Goal: Task Accomplishment & Management: Use online tool/utility

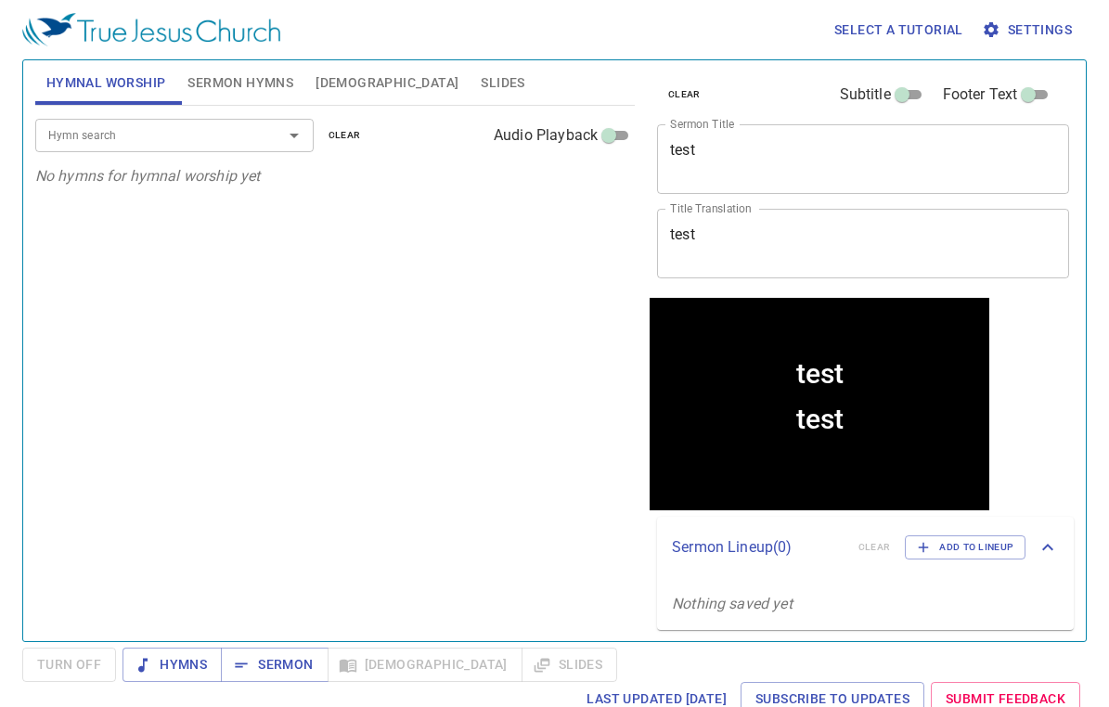
click at [303, 130] on icon "Open" at bounding box center [294, 135] width 22 height 22
click at [252, 148] on div "Hymn search" at bounding box center [174, 135] width 278 height 32
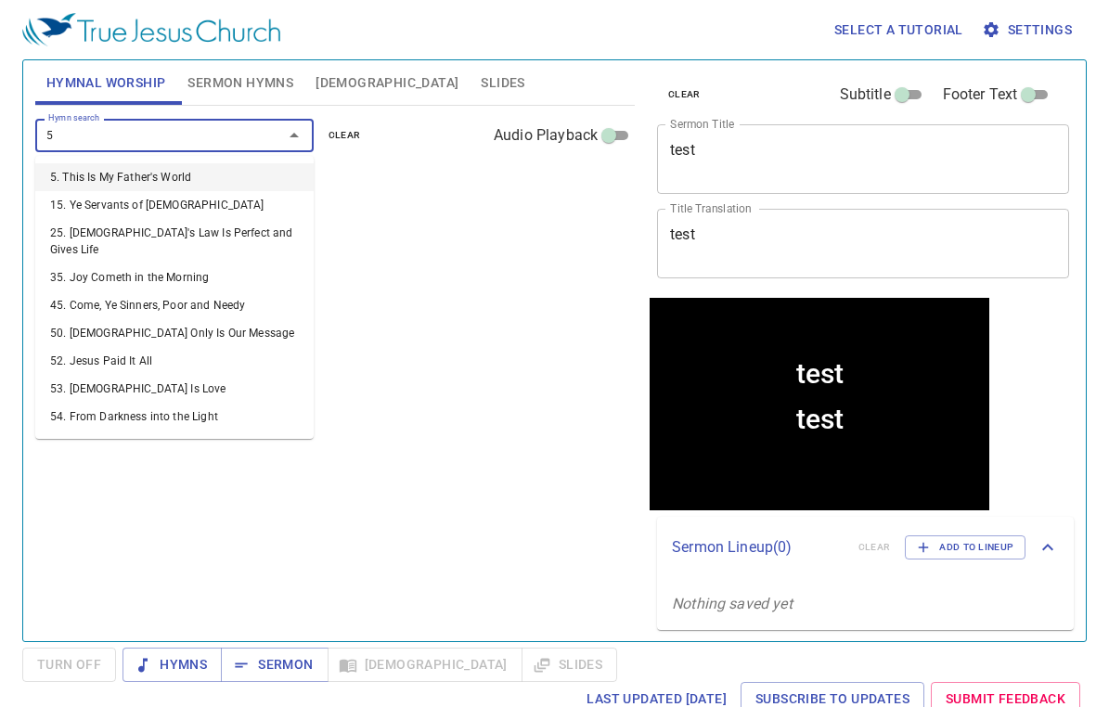
type input "53"
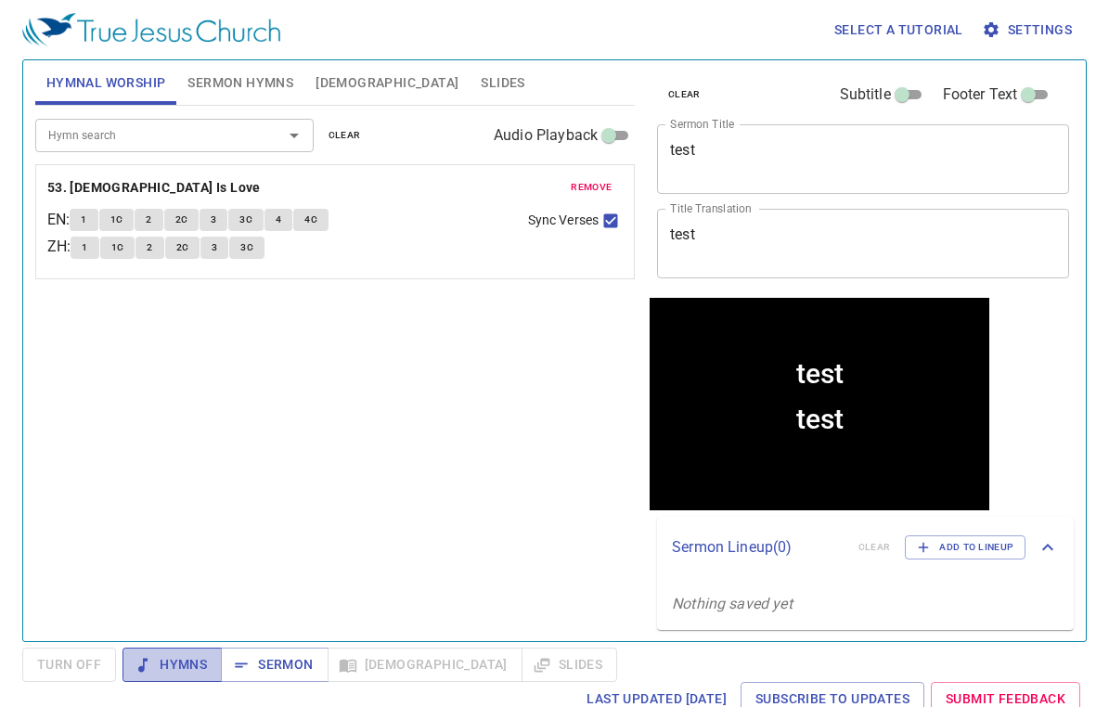
click at [171, 675] on span "Hymns" at bounding box center [172, 664] width 70 height 23
click at [86, 225] on span "1" at bounding box center [84, 220] width 6 height 17
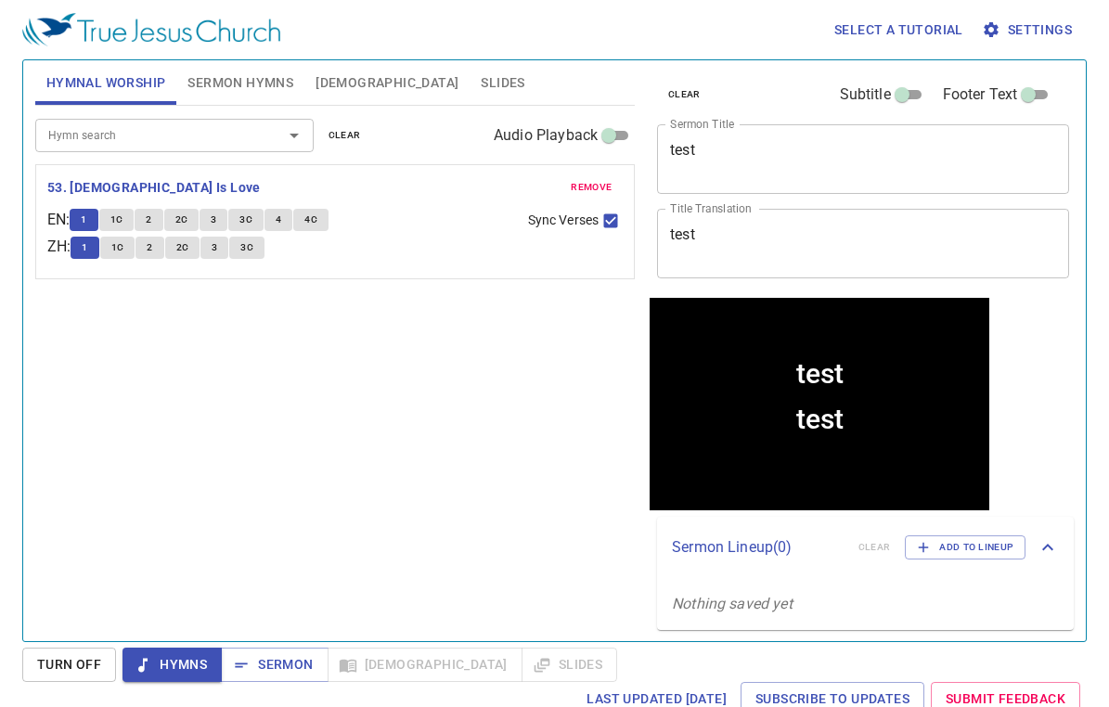
click at [342, 406] on div "Hymn search Hymn search clear Audio Playback remove 53. God Is Love EN : 1 1C 2…" at bounding box center [335, 366] width 600 height 520
click at [72, 664] on span "Turn Off" at bounding box center [69, 664] width 64 height 23
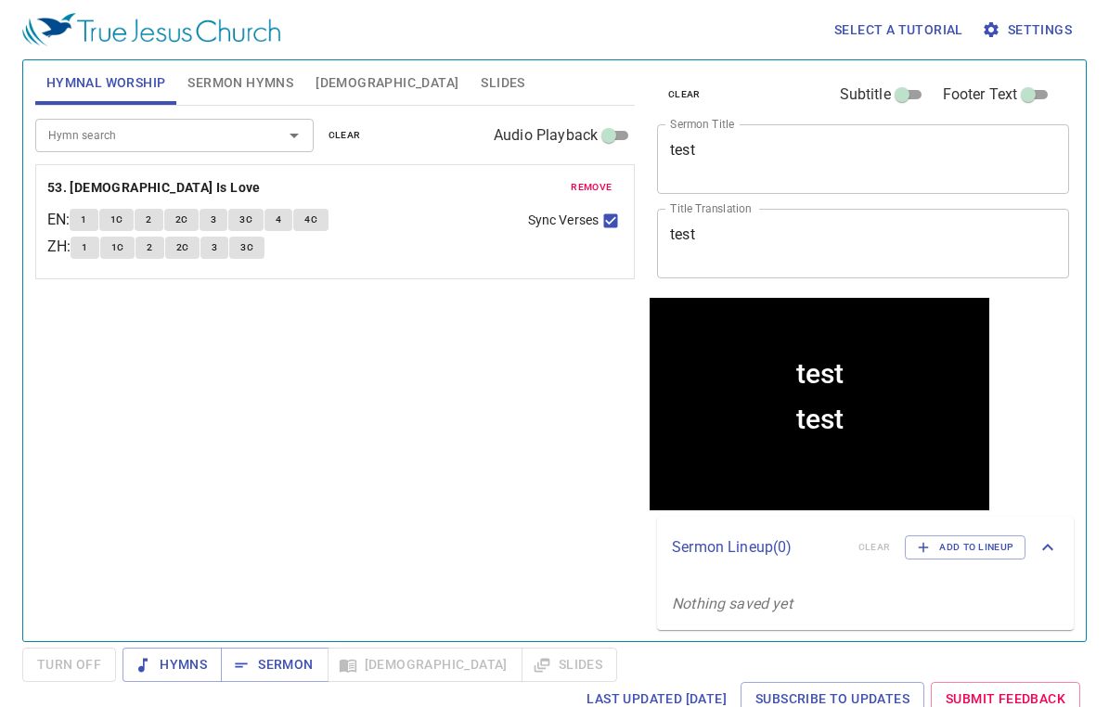
click at [72, 664] on span "Turn Off" at bounding box center [69, 665] width 94 height 34
click at [176, 667] on span "Hymns" at bounding box center [172, 664] width 70 height 23
click at [192, 665] on span "Hymns" at bounding box center [172, 664] width 70 height 23
drag, startPoint x: 87, startPoint y: 664, endPoint x: 110, endPoint y: 646, distance: 29.7
click at [87, 664] on span "Turn Off" at bounding box center [69, 664] width 64 height 23
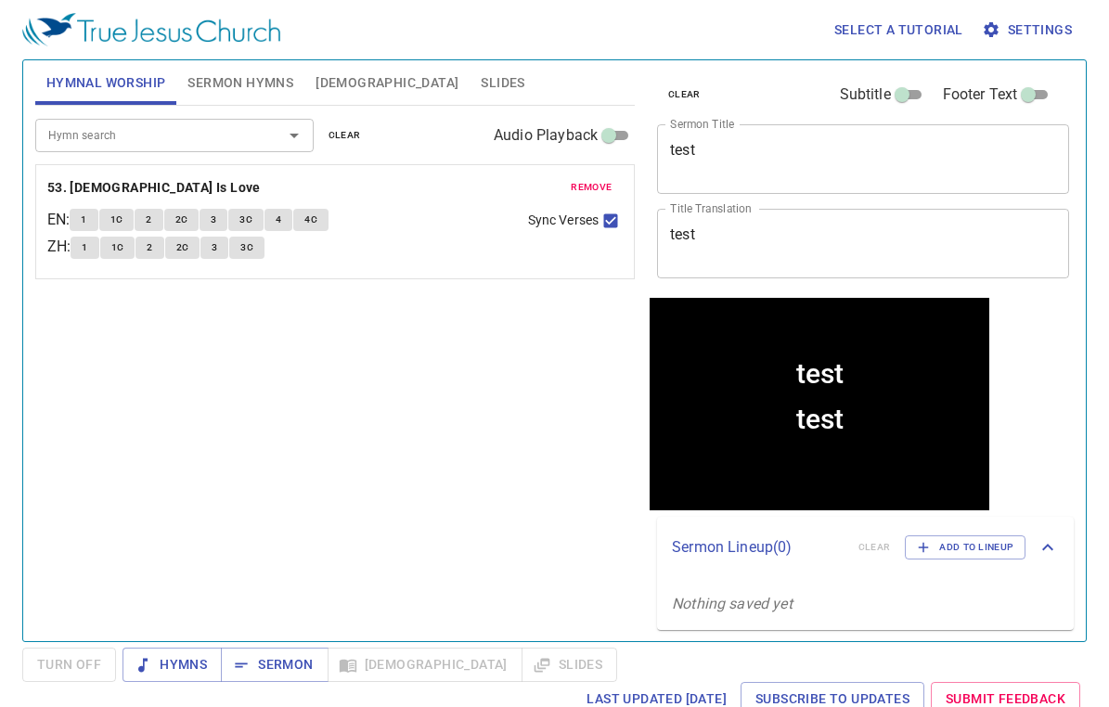
click at [1010, 32] on span "Settings" at bounding box center [1029, 30] width 86 height 23
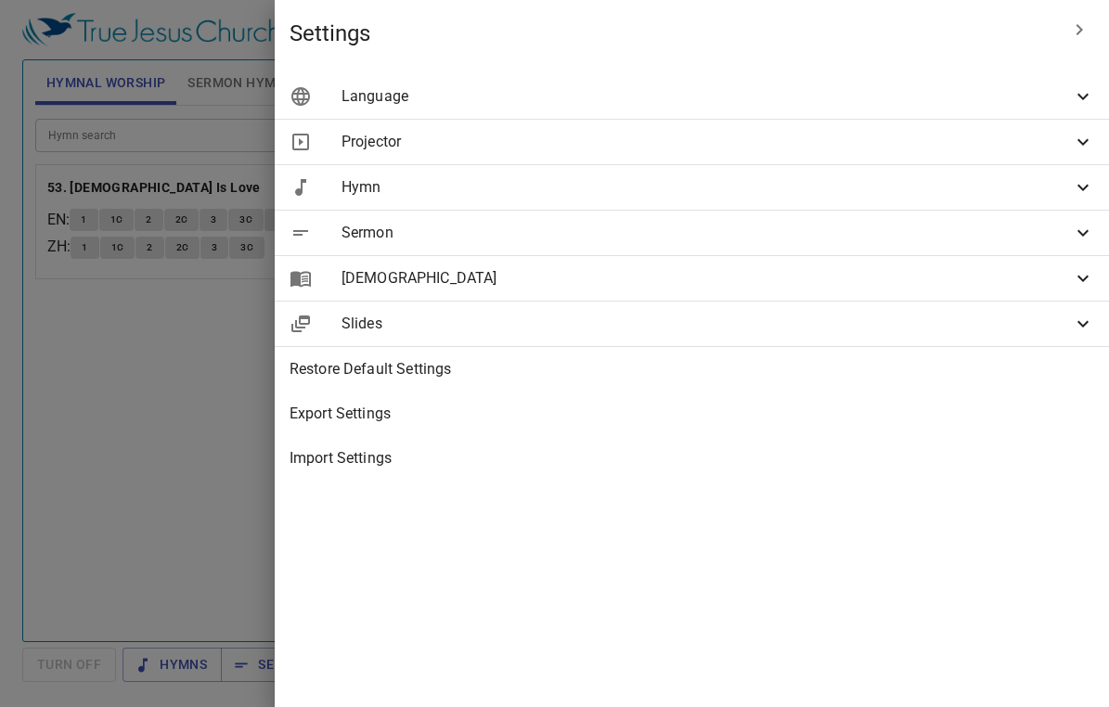
click at [791, 139] on span "Projector" at bounding box center [707, 142] width 730 height 22
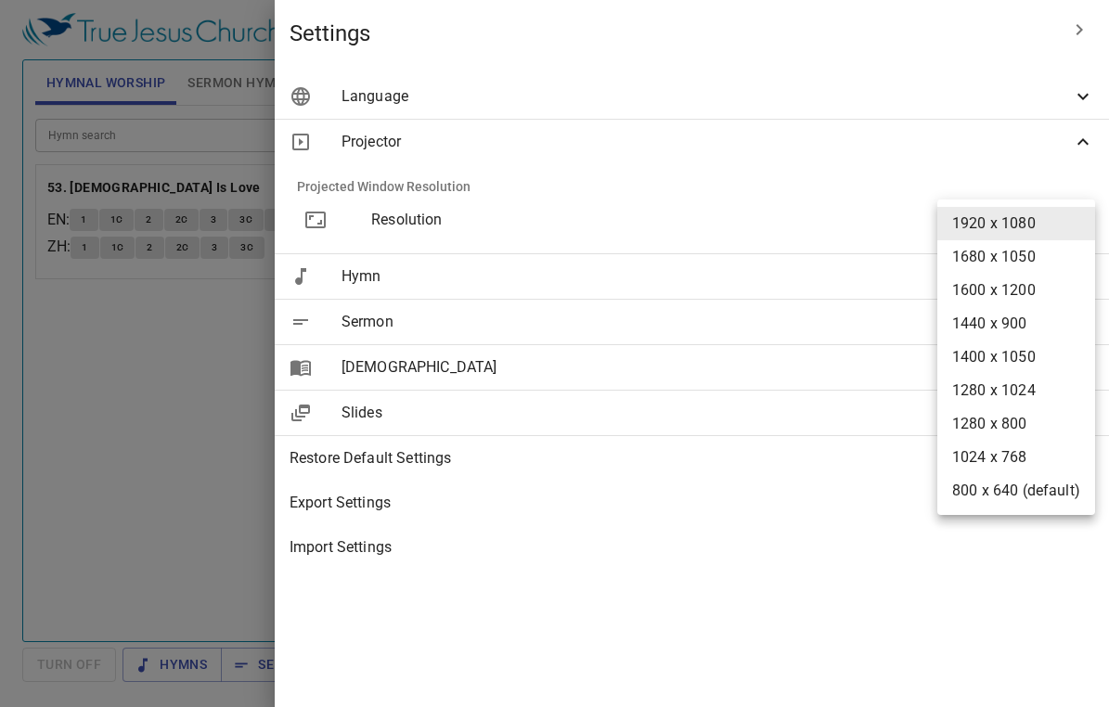
click at [992, 212] on body "Select a tutorial Settings Hymnal Worship Sermon Hymns Bible Slides Hymn search…" at bounding box center [554, 353] width 1109 height 707
click at [900, 184] on div at bounding box center [554, 353] width 1109 height 707
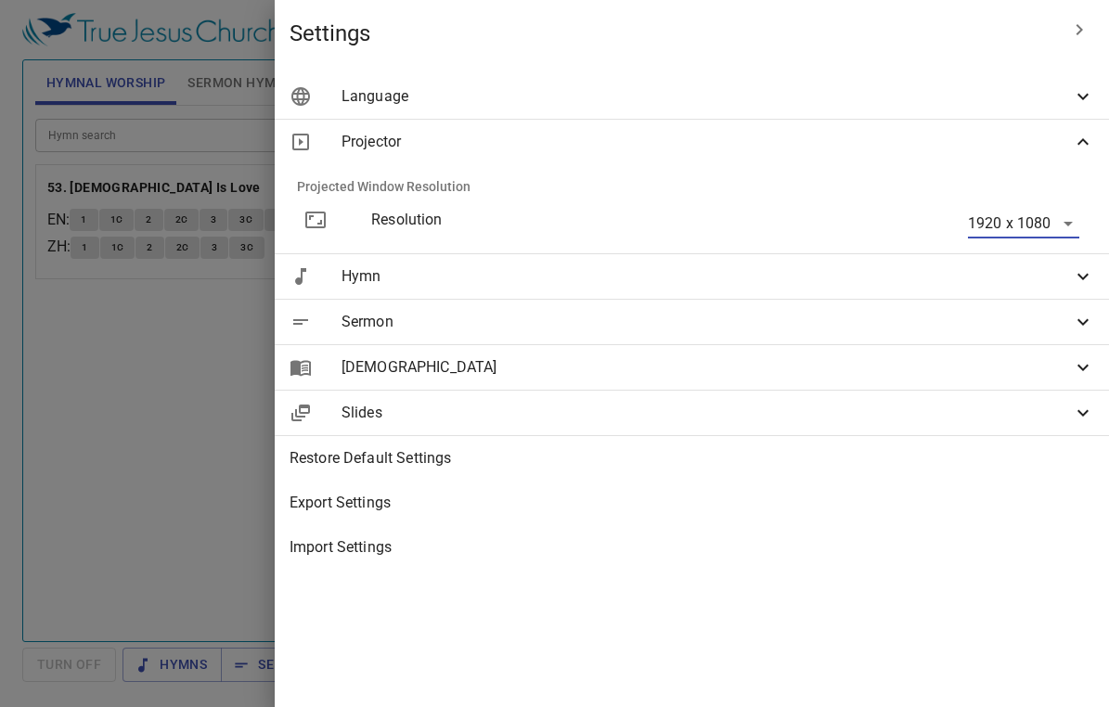
click at [909, 274] on span "Hymn" at bounding box center [707, 276] width 730 height 22
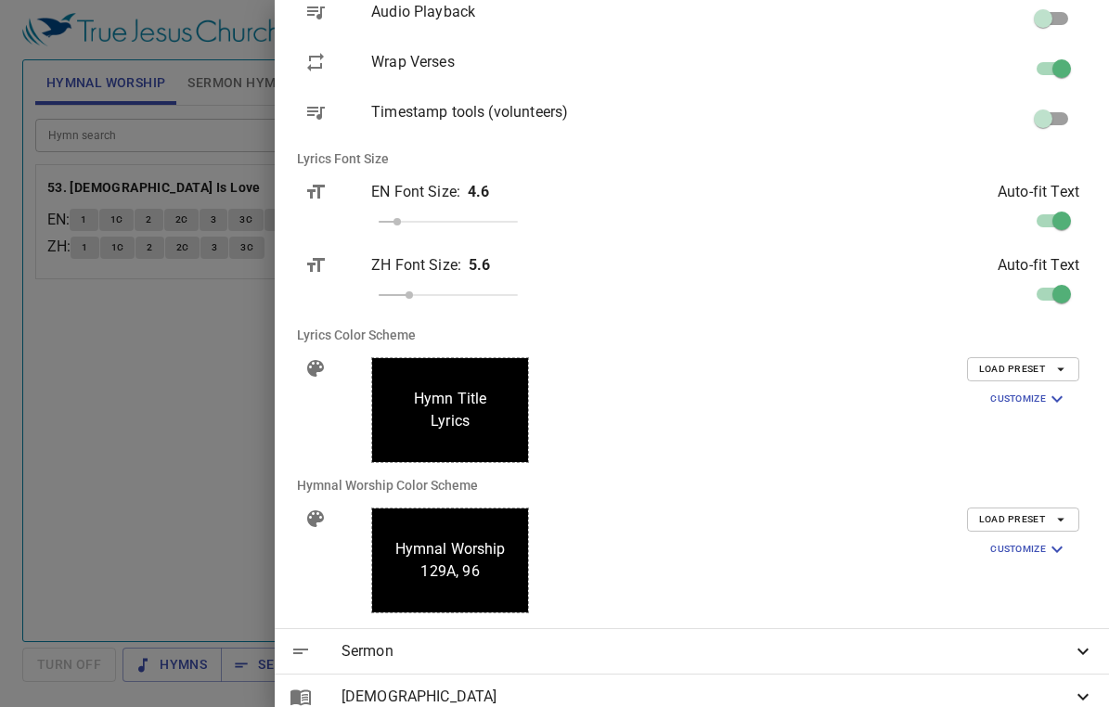
scroll to position [371, 0]
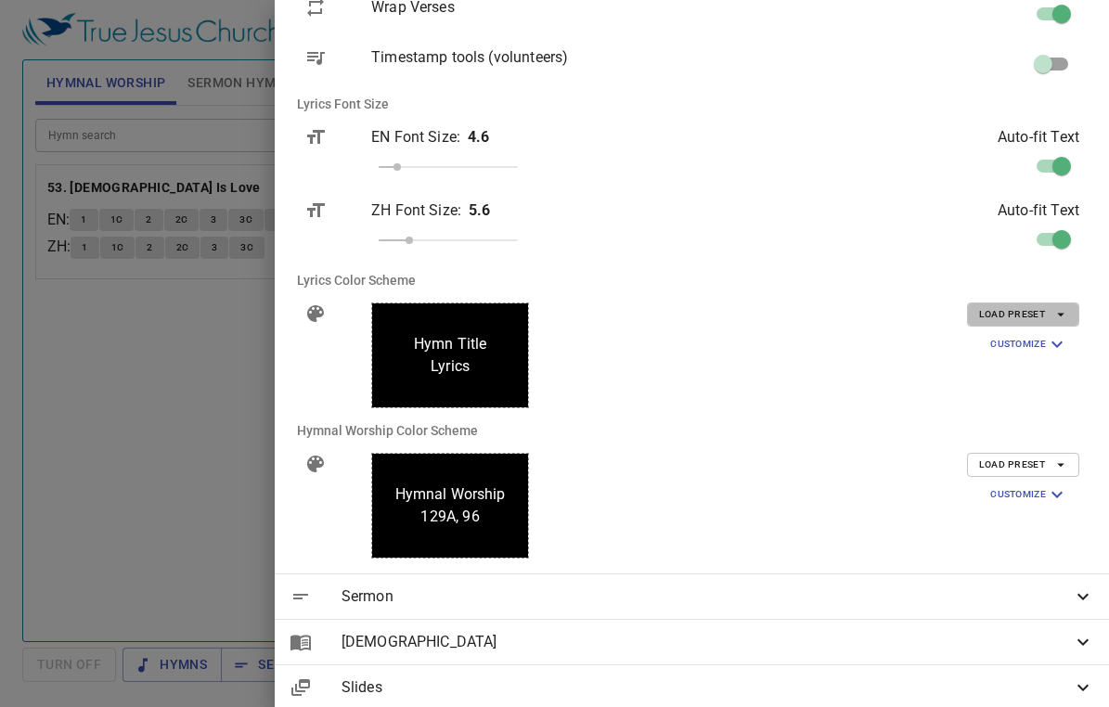
click at [1052, 307] on icon "button" at bounding box center [1060, 314] width 17 height 17
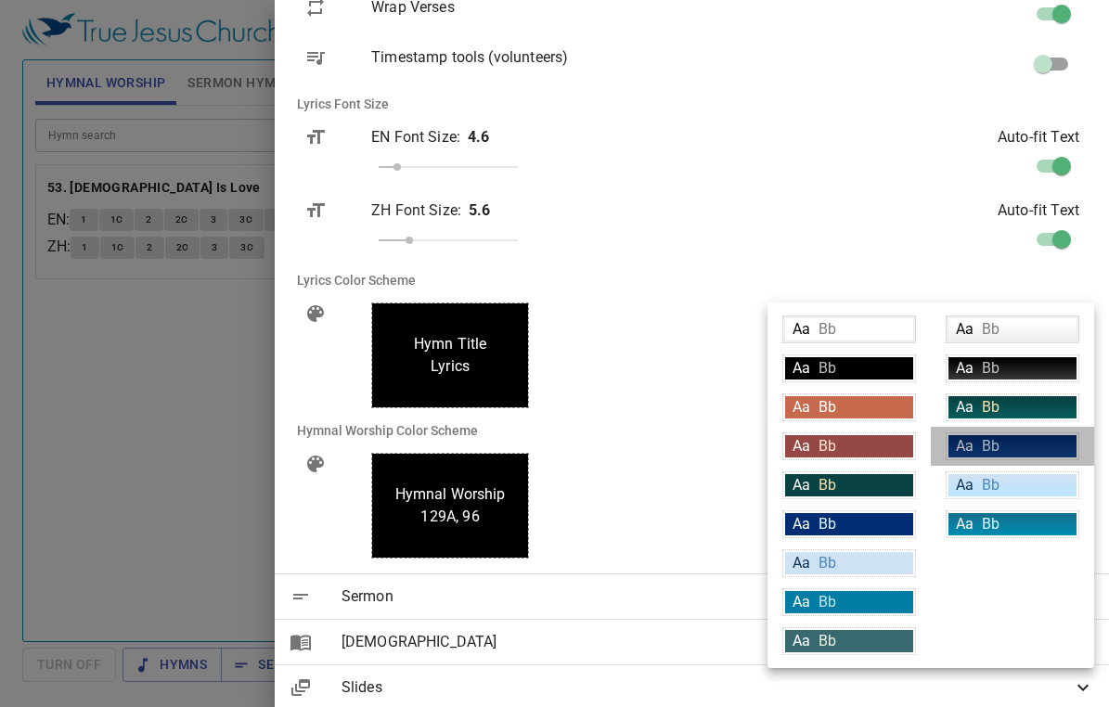
click at [1022, 445] on div "Aa Bb" at bounding box center [1012, 446] width 128 height 22
type input "linear-gradient(180deg, rgba(0,45,115,1) 10%, rgba(18,69,148,1) 100%)"
type input "#daf5ff"
type input "#ffffff"
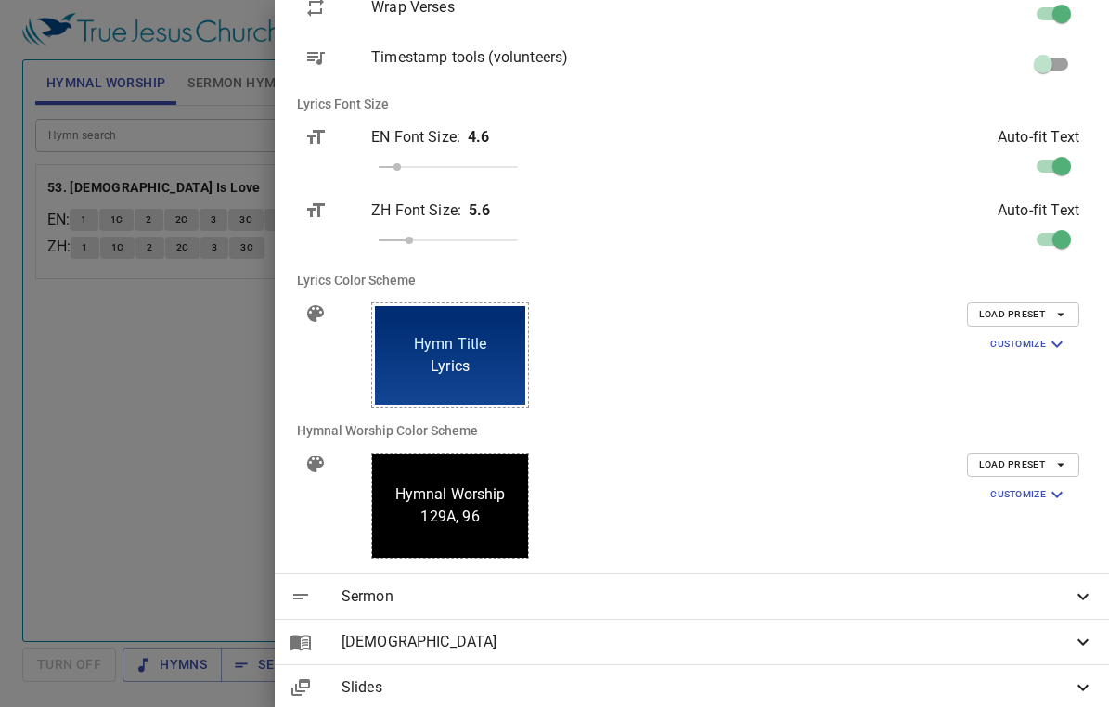
click at [1015, 311] on span "Load Preset" at bounding box center [1023, 314] width 88 height 17
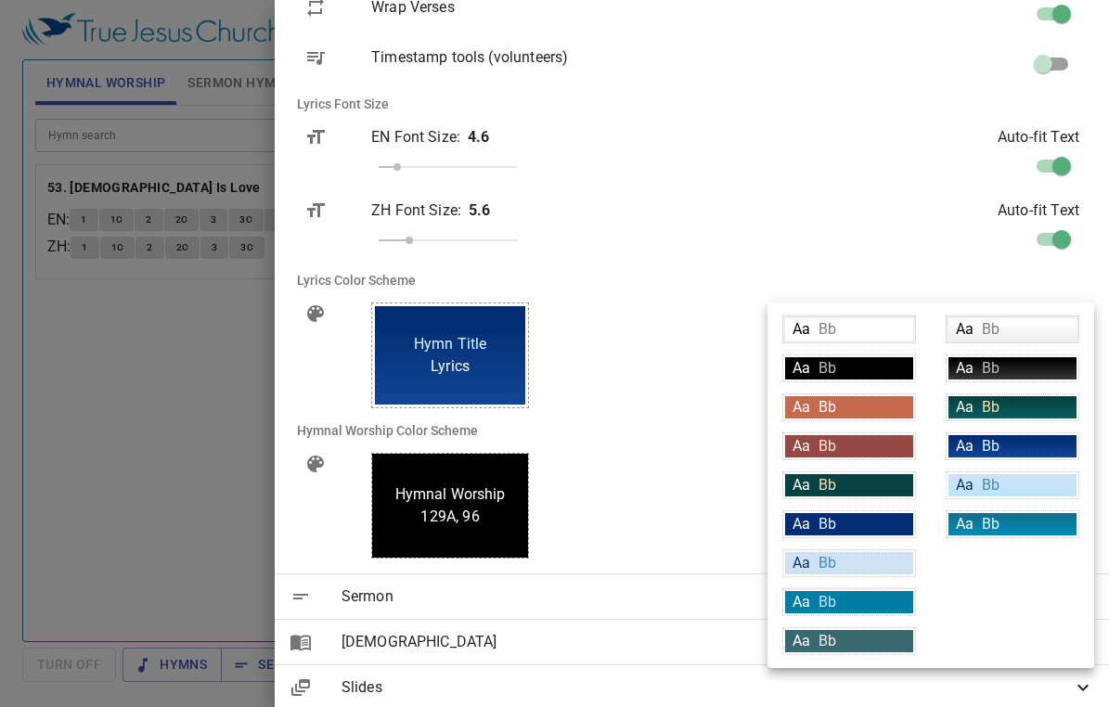
click at [858, 522] on div "Aa Bb" at bounding box center [849, 524] width 128 height 22
type input "#002d73"
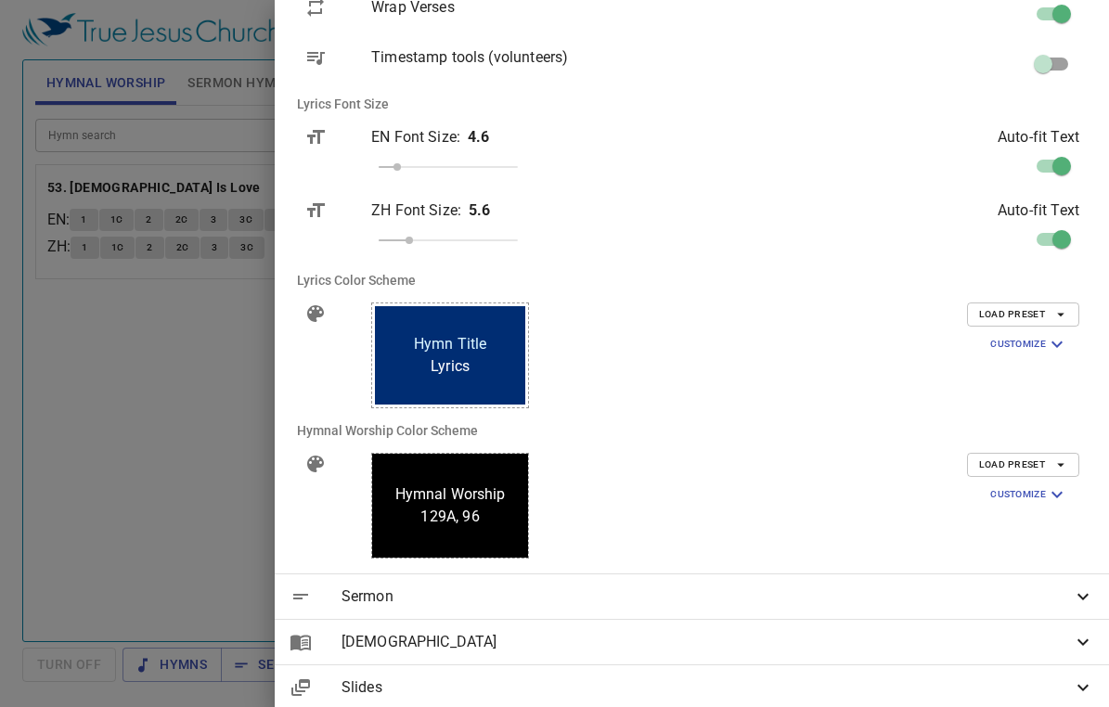
click at [1016, 463] on span "Load Preset" at bounding box center [1023, 465] width 88 height 17
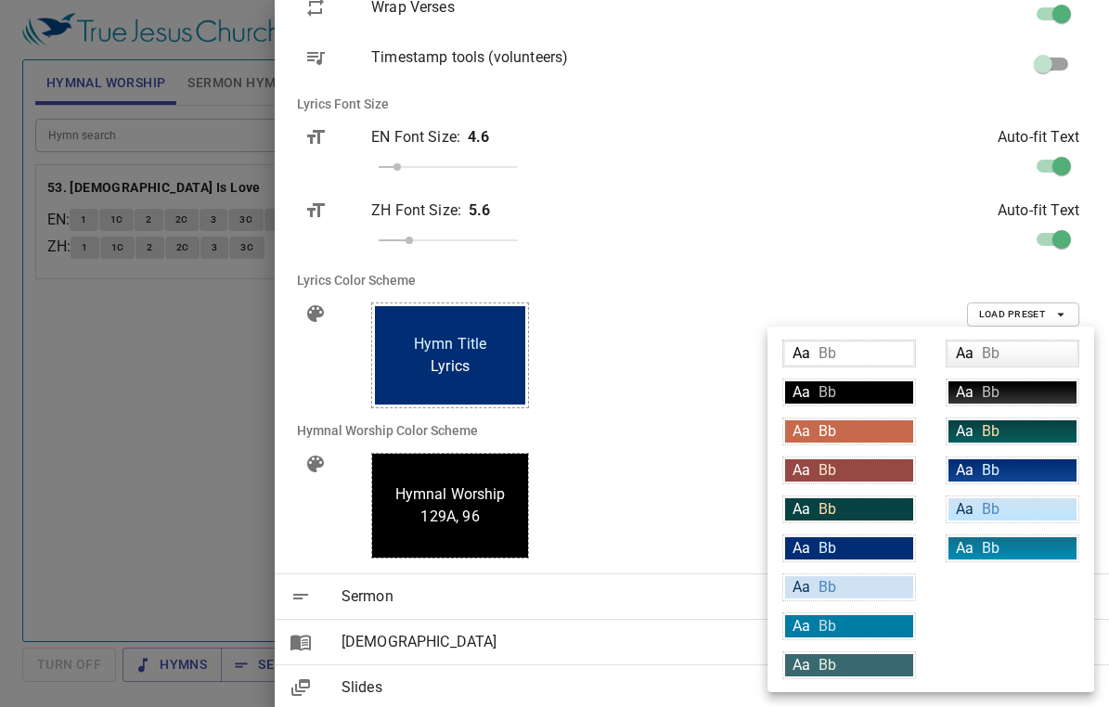
click at [885, 547] on div "Aa Bb" at bounding box center [849, 548] width 128 height 22
type input "#002d73"
type input "#daf5ff"
type input "#ffffff"
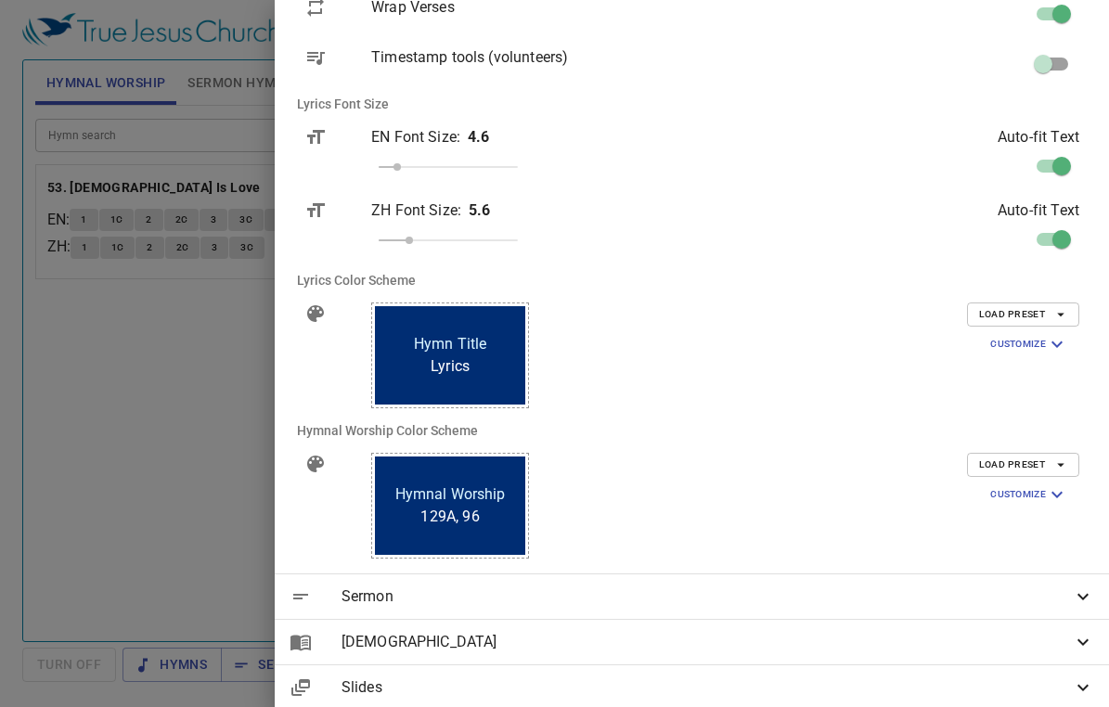
click at [895, 256] on div "Auto-fit Text" at bounding box center [926, 229] width 335 height 88
click at [1009, 461] on span "Load Preset" at bounding box center [1023, 465] width 88 height 17
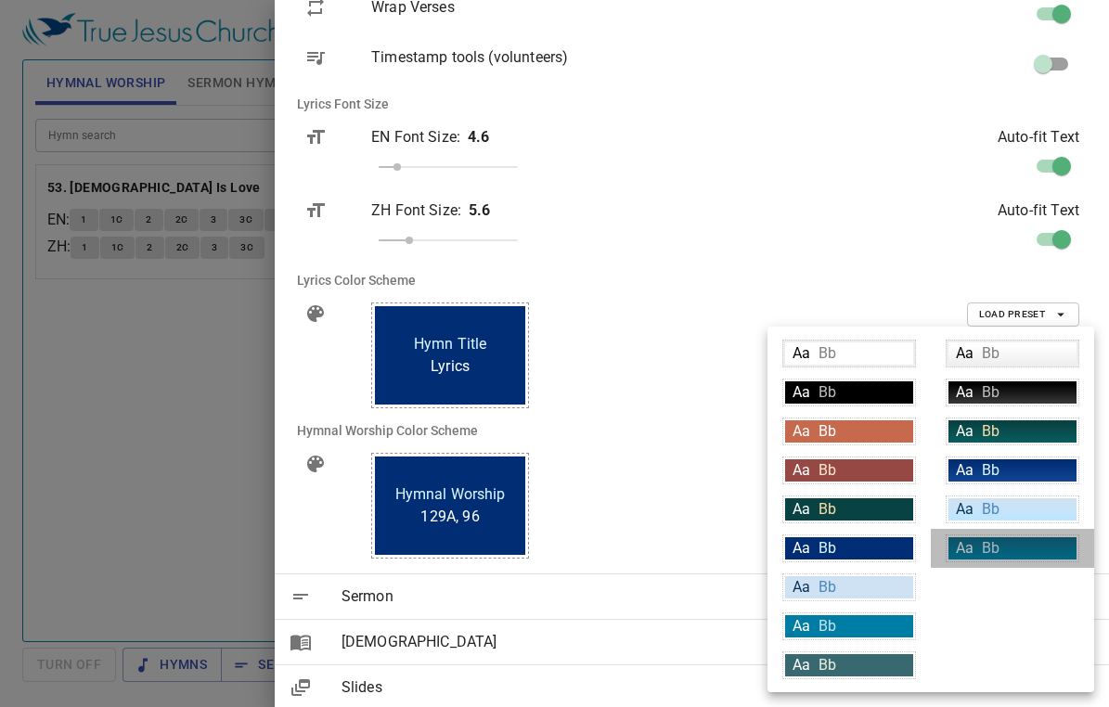
click at [1025, 546] on div "Aa Bb" at bounding box center [1012, 548] width 128 height 22
type input "linear-gradient(180deg, rgba(18,113,143,1) 10%, rgba(0,140,179,1) 100%)"
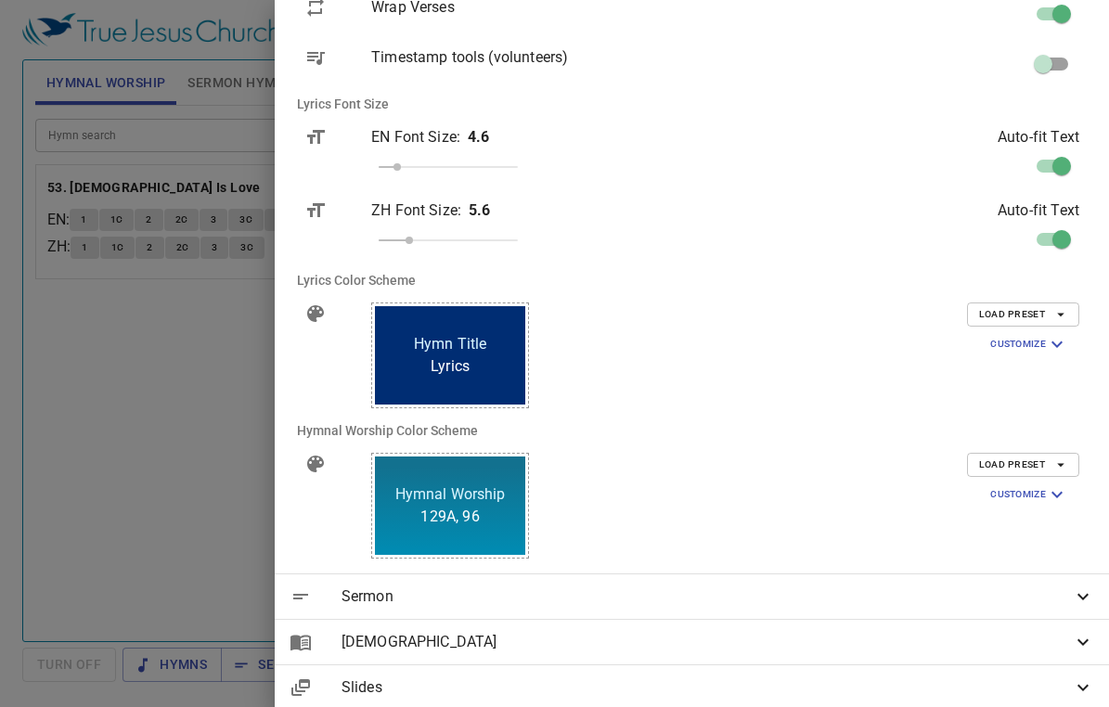
click at [902, 423] on li "Hymnal Worship Color Scheme" at bounding box center [691, 430] width 819 height 45
click at [1012, 303] on button "Load Preset" at bounding box center [1023, 315] width 112 height 24
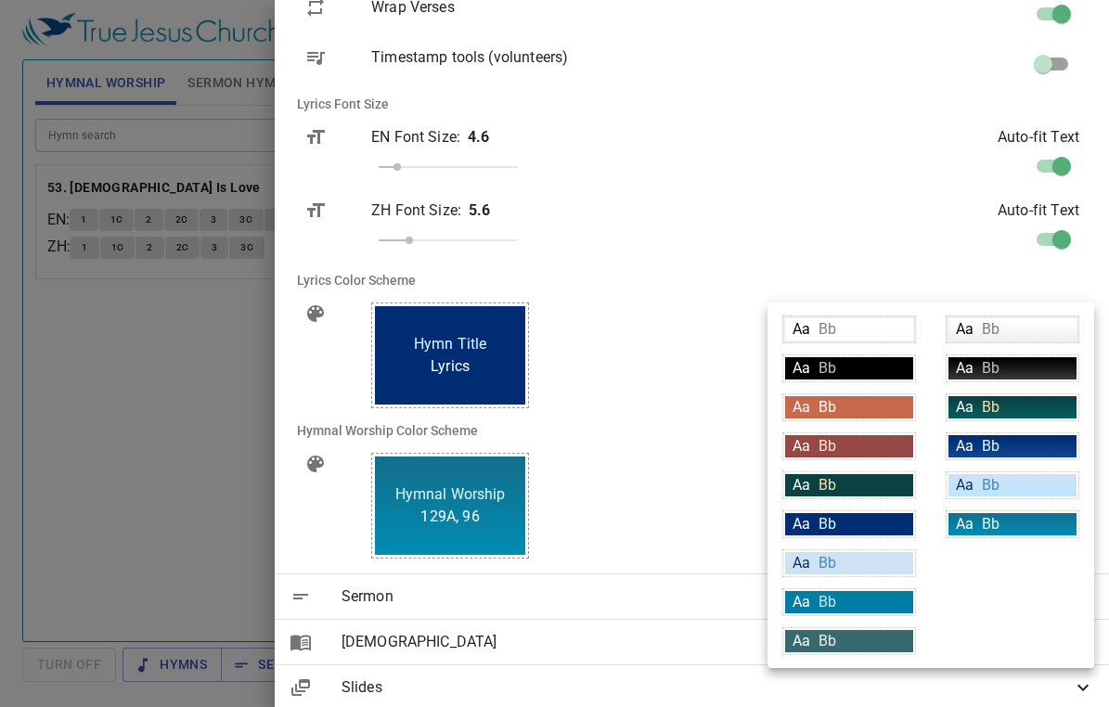
click at [1024, 519] on div "Aa Bb" at bounding box center [1012, 524] width 128 height 22
type input "linear-gradient(180deg, rgba(18,113,143,1) 10%, rgba(0,140,179,1) 100%)"
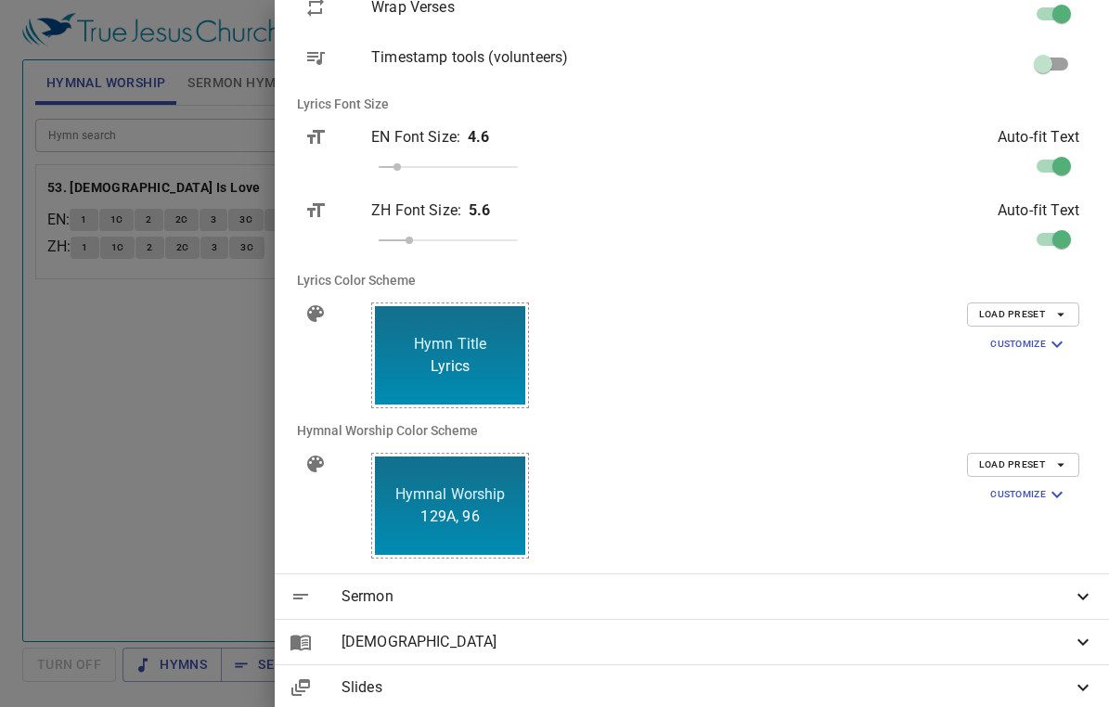
click at [901, 414] on div "Load Preset Customize Background linear-gradient(180deg, rgba(18,113,143,1) 10%…" at bounding box center [926, 355] width 335 height 135
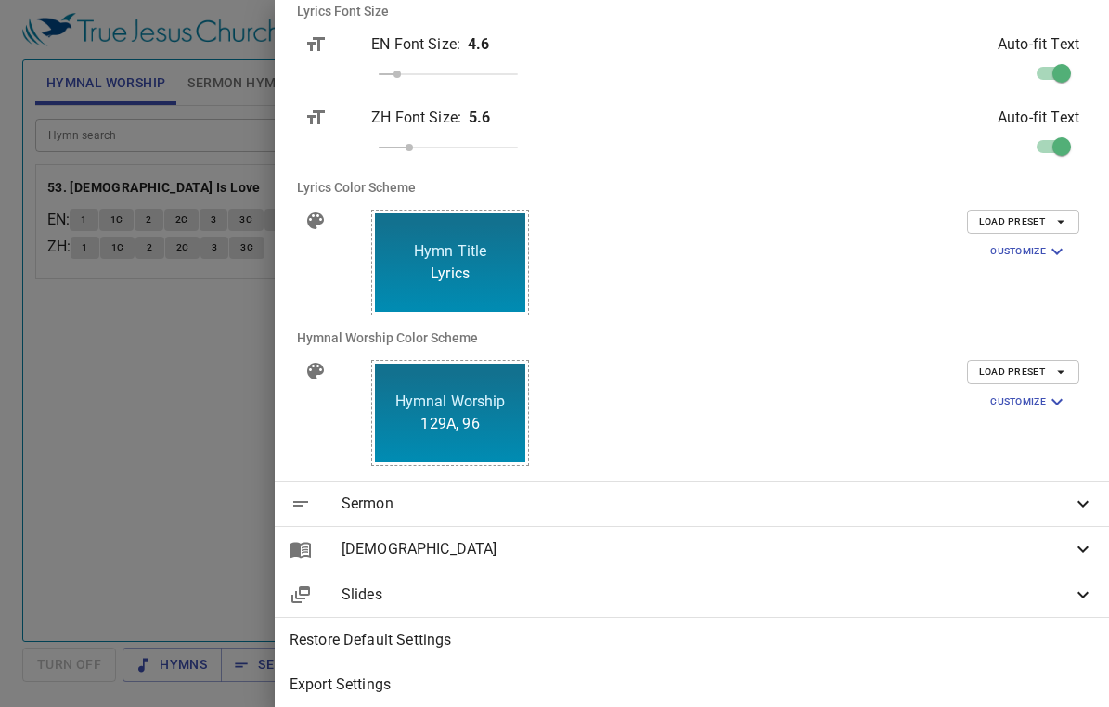
scroll to position [530, 0]
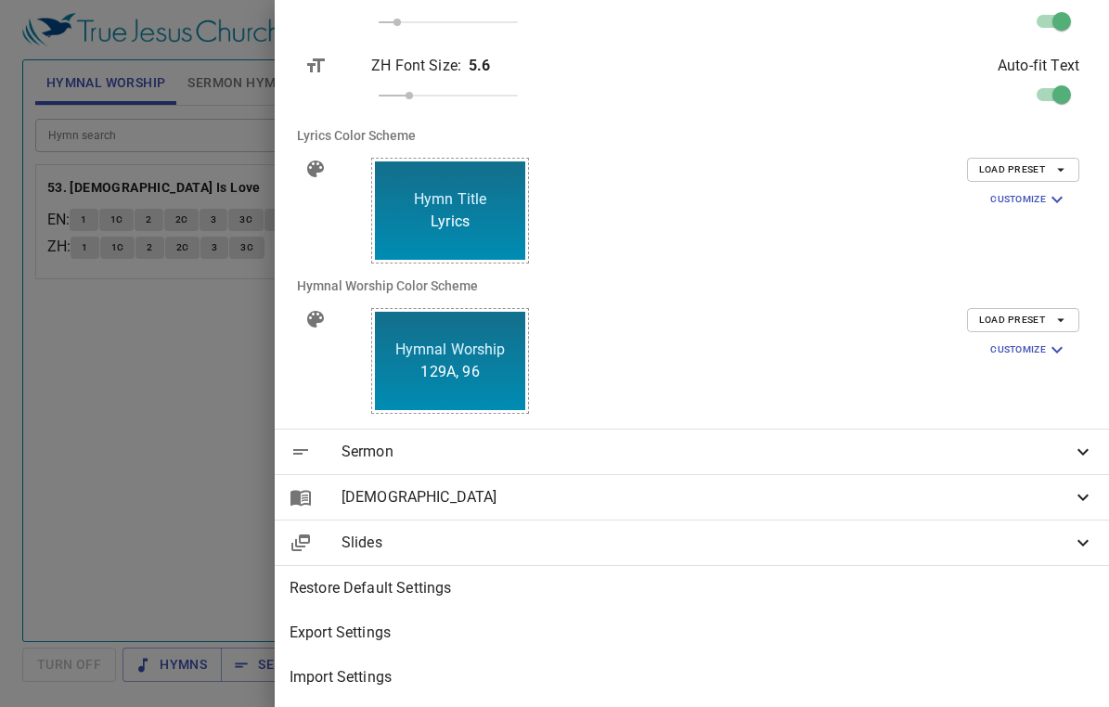
click at [904, 533] on span "Slides" at bounding box center [707, 543] width 730 height 22
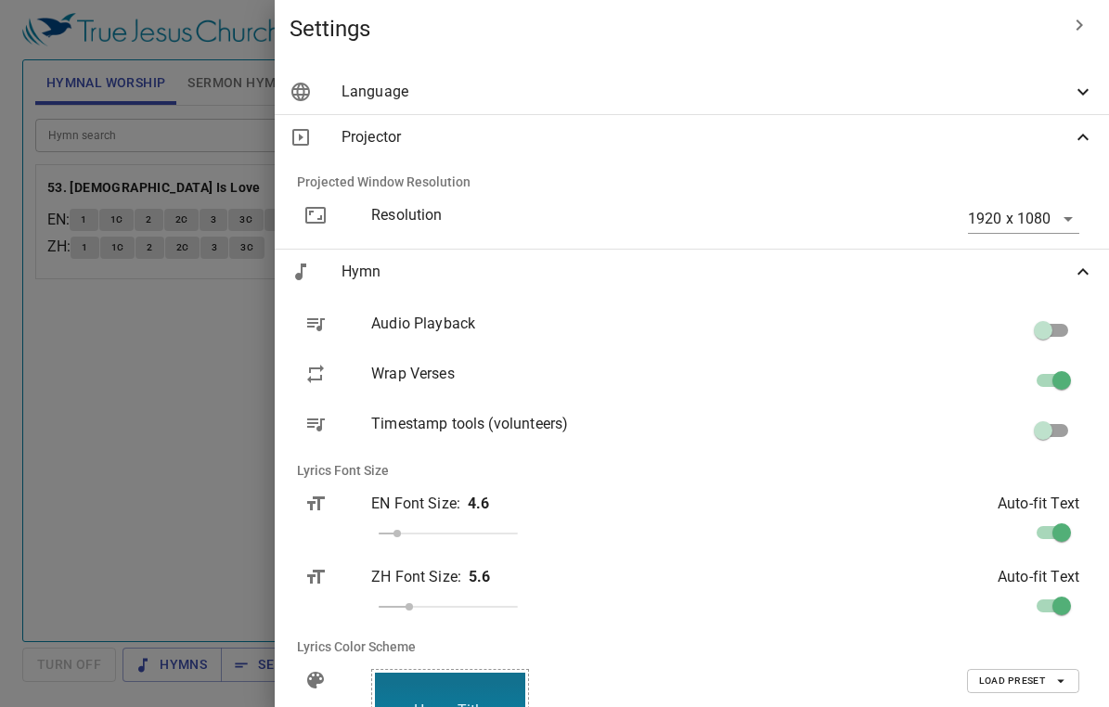
scroll to position [0, 0]
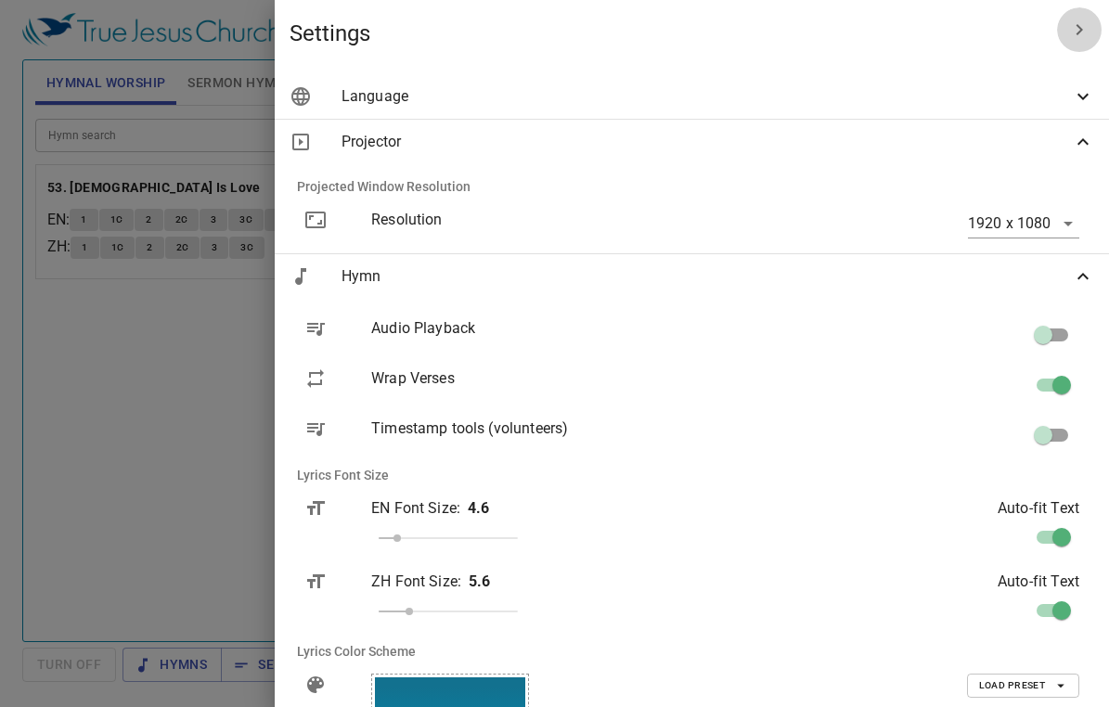
click at [1073, 28] on icon "button" at bounding box center [1079, 30] width 22 height 22
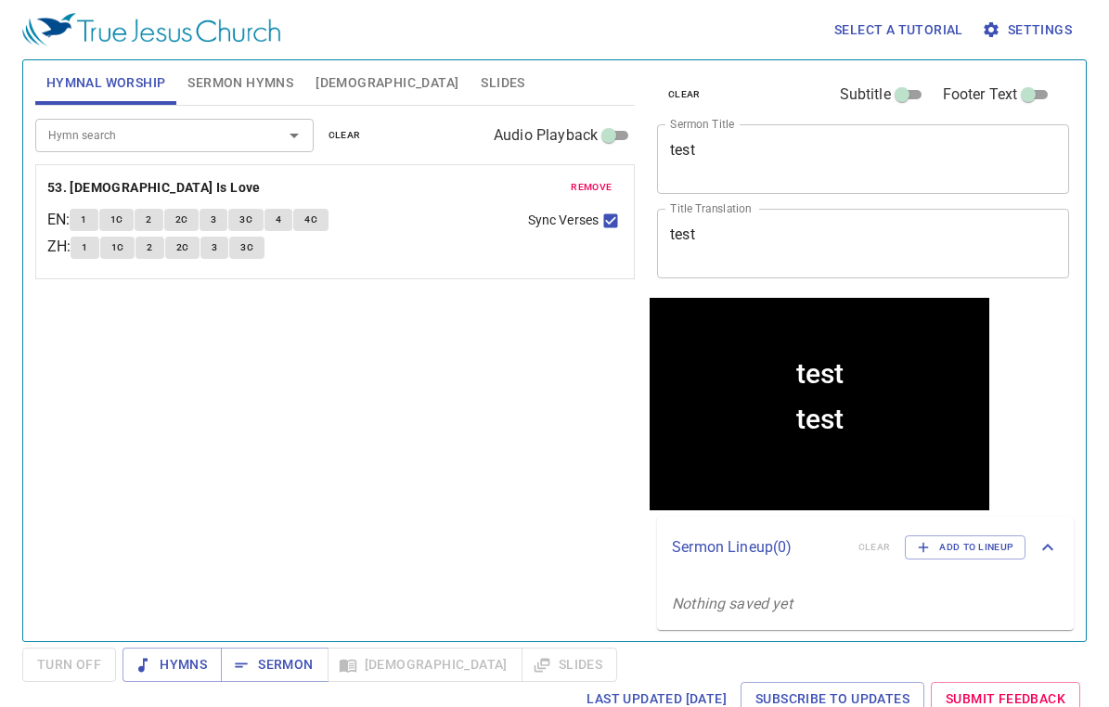
click at [481, 83] on span "Slides" at bounding box center [503, 82] width 44 height 23
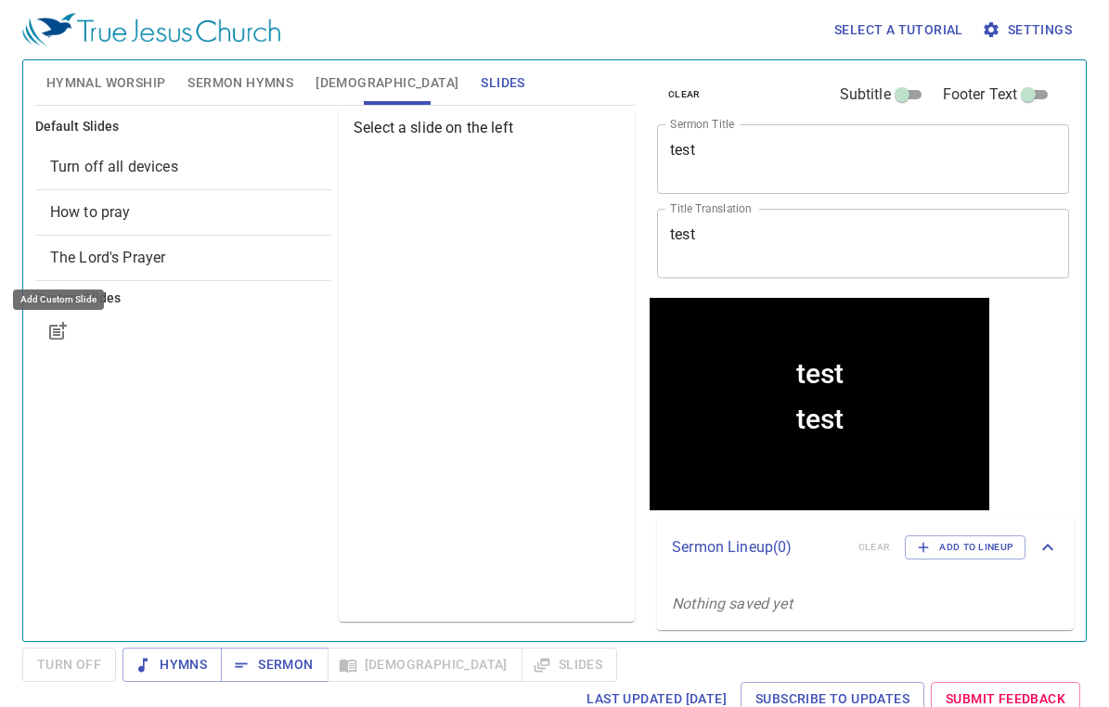
click at [65, 331] on icon "button" at bounding box center [57, 331] width 22 height 22
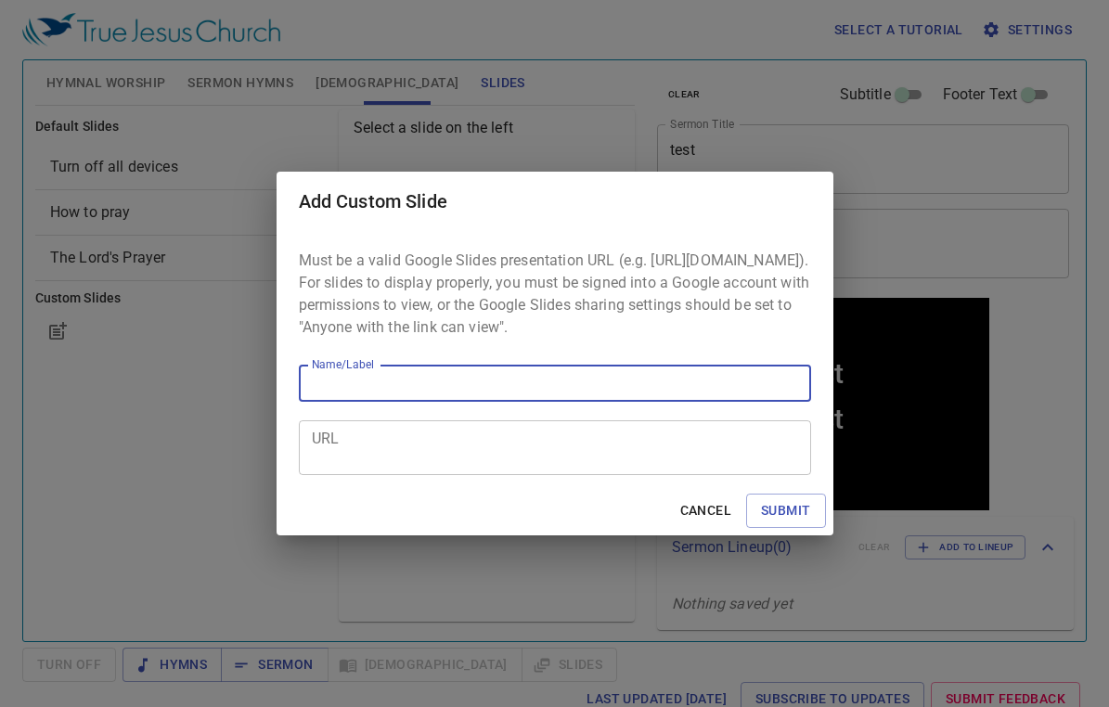
paste input "https://docs.google.com/presentation/d/1Nd8RjwC-XIm9ThSpwKm0ELxLUOEBnUWu/edit"
type input "https://docs.google.com/presentation/d/1Nd8RjwC-XIm9ThSpwKm0ELxLUOEBnUWu/edit"
click at [800, 522] on span "Submit" at bounding box center [785, 510] width 49 height 23
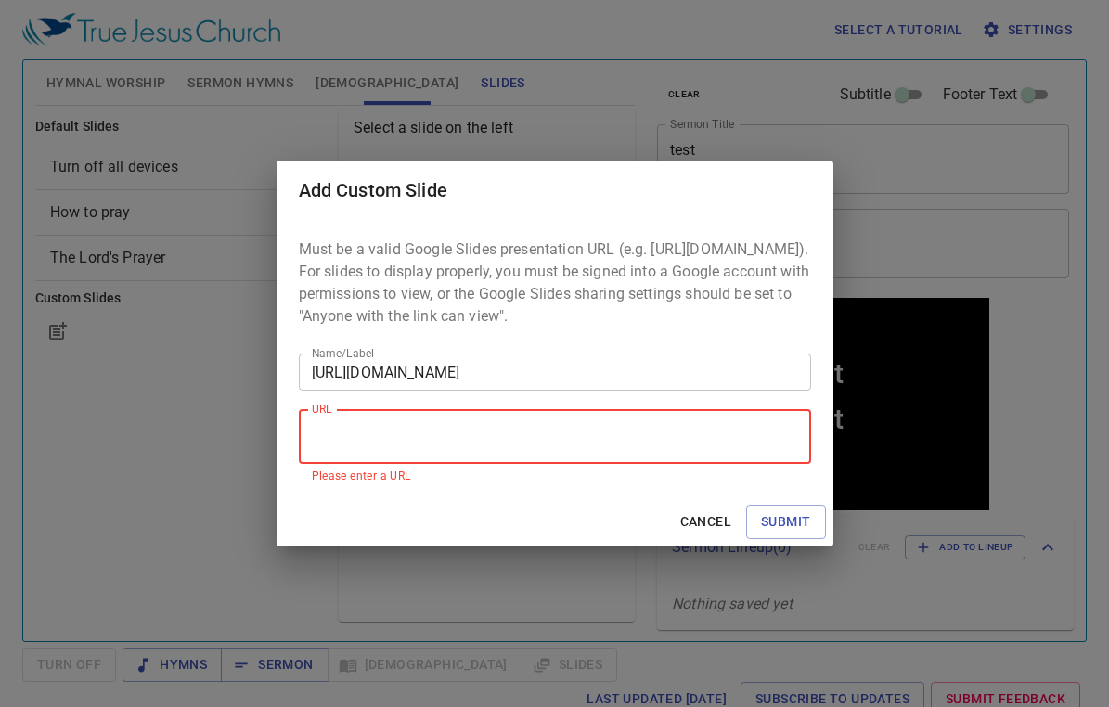
click at [488, 453] on textarea "URL" at bounding box center [555, 436] width 486 height 35
paste textarea "https://docs.google.com/presentation/d/1Nd8RjwC-XIm9ThSpwKm0ELxLUOEBnUWu/edit"
type textarea "https://docs.google.com/presentation/d/1Nd8RjwC-XIm9ThSpwKm0ELxLUOEBnUWu/edit"
click at [473, 386] on input "https://docs.google.com/presentation/d/1Nd8RjwC-XIm9ThSpwKm0ELxLUOEBnUWu/edit" at bounding box center [555, 372] width 512 height 37
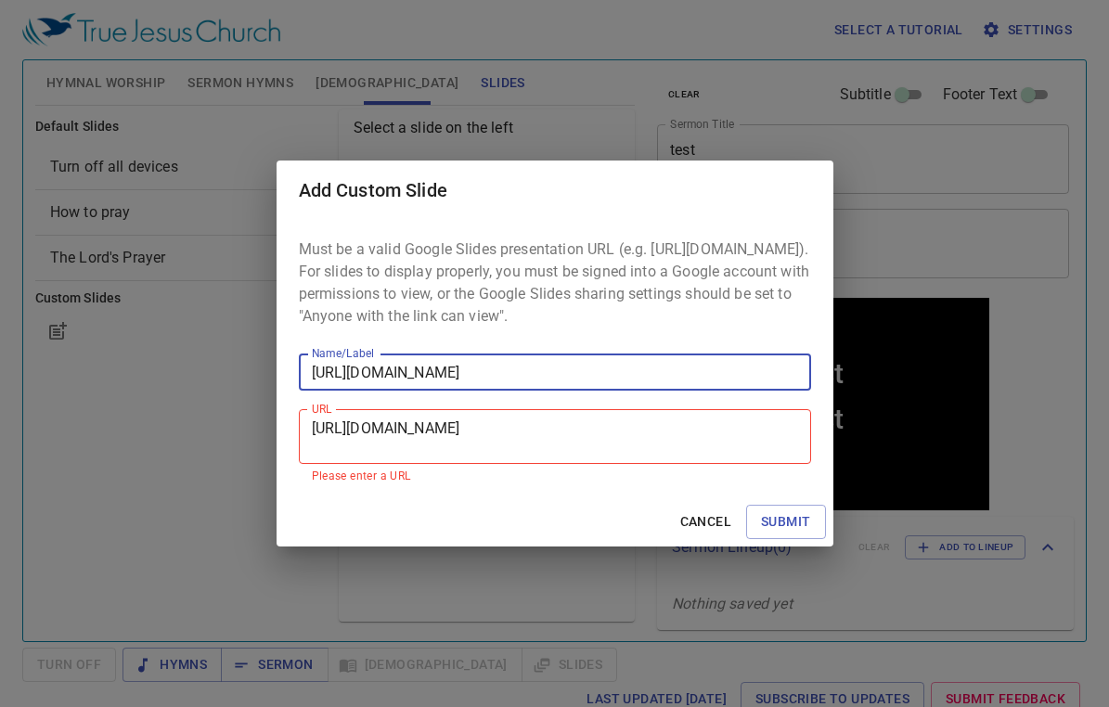
click at [474, 386] on input "https://docs.google.com/presentation/d/1Nd8RjwC-XIm9ThSpwKm0ELxLUOEBnUWu/edit" at bounding box center [555, 372] width 512 height 37
type input "gospel tea 08-2025"
click at [785, 530] on span "Submit" at bounding box center [785, 521] width 49 height 23
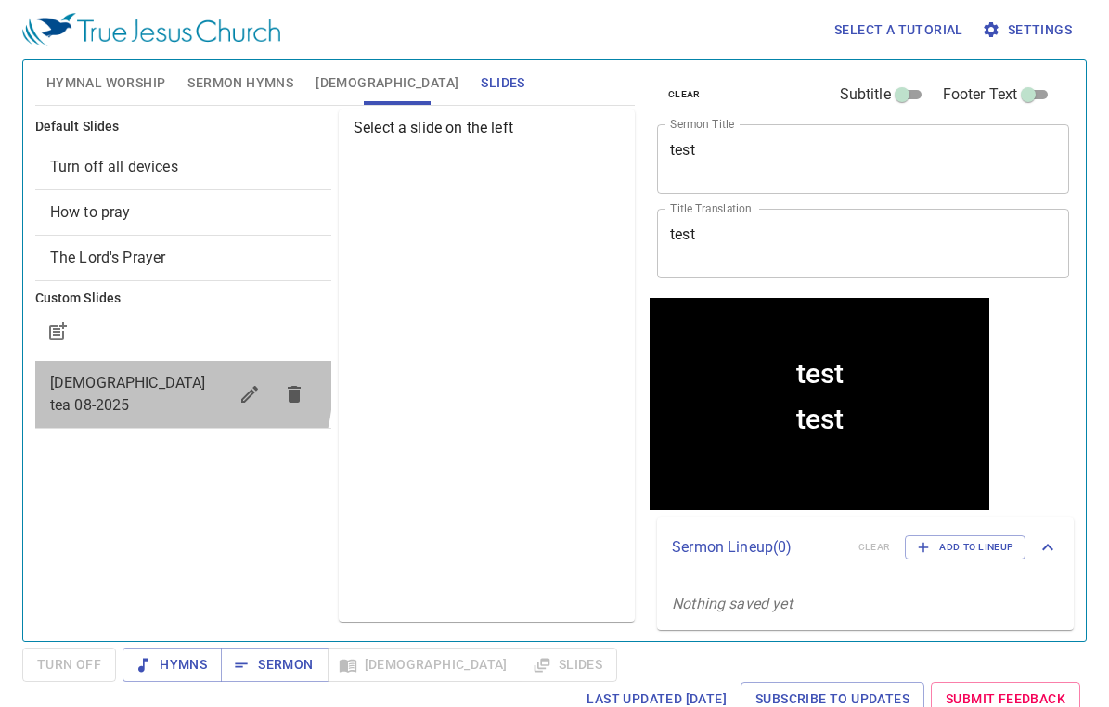
click at [120, 382] on span "gospel tea 08-2025" at bounding box center [128, 394] width 156 height 40
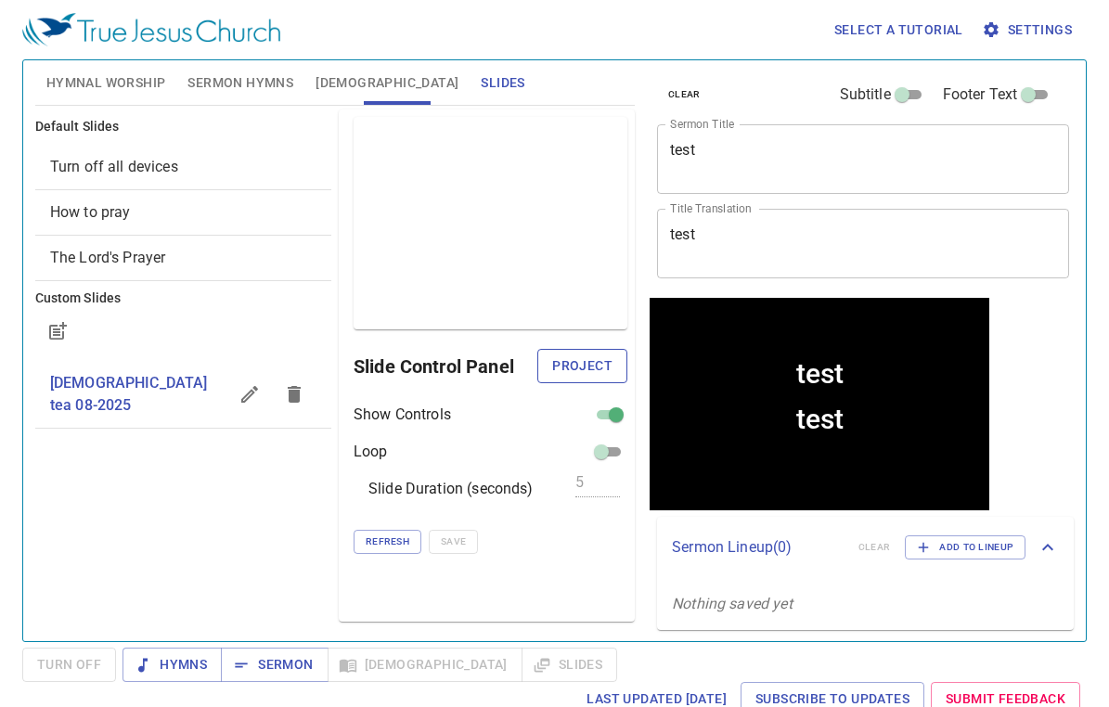
click at [569, 367] on span "Project" at bounding box center [582, 366] width 60 height 23
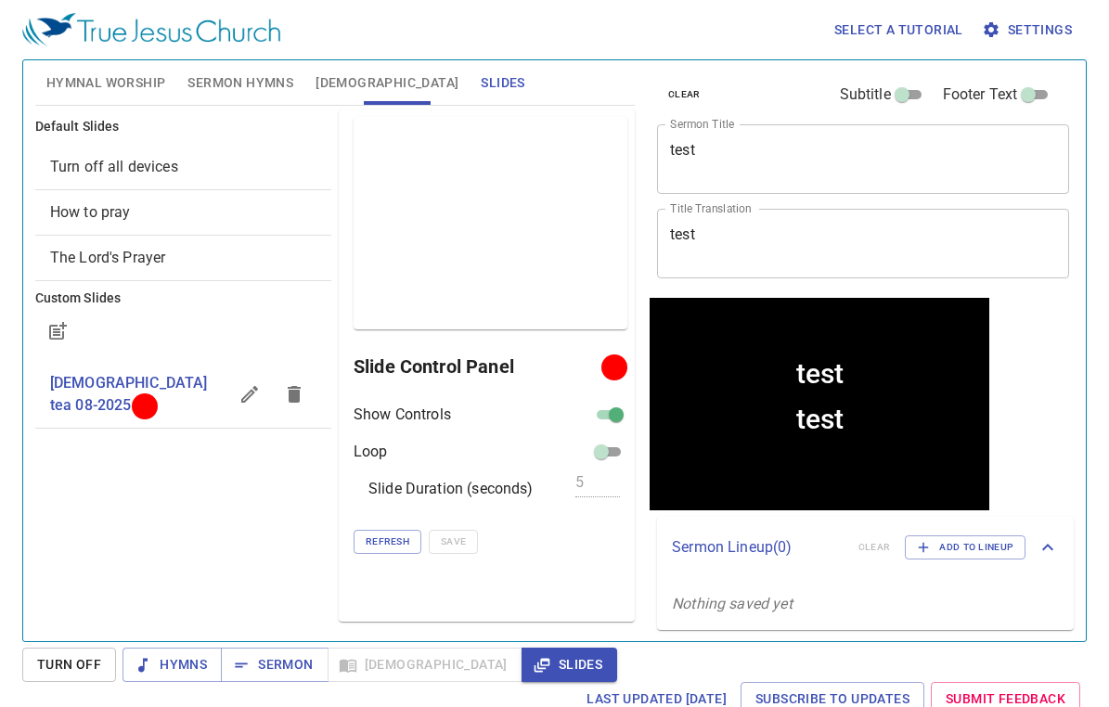
click at [113, 82] on span "Hymnal Worship" at bounding box center [106, 82] width 120 height 23
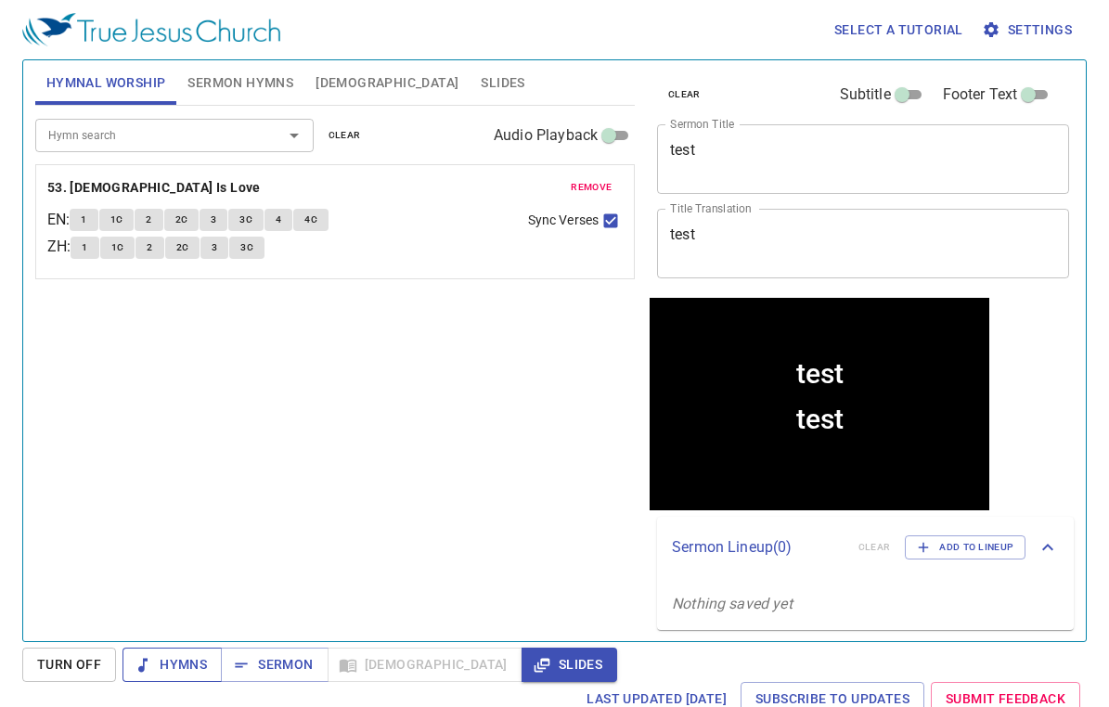
click at [154, 665] on span "Hymns" at bounding box center [172, 664] width 70 height 23
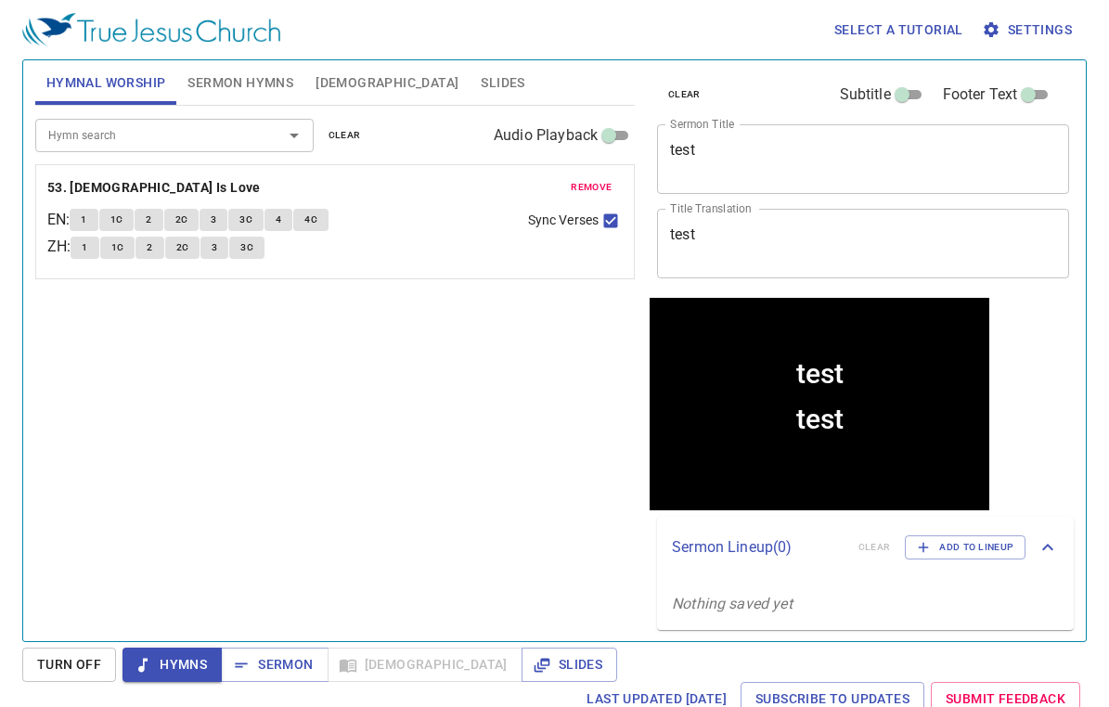
click at [481, 88] on span "Slides" at bounding box center [503, 82] width 44 height 23
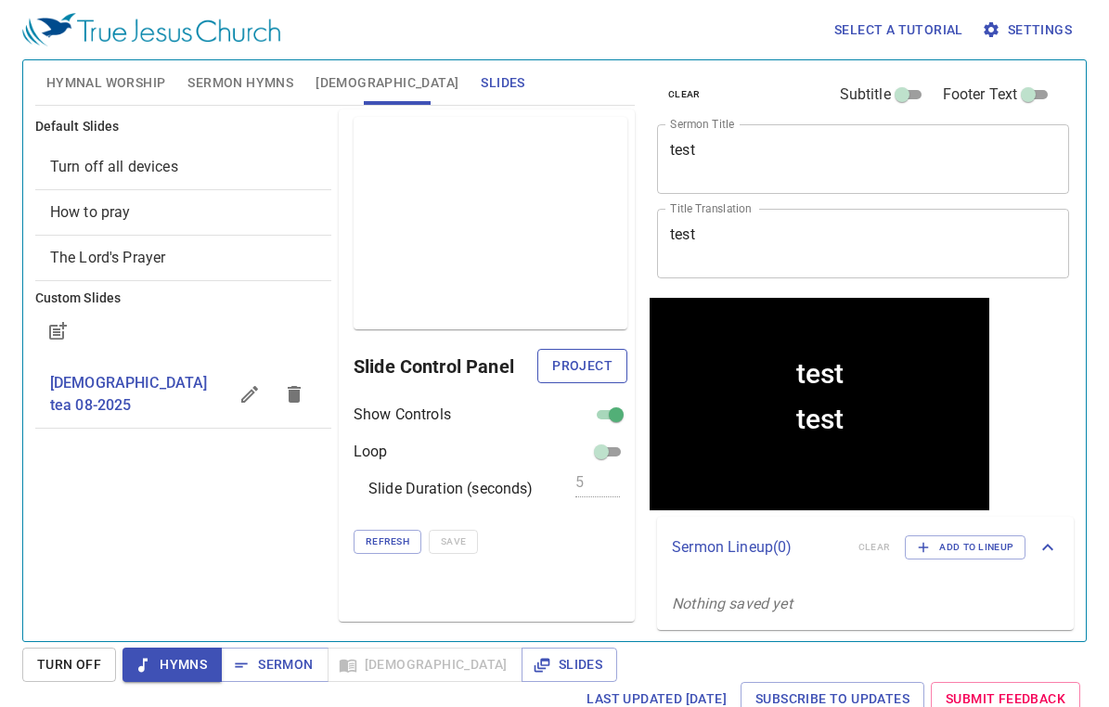
click at [601, 364] on span "Project" at bounding box center [582, 366] width 60 height 23
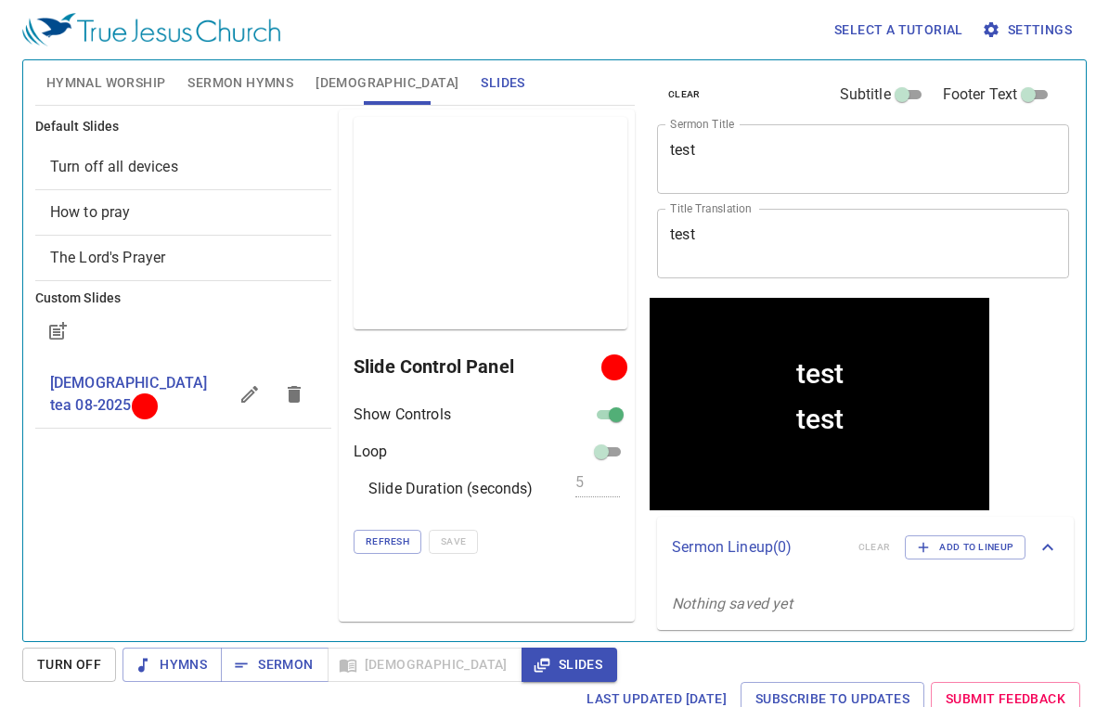
click at [605, 418] on input "checkbox" at bounding box center [616, 418] width 67 height 22
checkbox input "false"
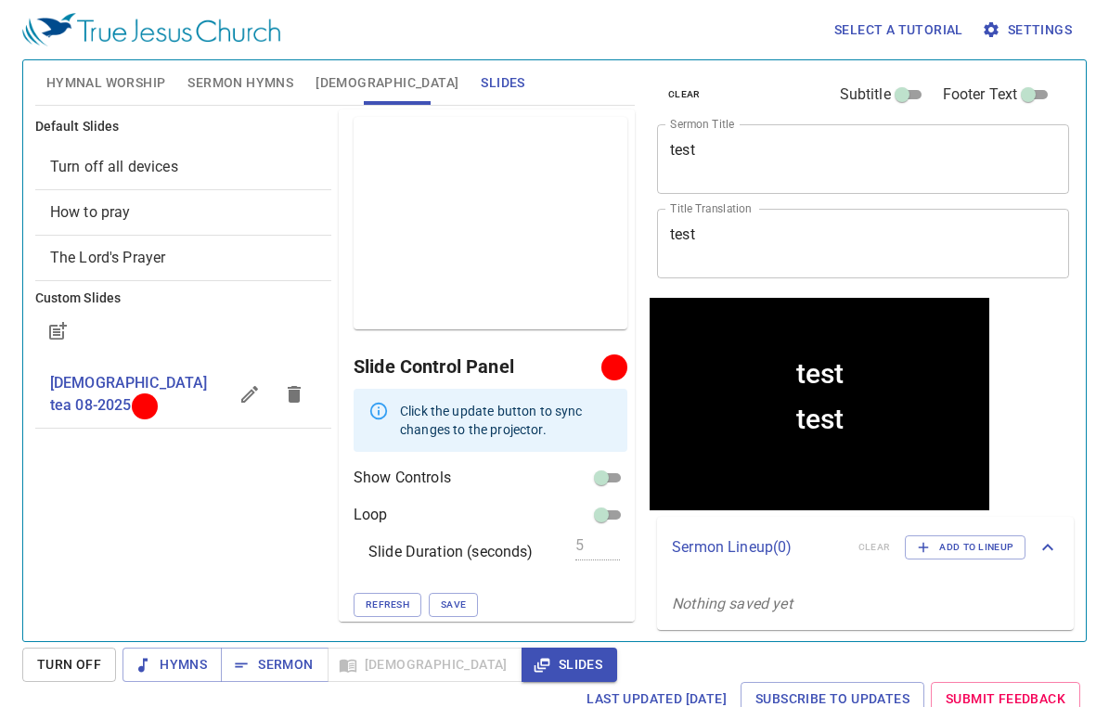
scroll to position [3, 0]
click at [458, 595] on span "Save" at bounding box center [453, 602] width 25 height 17
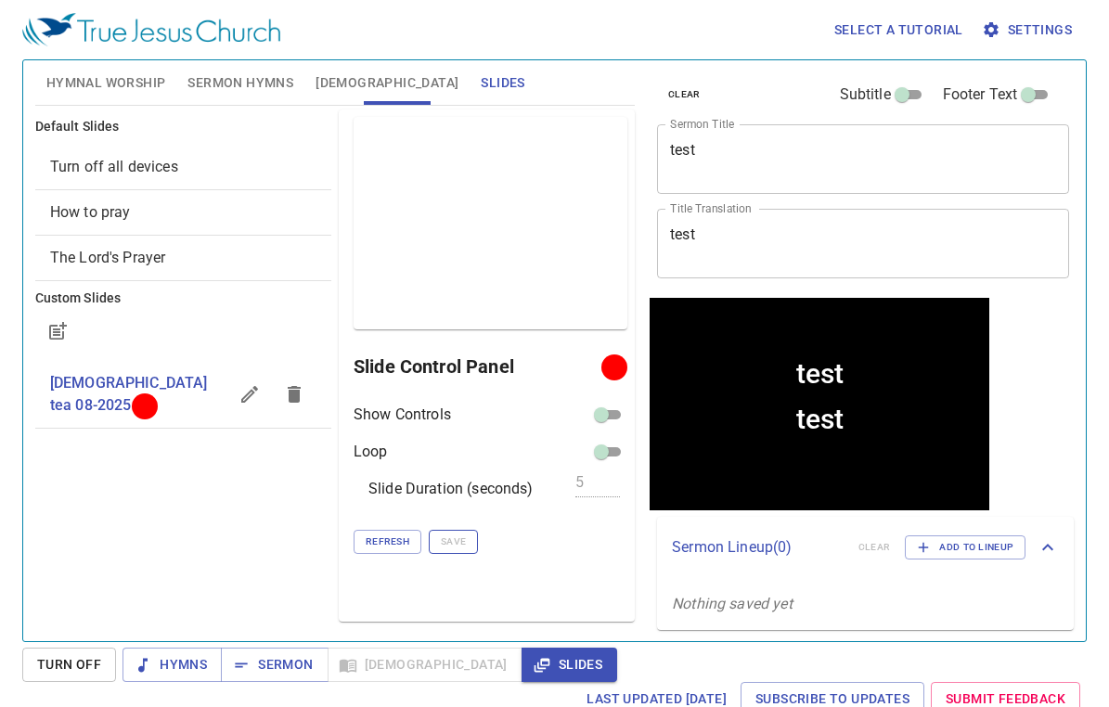
scroll to position [0, 0]
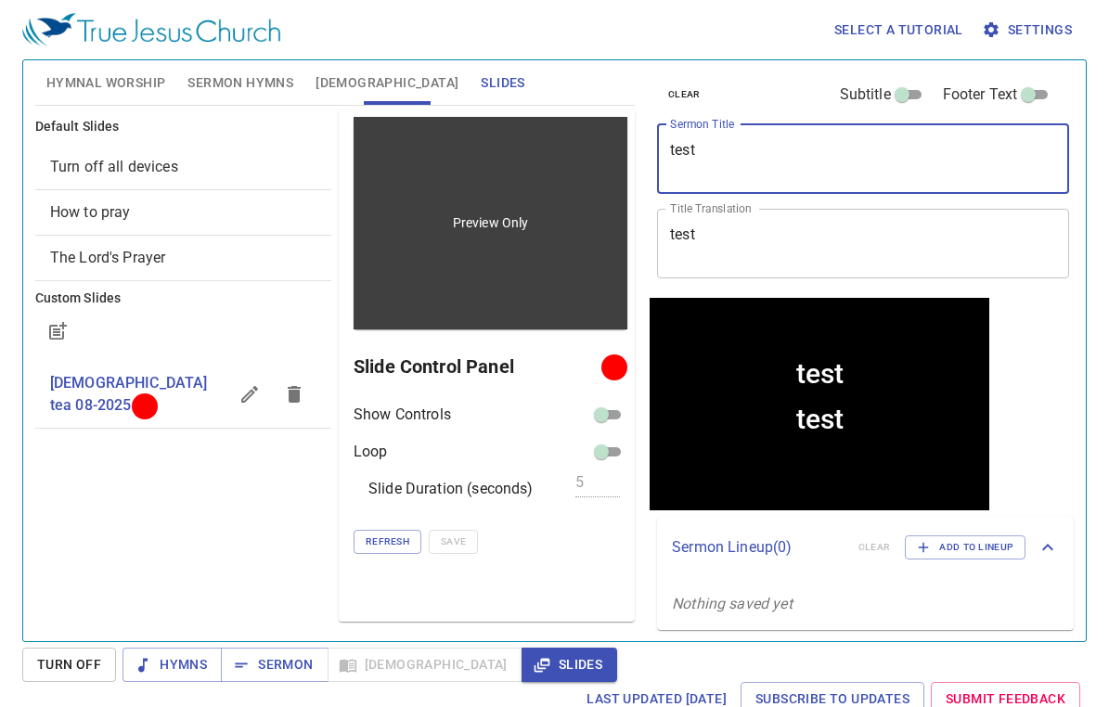
drag, startPoint x: 729, startPoint y: 156, endPoint x: 593, endPoint y: 149, distance: 136.6
click at [593, 149] on div "Hymnal Worship Sermon Hymns Bible Slides Hymn search Hymn search clear Audio Pl…" at bounding box center [554, 343] width 1053 height 581
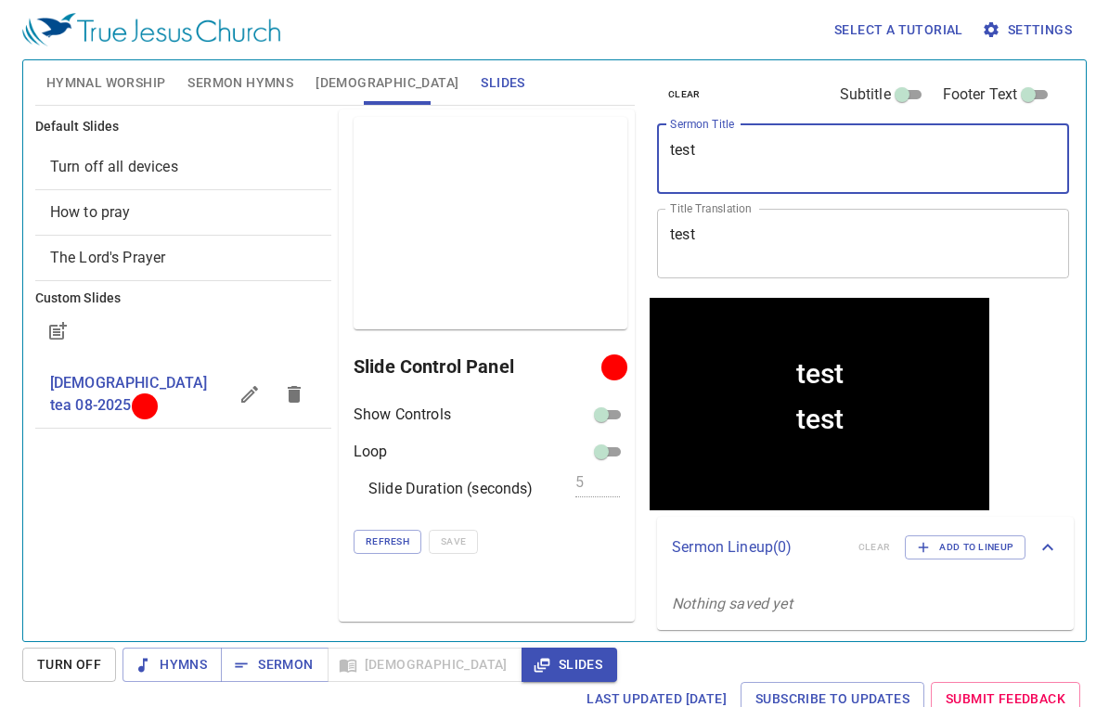
paste textarea "[DEMOGRAPHIC_DATA] Tea Fellowship"
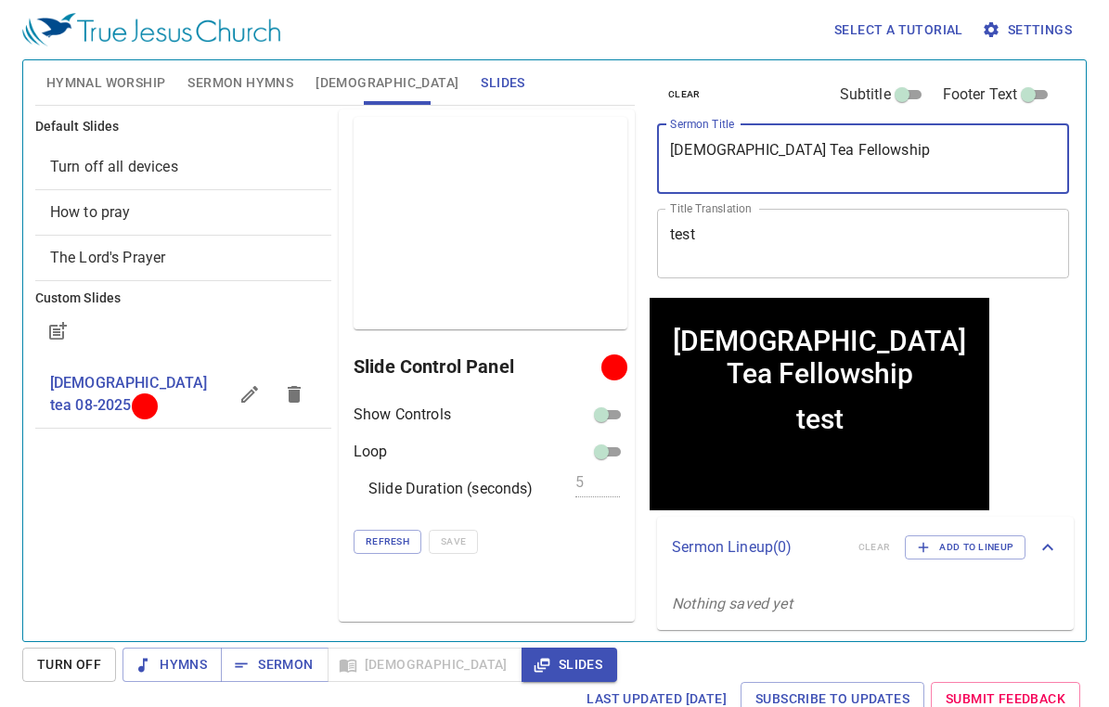
type textarea "[DEMOGRAPHIC_DATA] Tea Fellowship"
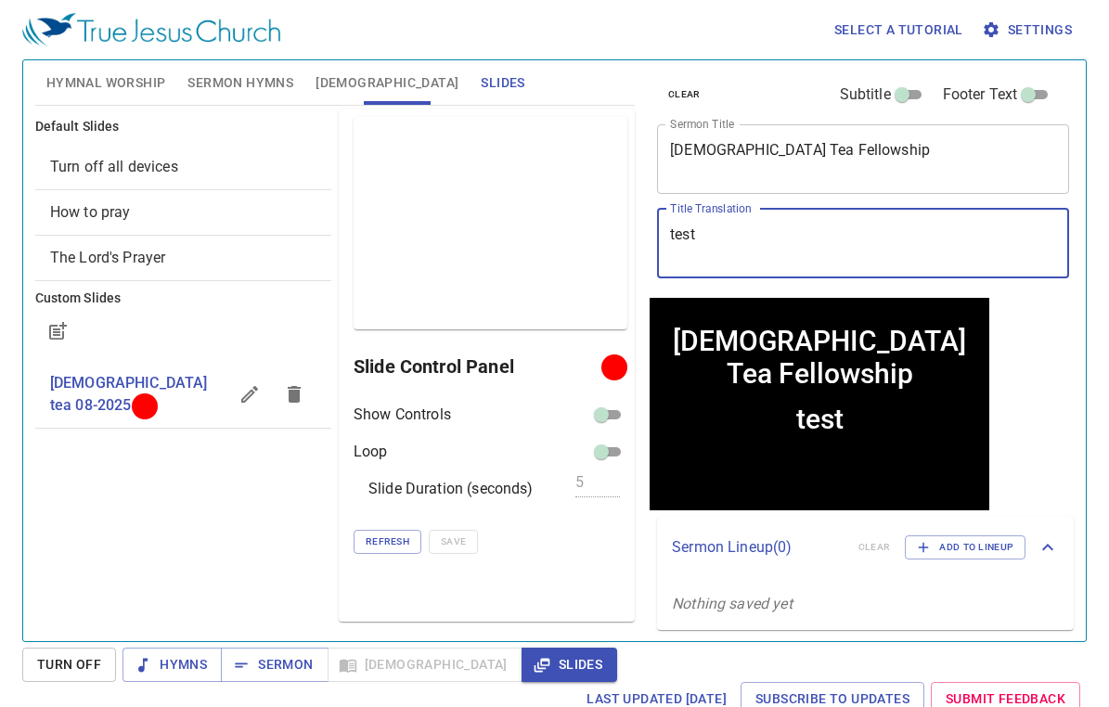
drag, startPoint x: 763, startPoint y: 237, endPoint x: 644, endPoint y: 239, distance: 118.8
click at [644, 239] on div "clear Subtitle Footer Text Sermon Title Gospel Tea Fellowship x Sermon Title Ti…" at bounding box center [861, 343] width 439 height 581
click at [763, 235] on textarea "test" at bounding box center [863, 243] width 386 height 35
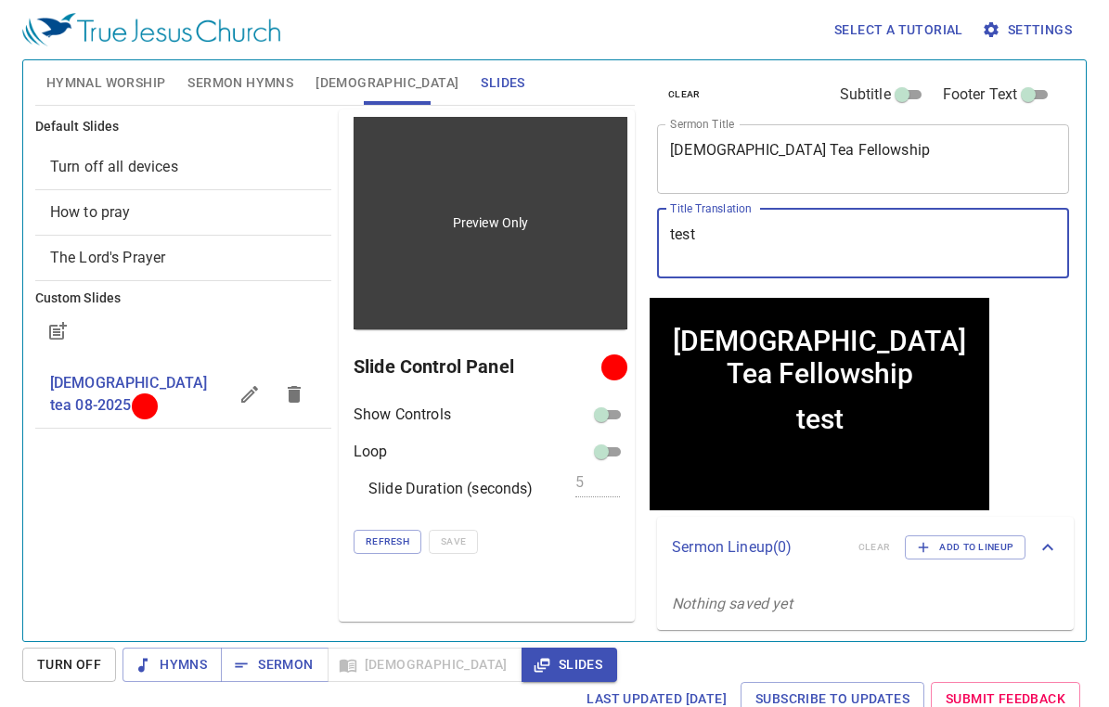
drag, startPoint x: 763, startPoint y: 235, endPoint x: 617, endPoint y: 241, distance: 145.9
click at [617, 241] on div "Hymnal Worship Sermon Hymns Bible Slides Hymn search Hymn search clear Audio Pl…" at bounding box center [554, 343] width 1053 height 581
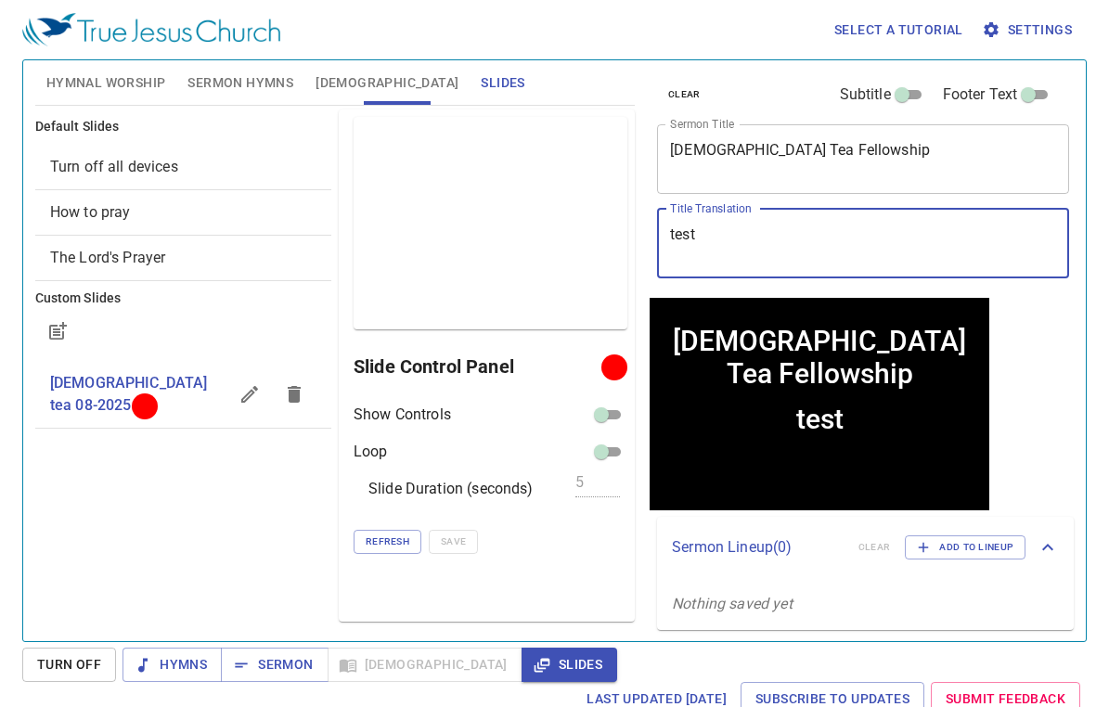
paste textarea "[DEMOGRAPHIC_DATA]"
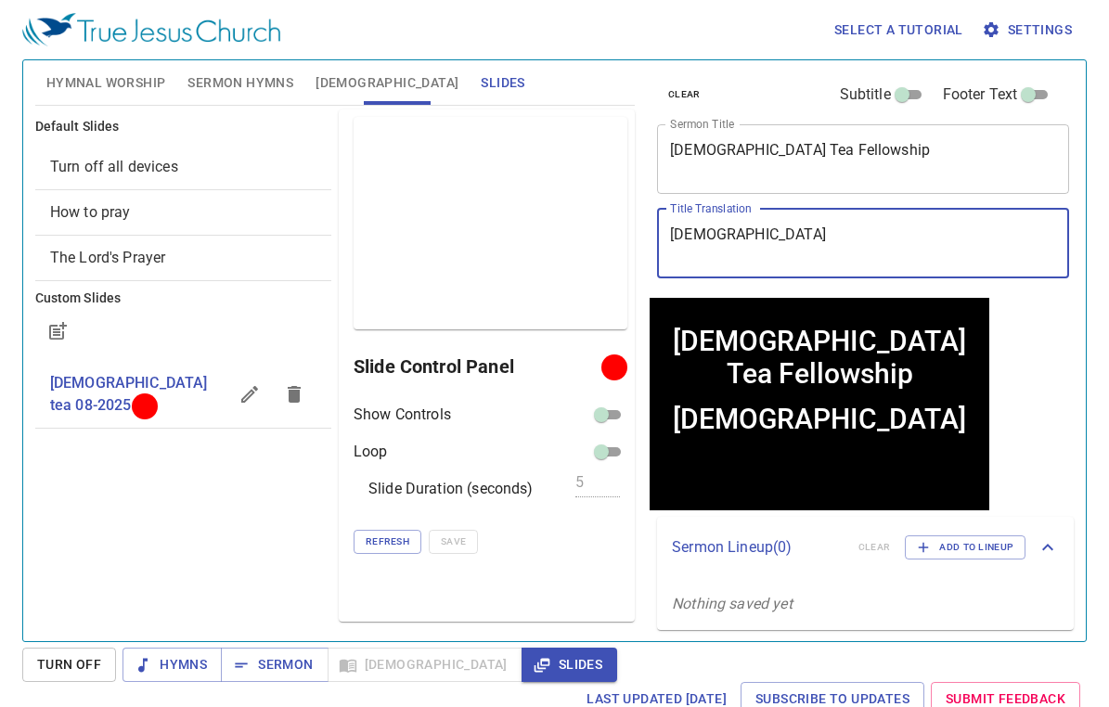
type textarea "[DEMOGRAPHIC_DATA]"
click at [236, 76] on span "Sermon Hymns" at bounding box center [240, 82] width 106 height 23
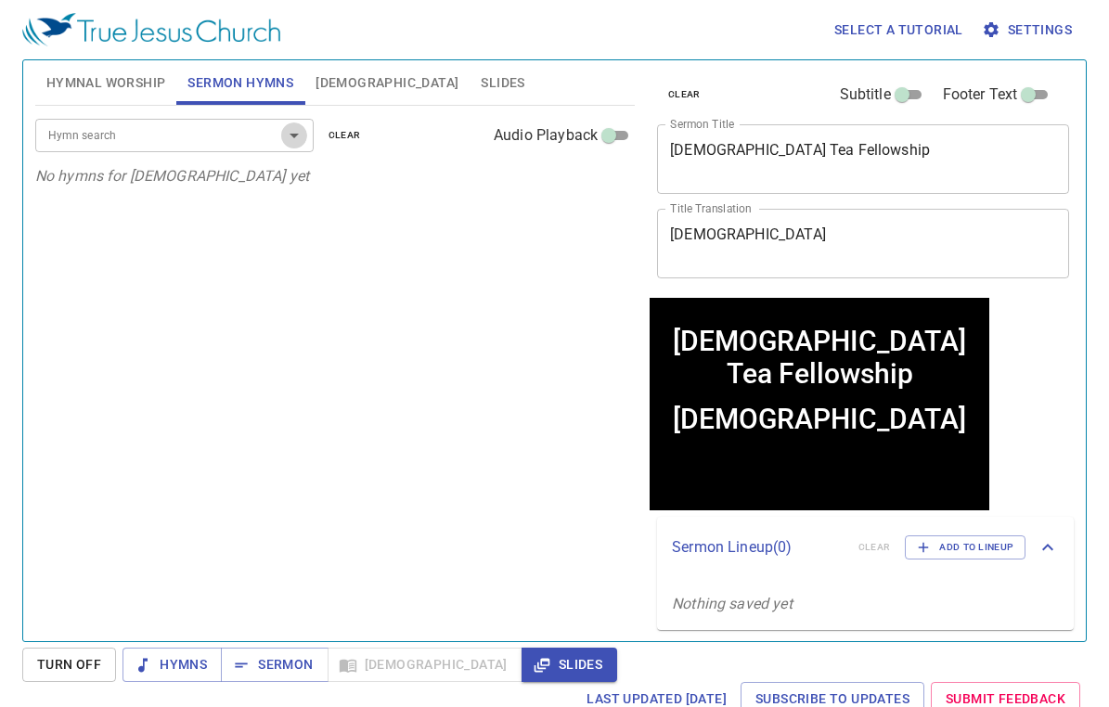
click at [303, 135] on icon "Open" at bounding box center [294, 135] width 22 height 22
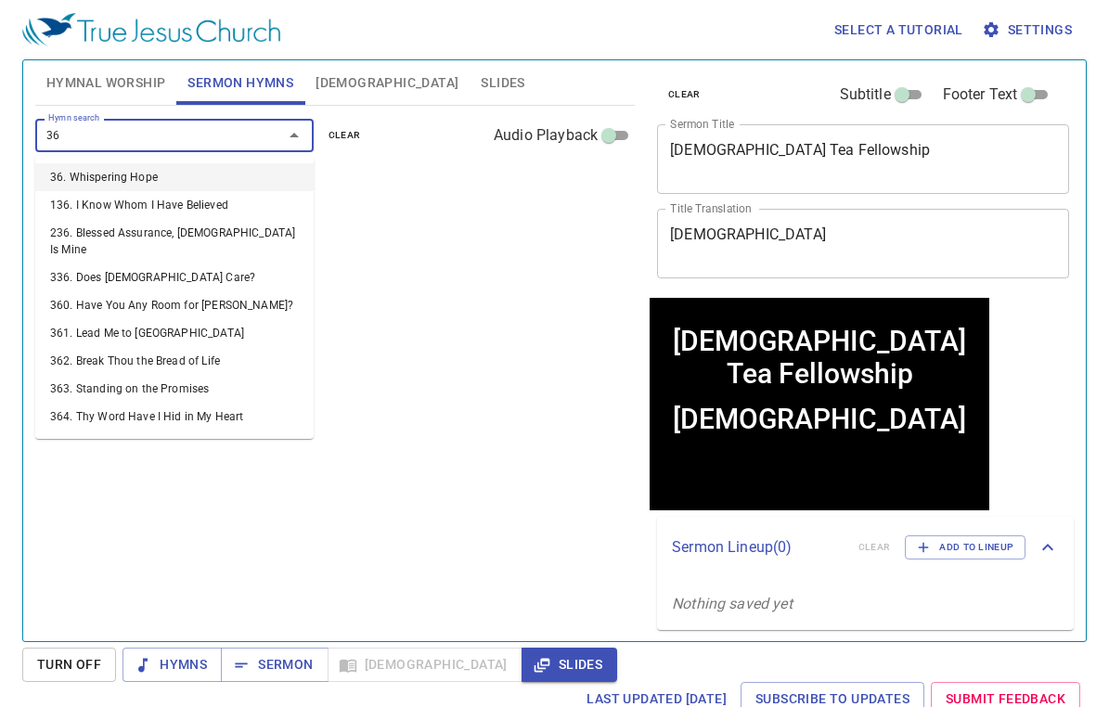
type input "367"
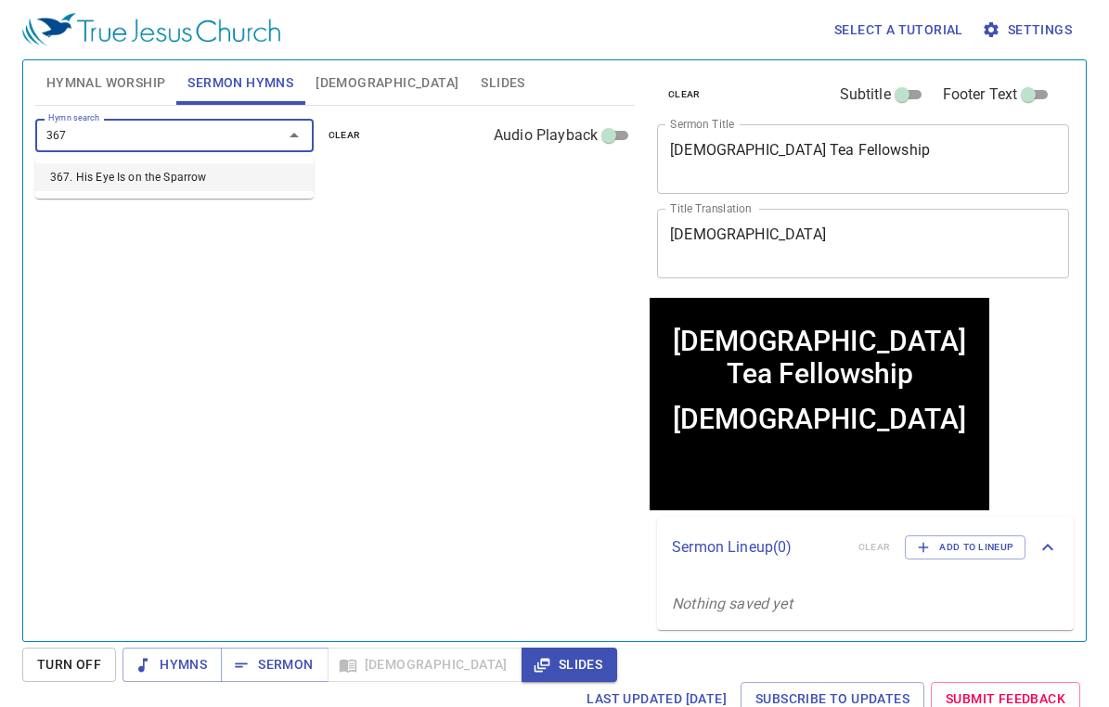
click at [229, 173] on li "367. His Eye Is on the Sparrow" at bounding box center [174, 177] width 278 height 28
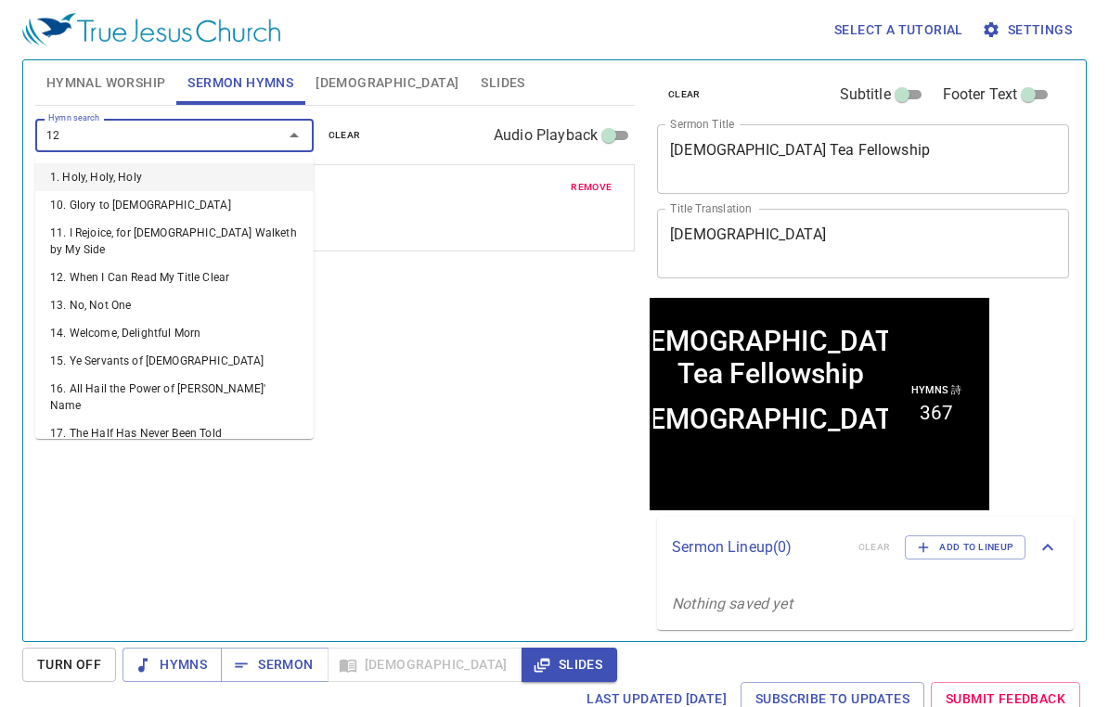
type input "120"
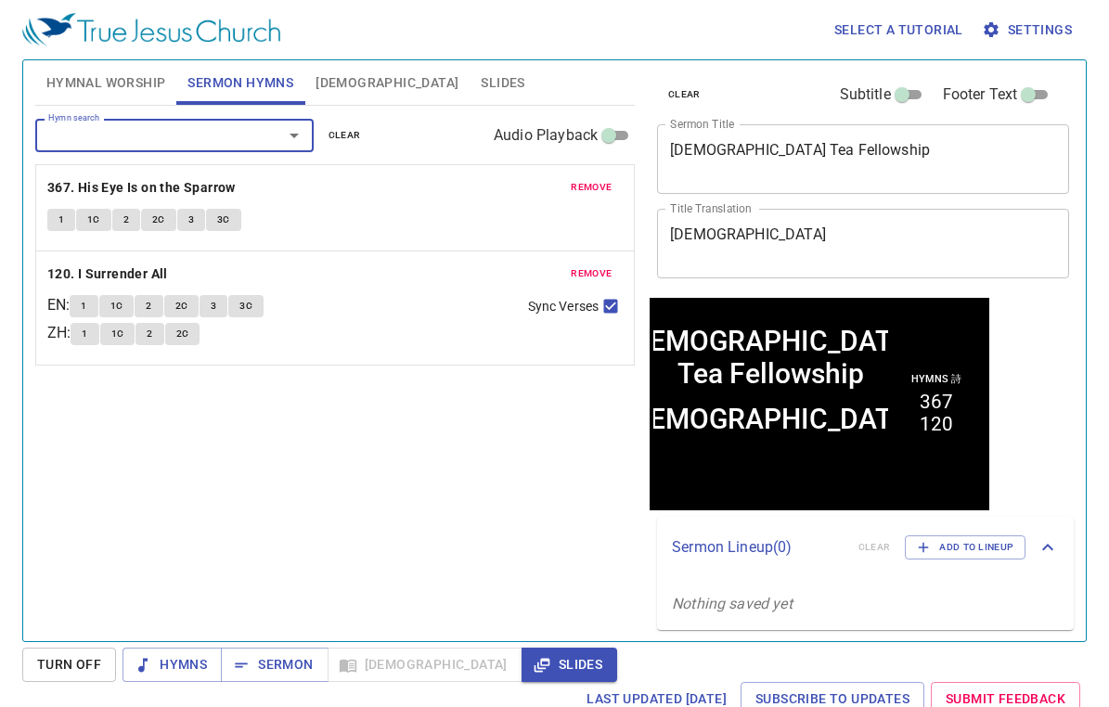
click at [1038, 31] on span "Settings" at bounding box center [1029, 30] width 86 height 23
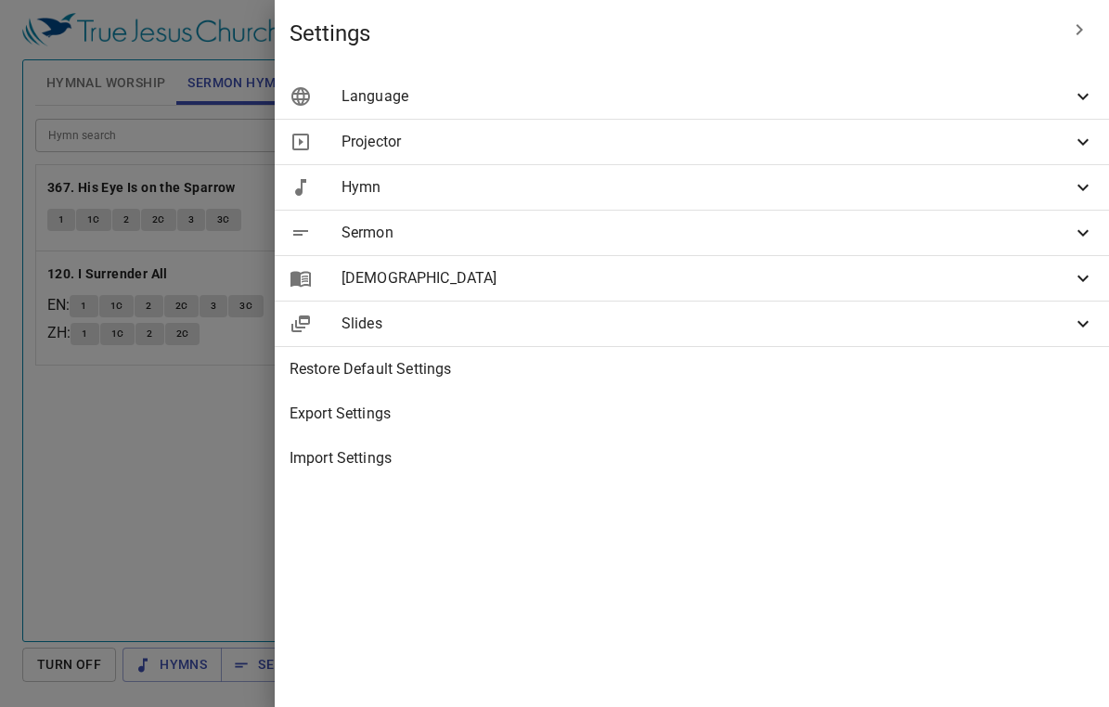
click at [796, 145] on span "Projector" at bounding box center [707, 142] width 730 height 22
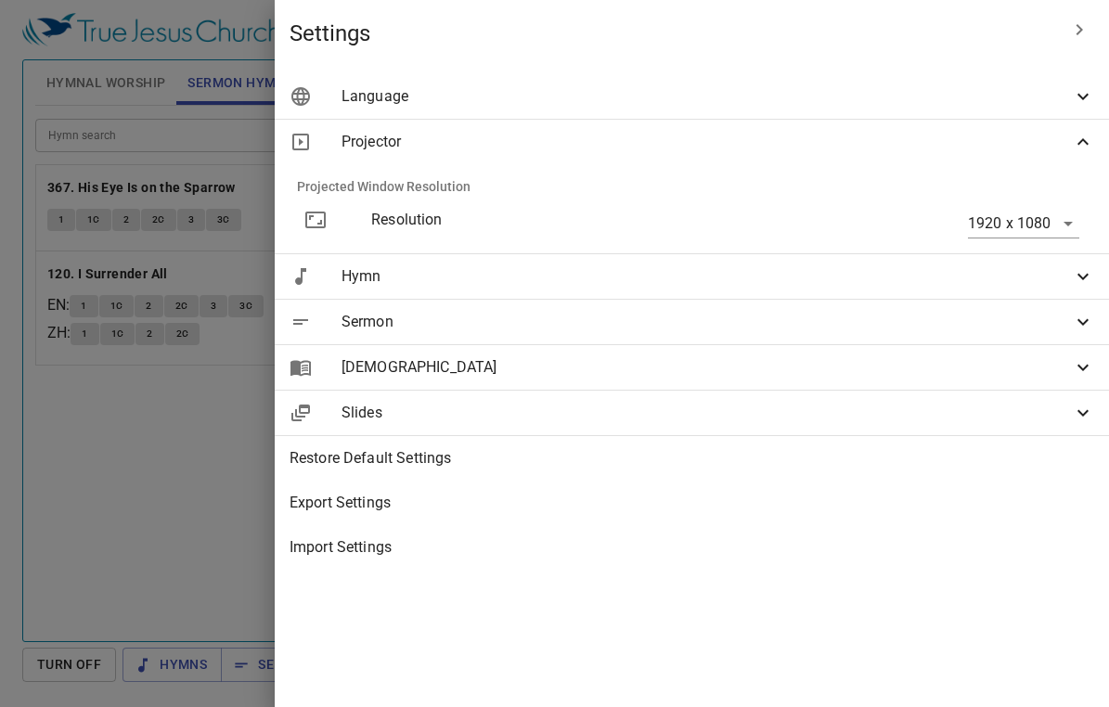
click at [747, 135] on span "Projector" at bounding box center [707, 142] width 730 height 22
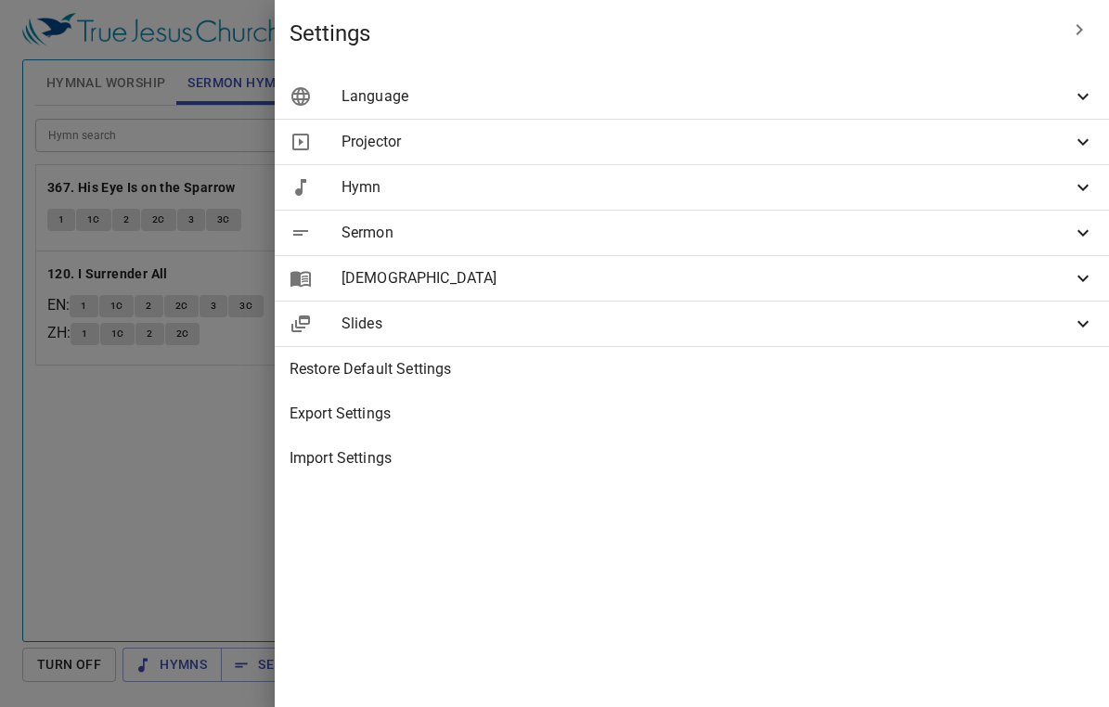
click at [740, 238] on span "Sermon" at bounding box center [707, 233] width 730 height 22
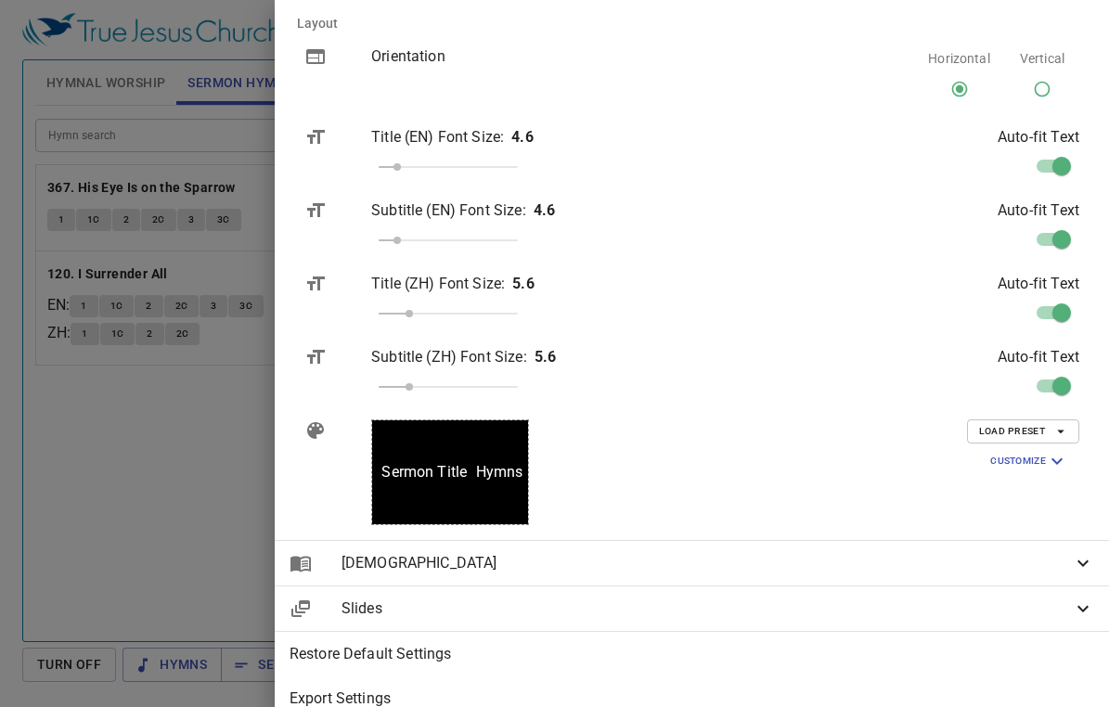
scroll to position [334, 0]
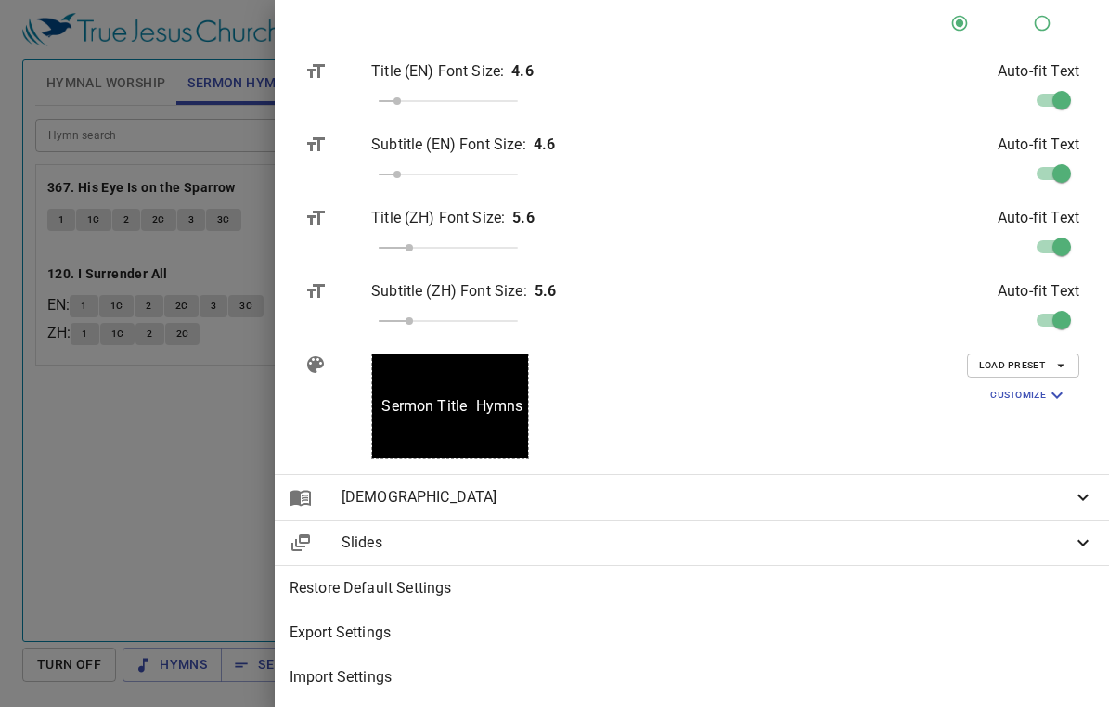
click at [1005, 357] on span "Load Preset" at bounding box center [1023, 365] width 88 height 17
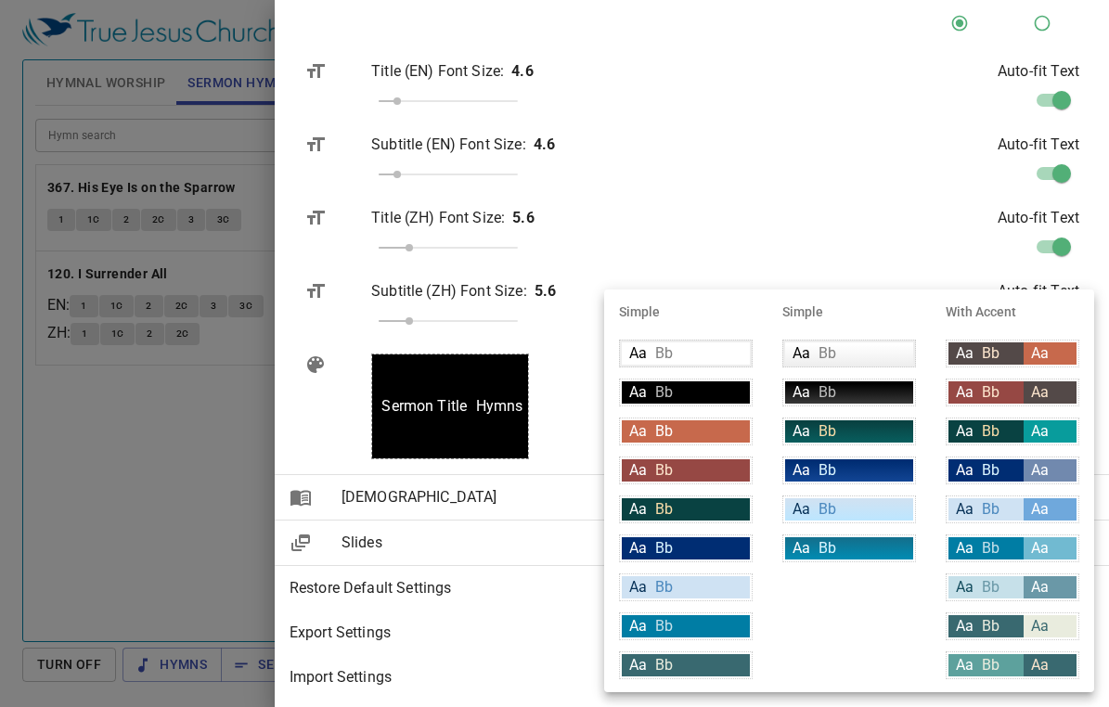
click at [1013, 550] on div "Aa Bb" at bounding box center [985, 548] width 75 height 22
type input "#007DA4"
type input "#c6e0e9"
type input "#71bad1"
type input "#ffffff"
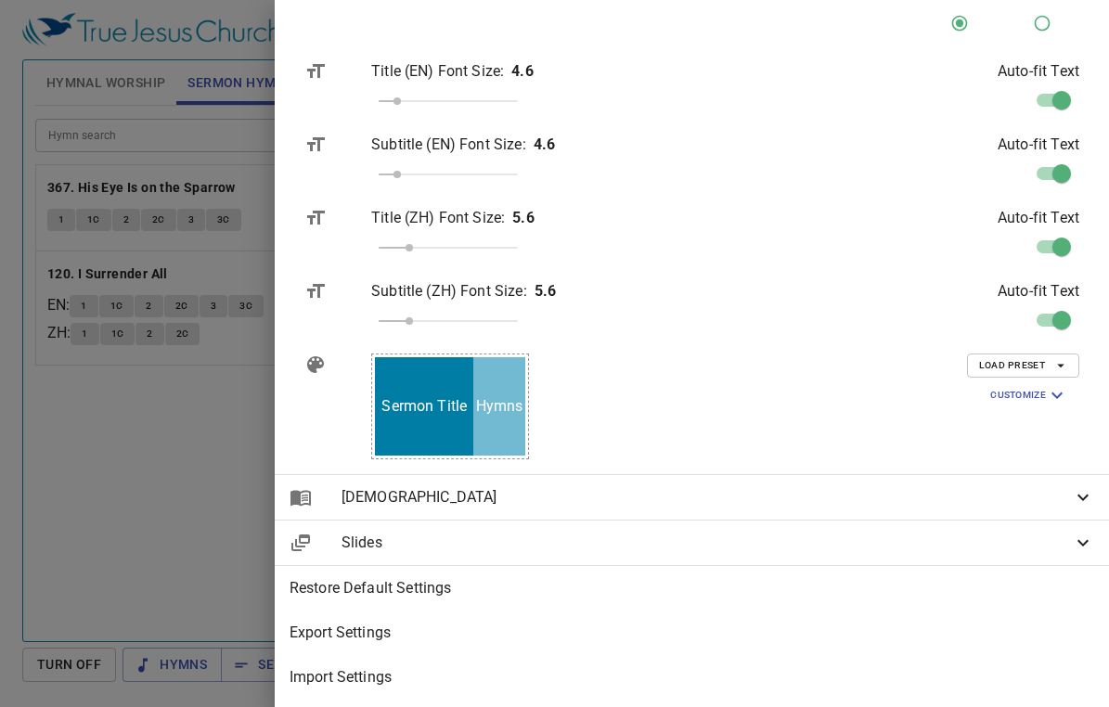
click at [383, 530] on div at bounding box center [554, 353] width 1109 height 707
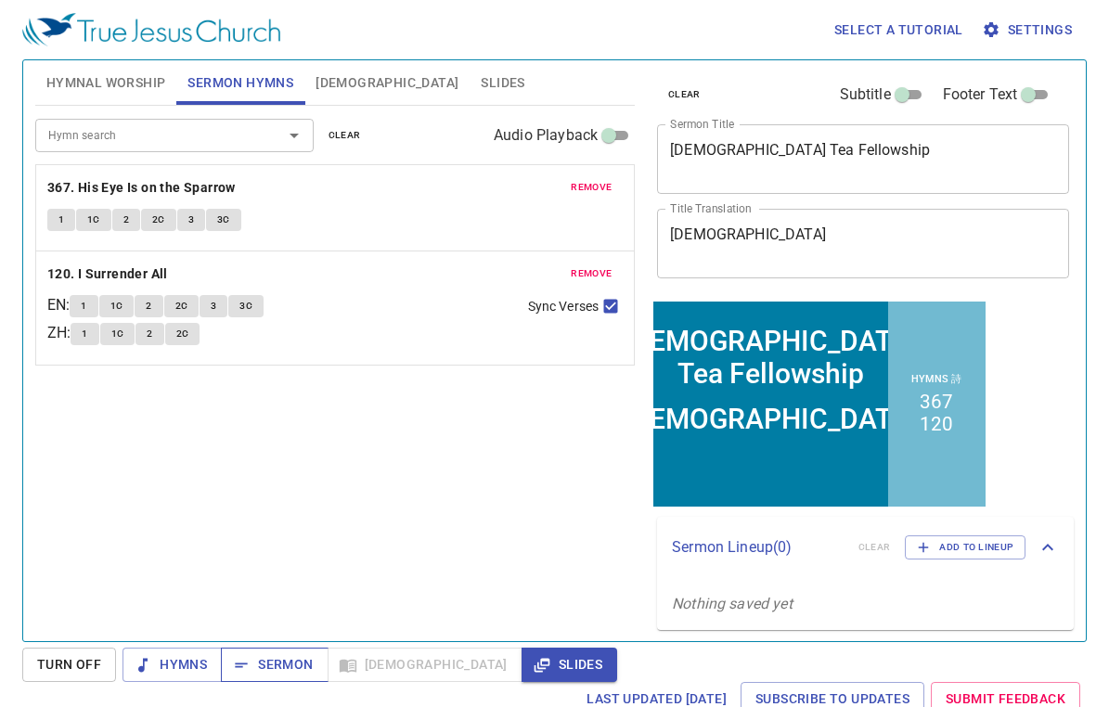
click at [277, 670] on span "Sermon" at bounding box center [274, 664] width 77 height 23
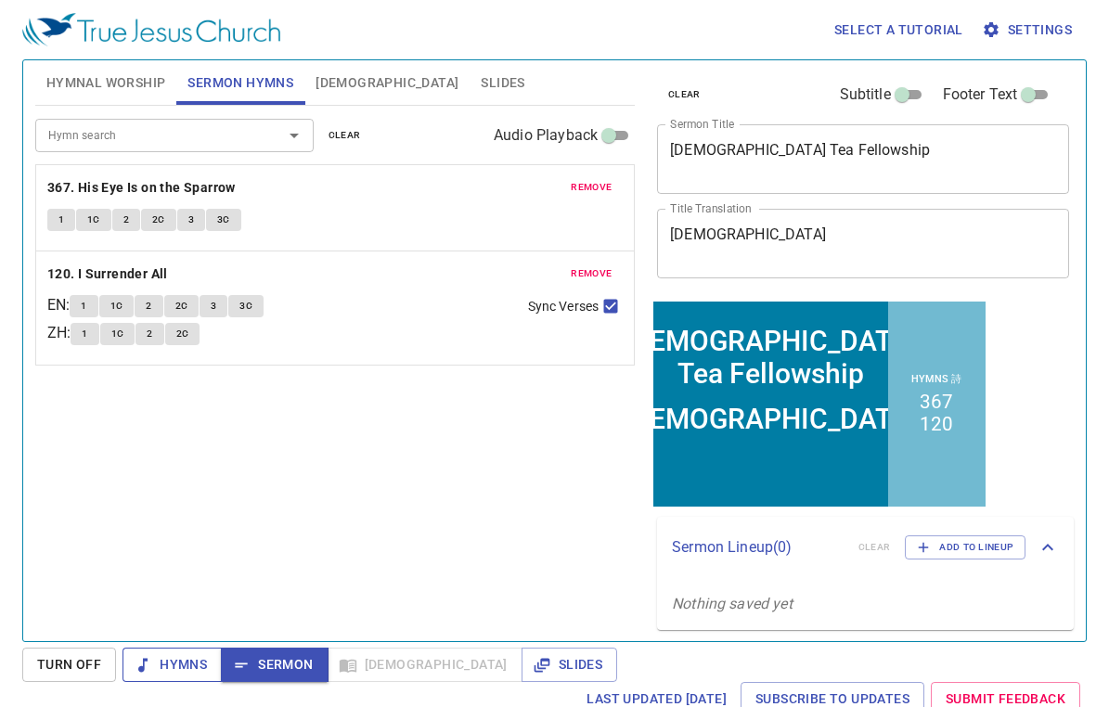
click at [188, 666] on span "Hymns" at bounding box center [172, 664] width 70 height 23
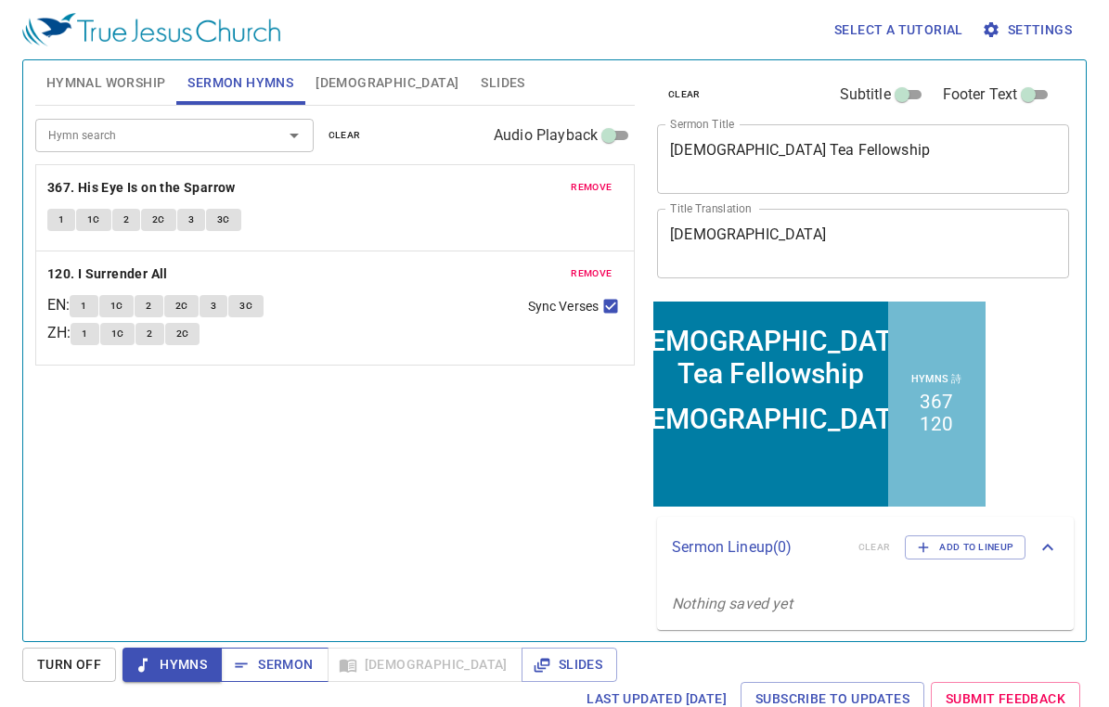
click at [288, 663] on span "Sermon" at bounding box center [274, 664] width 77 height 23
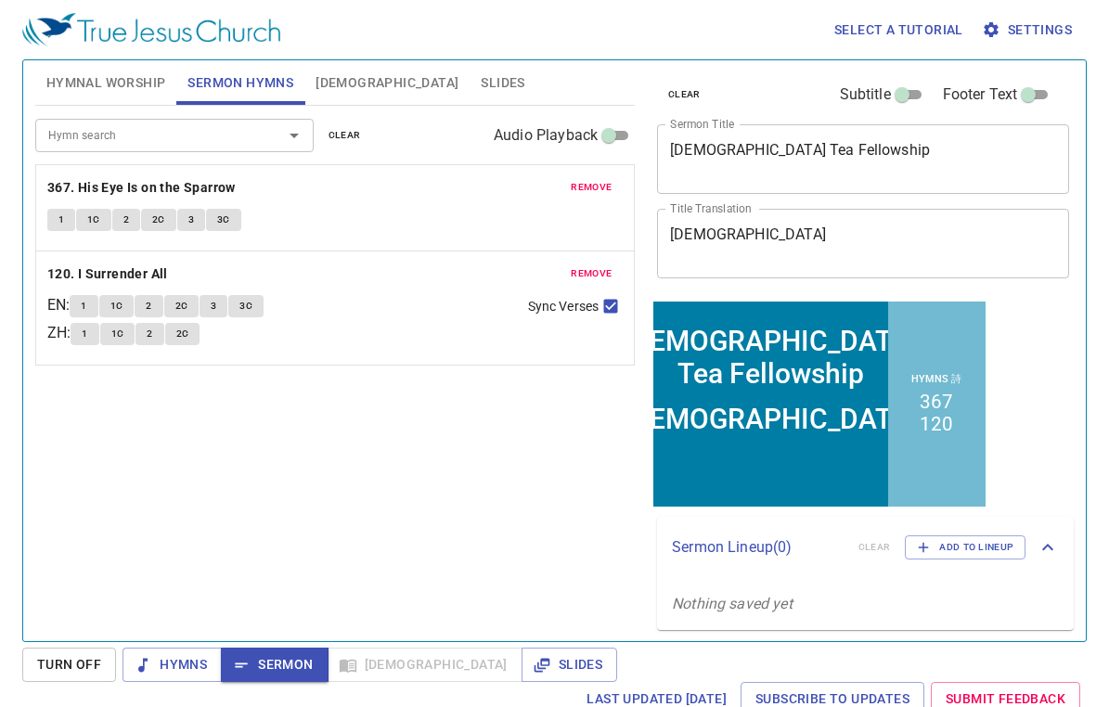
click at [481, 85] on span "Slides" at bounding box center [503, 82] width 44 height 23
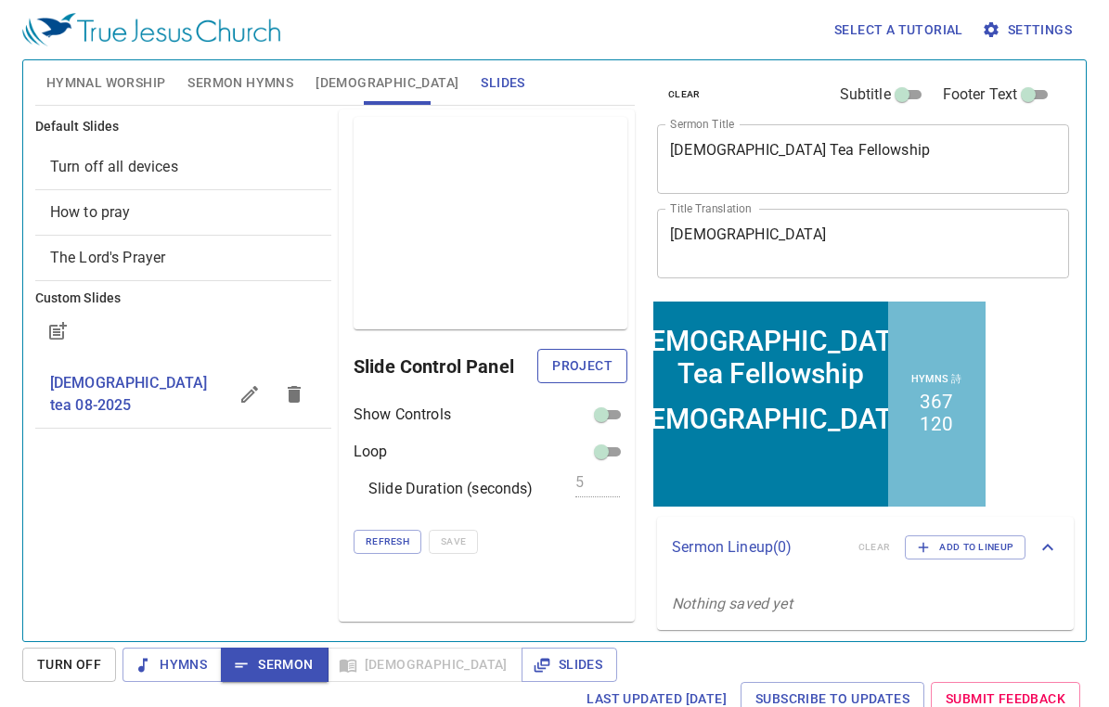
click at [580, 360] on span "Project" at bounding box center [582, 366] width 60 height 23
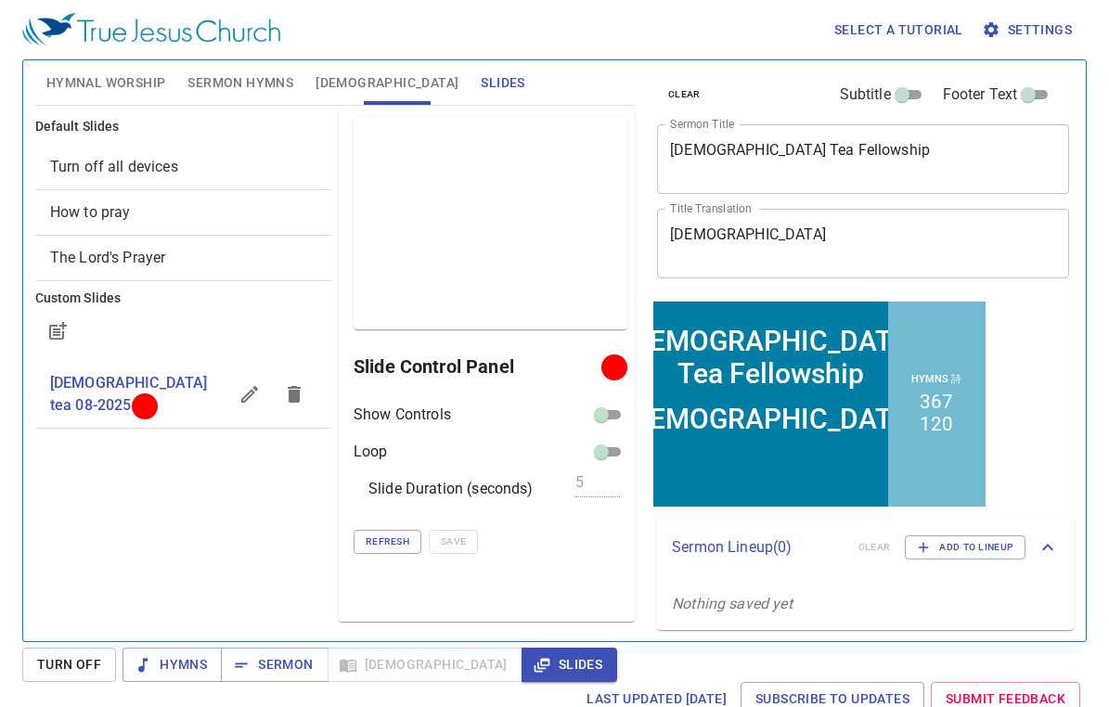
click at [613, 365] on div at bounding box center [614, 367] width 14 height 14
click at [462, 371] on h6 "Slide Control Panel" at bounding box center [481, 367] width 254 height 30
click at [536, 659] on span "Slides" at bounding box center [569, 664] width 66 height 23
click at [612, 417] on input "checkbox" at bounding box center [601, 418] width 67 height 22
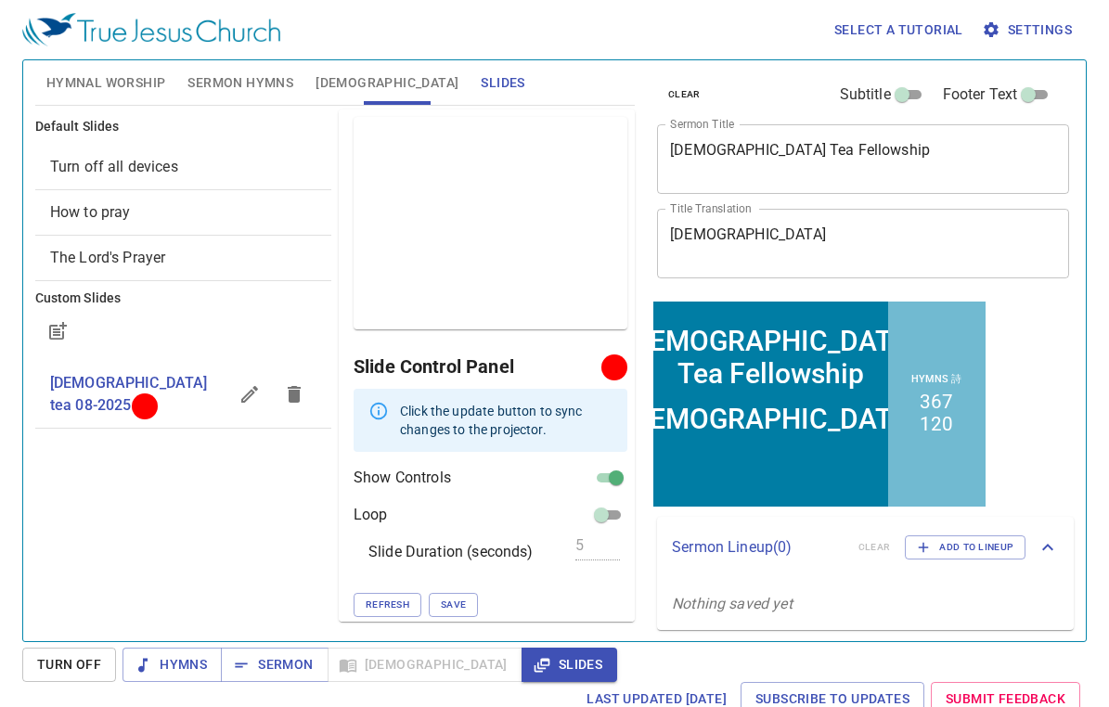
scroll to position [3, 0]
click at [596, 474] on input "checkbox" at bounding box center [616, 479] width 67 height 22
checkbox input "false"
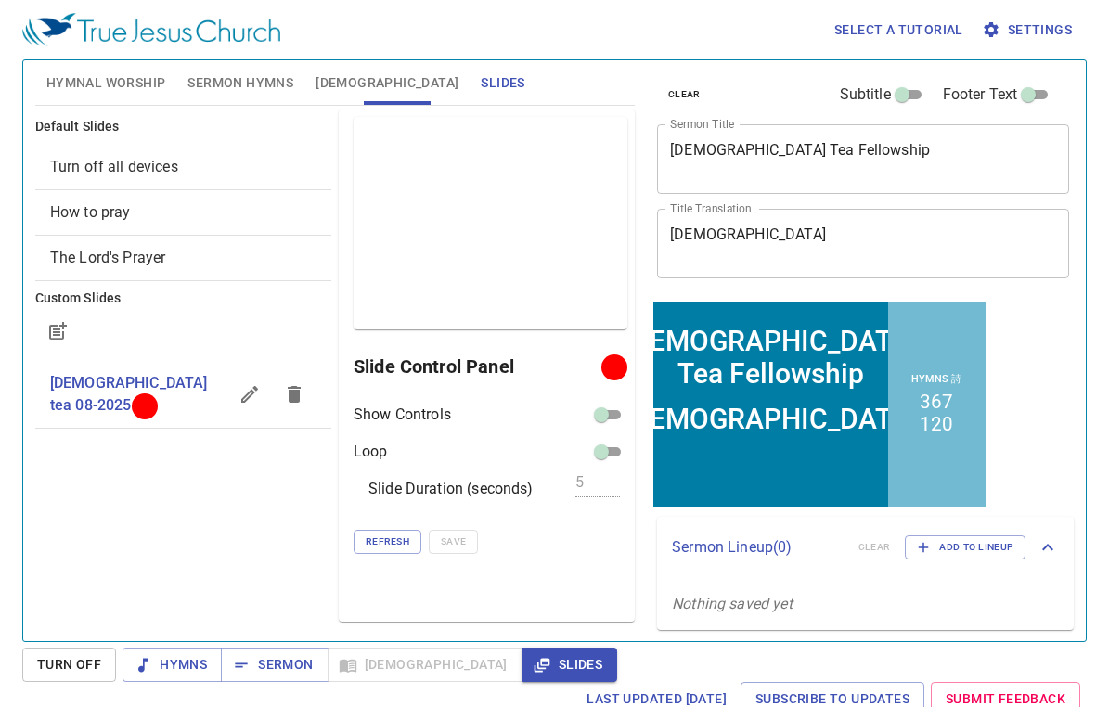
click at [475, 496] on p "Slide Duration (seconds)" at bounding box center [450, 489] width 165 height 22
click at [510, 490] on p "Slide Duration (seconds)" at bounding box center [450, 489] width 165 height 22
click at [398, 541] on span "Refresh" at bounding box center [388, 542] width 44 height 17
click at [1038, 28] on span "Settings" at bounding box center [1029, 30] width 86 height 23
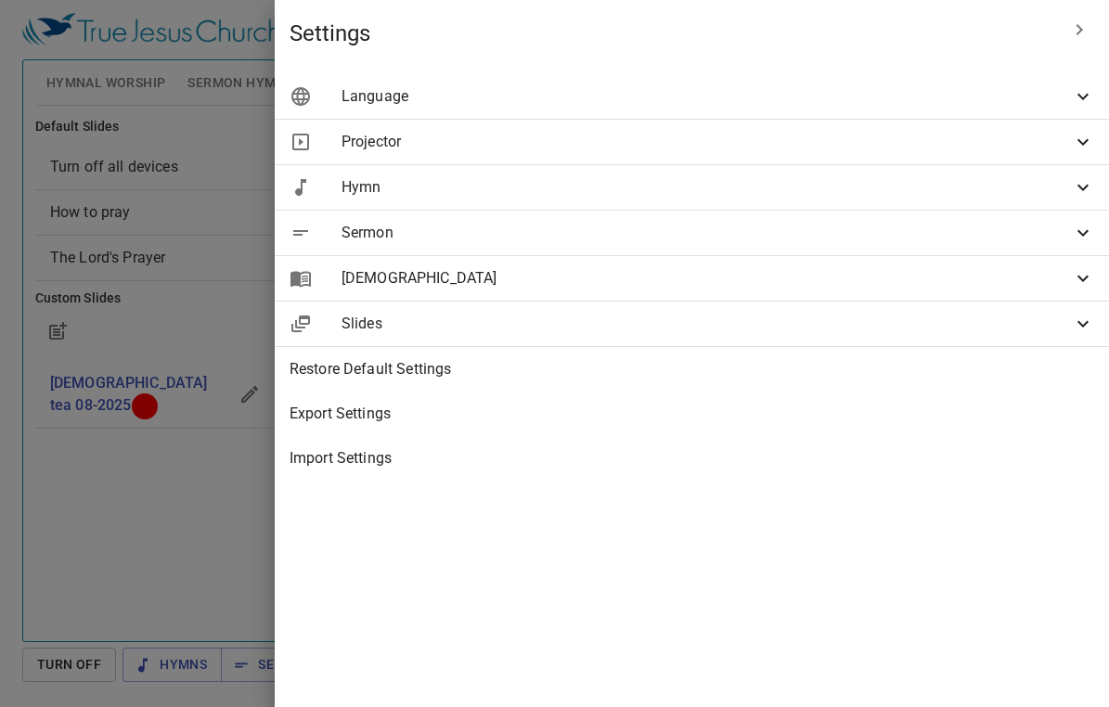
click at [701, 139] on span "Projector" at bounding box center [707, 142] width 730 height 22
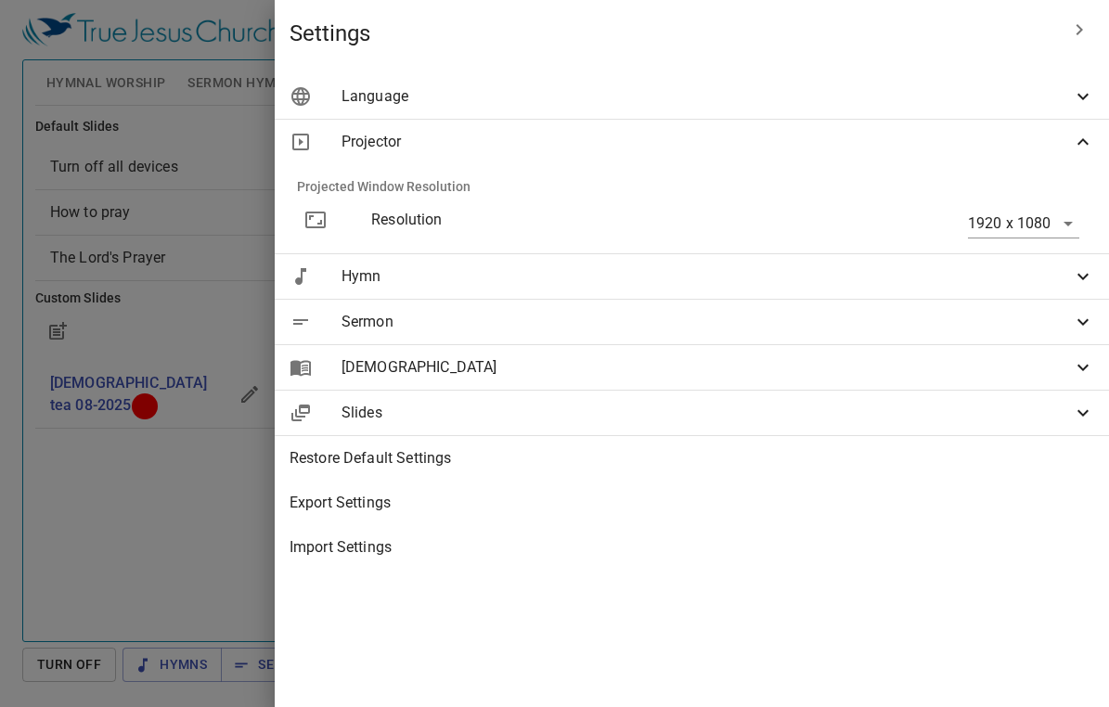
click at [703, 138] on span "Projector" at bounding box center [707, 142] width 730 height 22
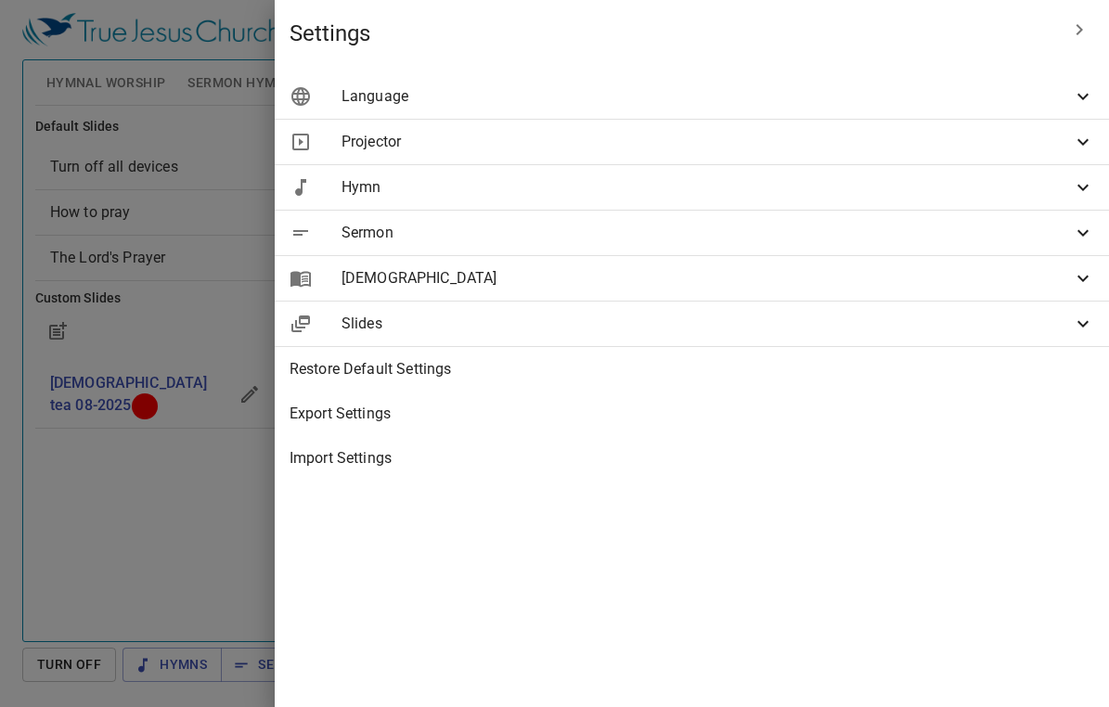
click at [712, 320] on span "Slides" at bounding box center [707, 324] width 730 height 22
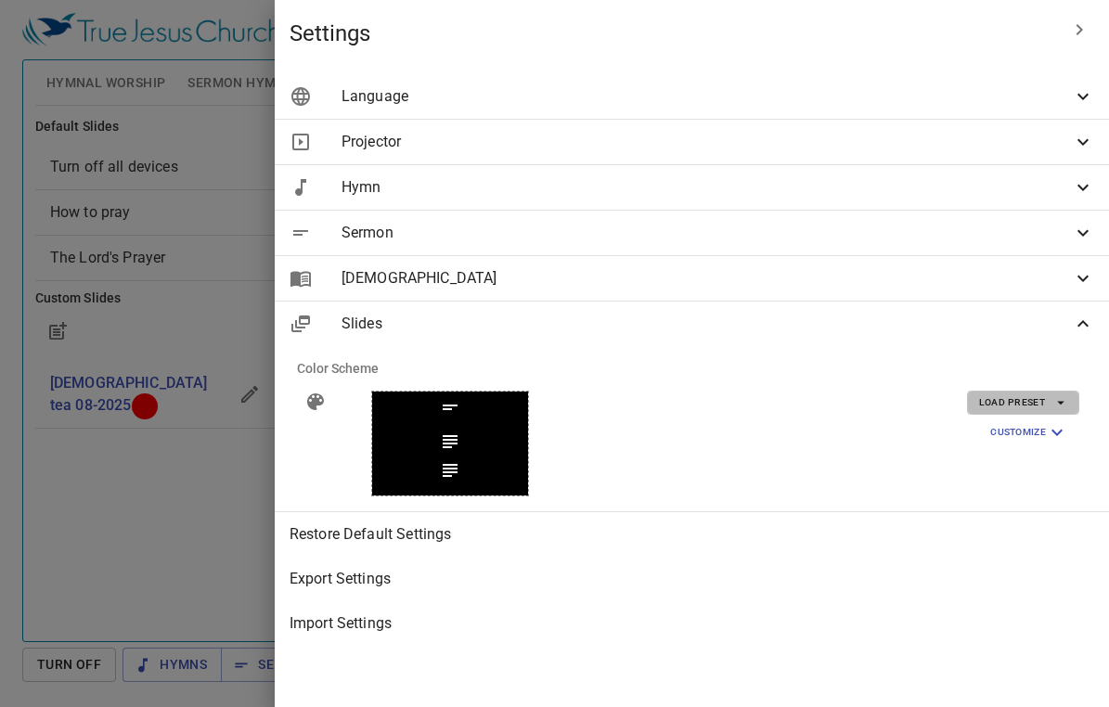
click at [1047, 406] on span "Load Preset" at bounding box center [1023, 402] width 88 height 17
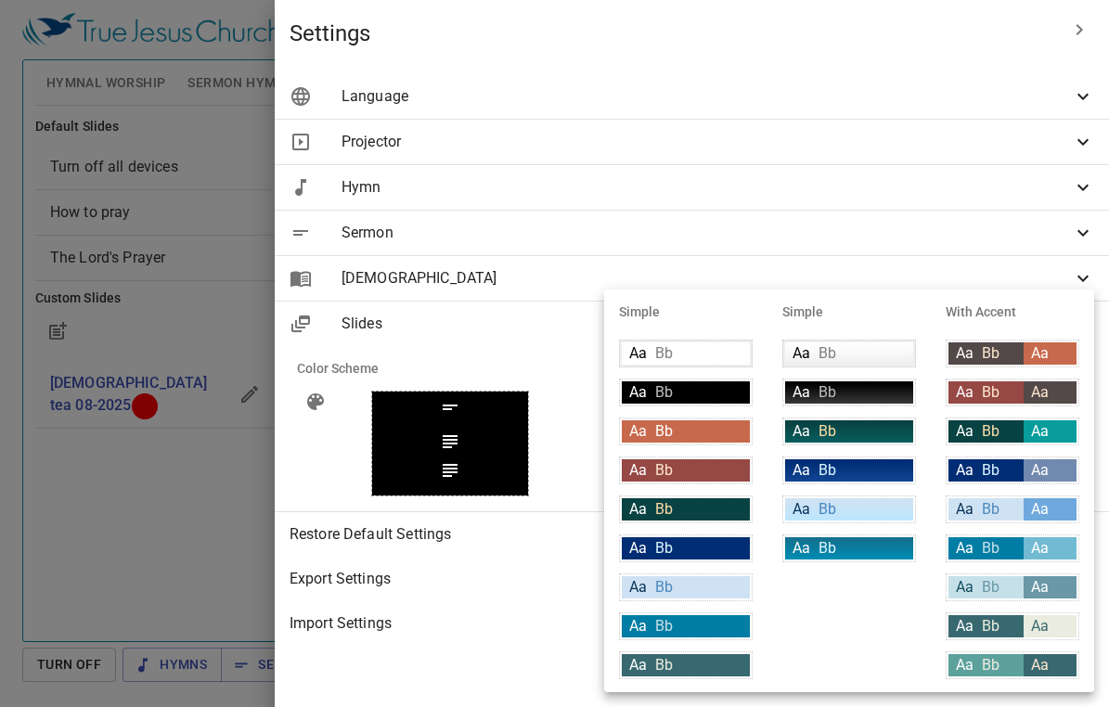
click at [1022, 545] on div "Aa Bb" at bounding box center [985, 548] width 75 height 22
type input "#007DA4"
type input "#c6e0e9"
type input "#71bad1"
type input "#ffffff"
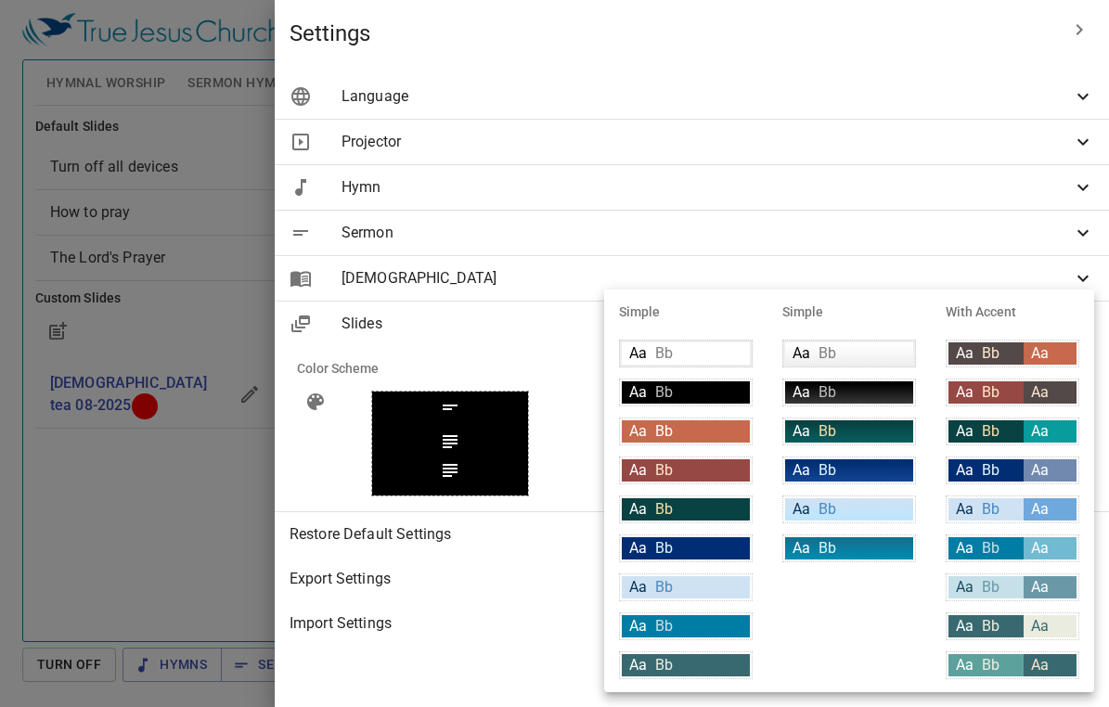
type input "#ffffff"
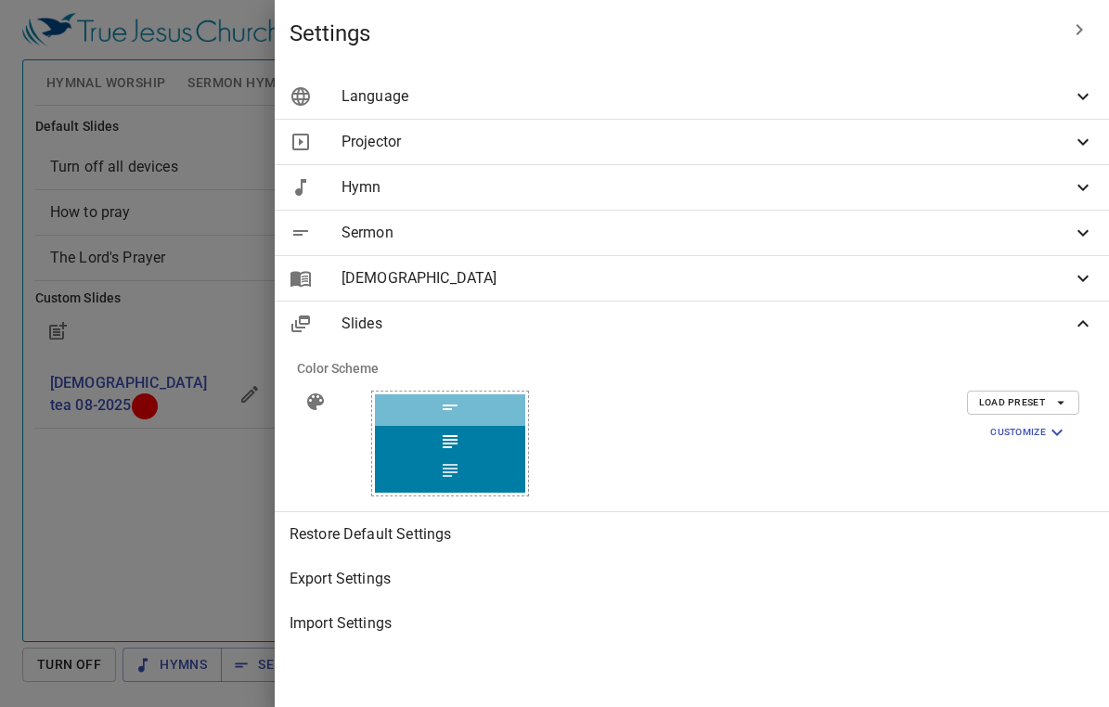
click at [1084, 31] on icon "button" at bounding box center [1079, 30] width 22 height 22
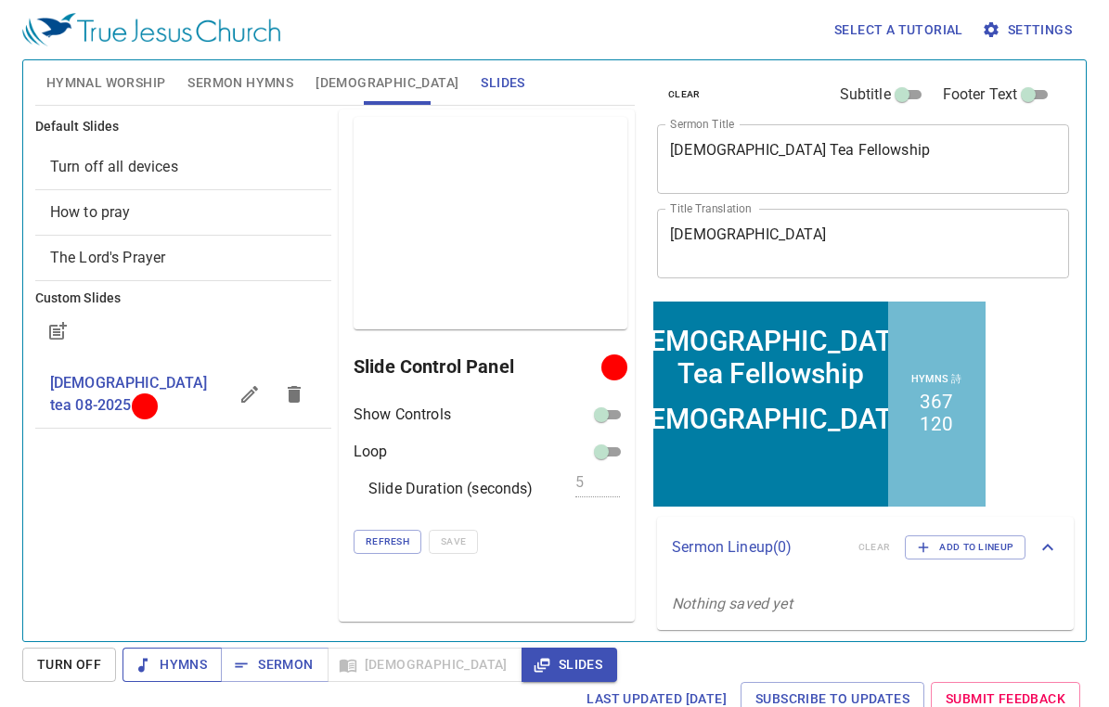
click at [157, 655] on span "Hymns" at bounding box center [172, 664] width 70 height 23
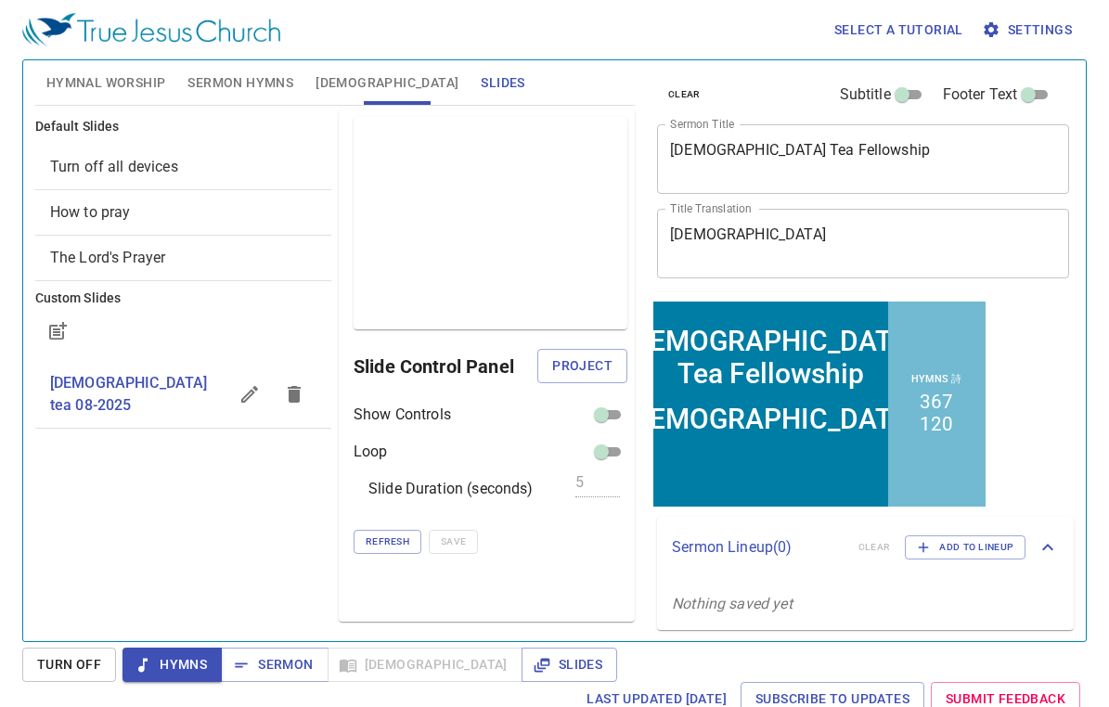
click at [81, 82] on span "Hymnal Worship" at bounding box center [106, 82] width 120 height 23
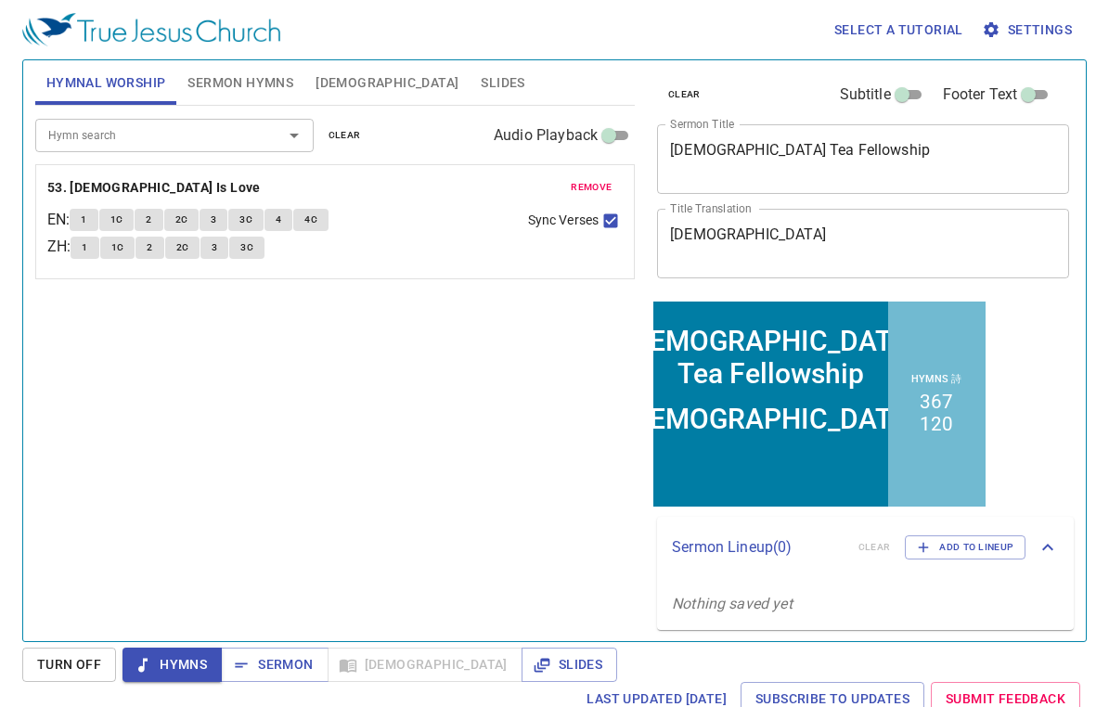
click at [86, 220] on span "1" at bounding box center [84, 220] width 6 height 17
click at [481, 81] on span "Slides" at bounding box center [503, 82] width 44 height 23
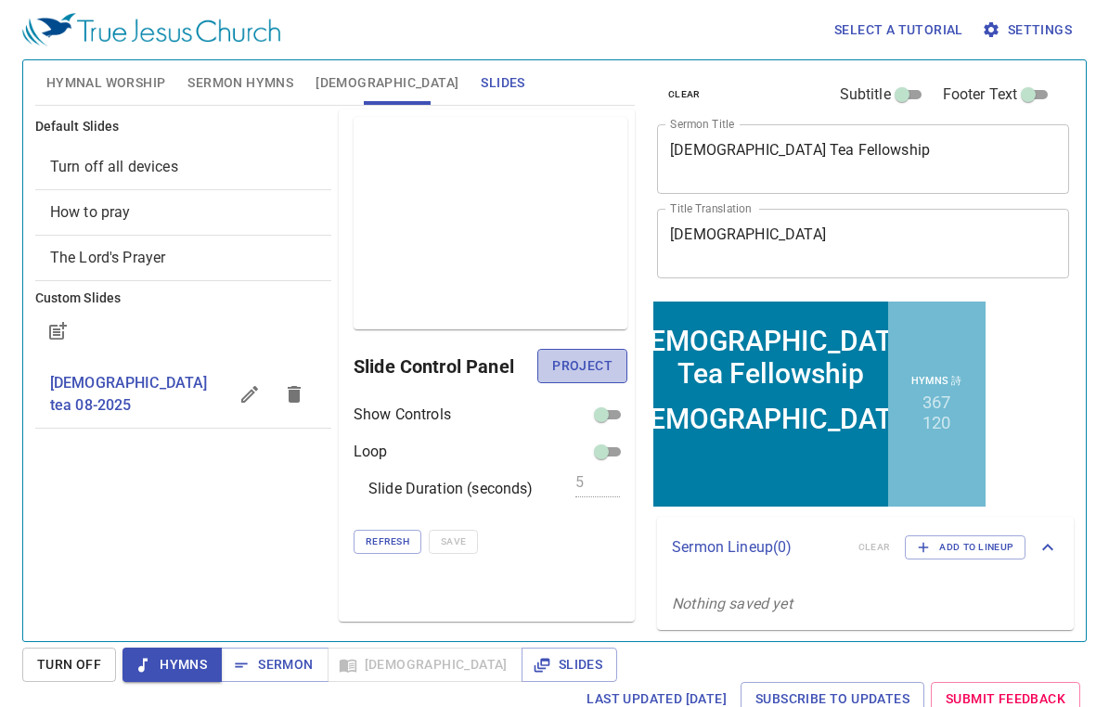
click at [593, 365] on span "Project" at bounding box center [582, 366] width 60 height 23
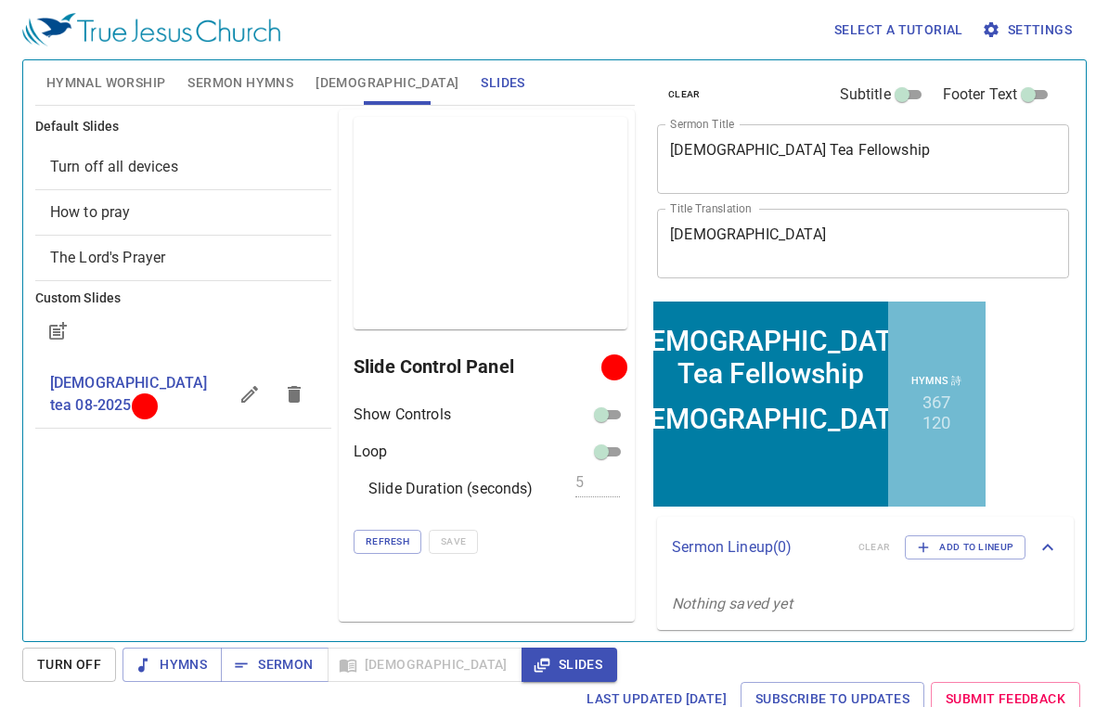
click at [618, 365] on div at bounding box center [614, 367] width 14 height 14
click at [617, 367] on div at bounding box center [614, 367] width 14 height 14
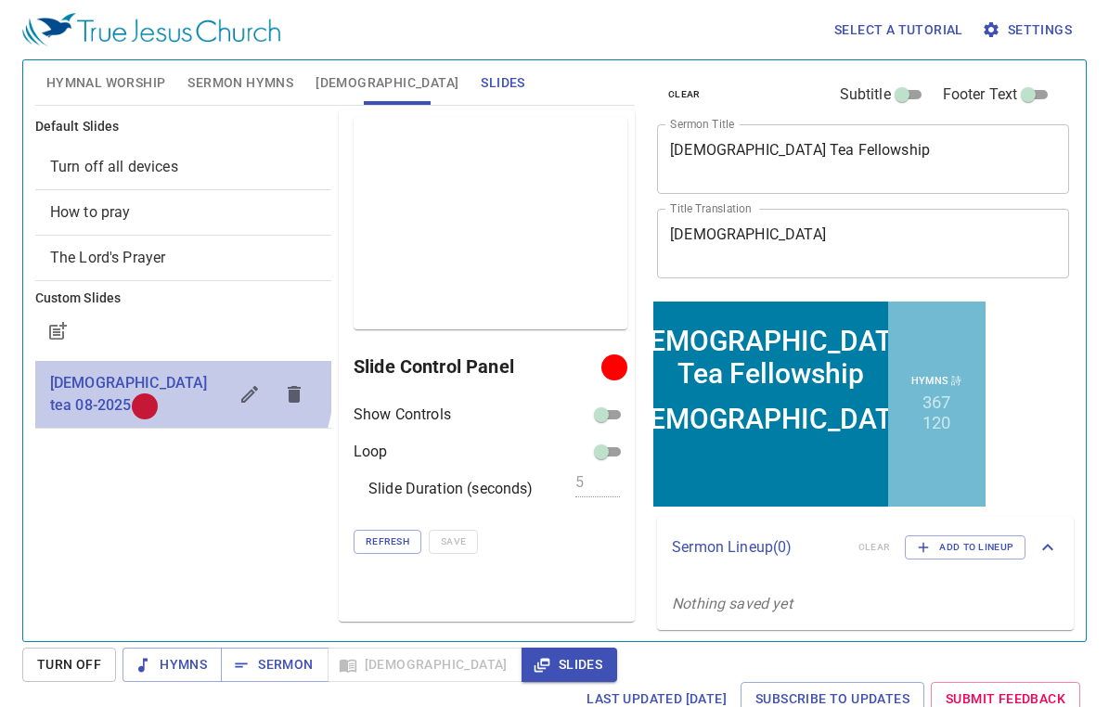
click at [174, 383] on span "gospel tea 08-2025" at bounding box center [129, 394] width 158 height 40
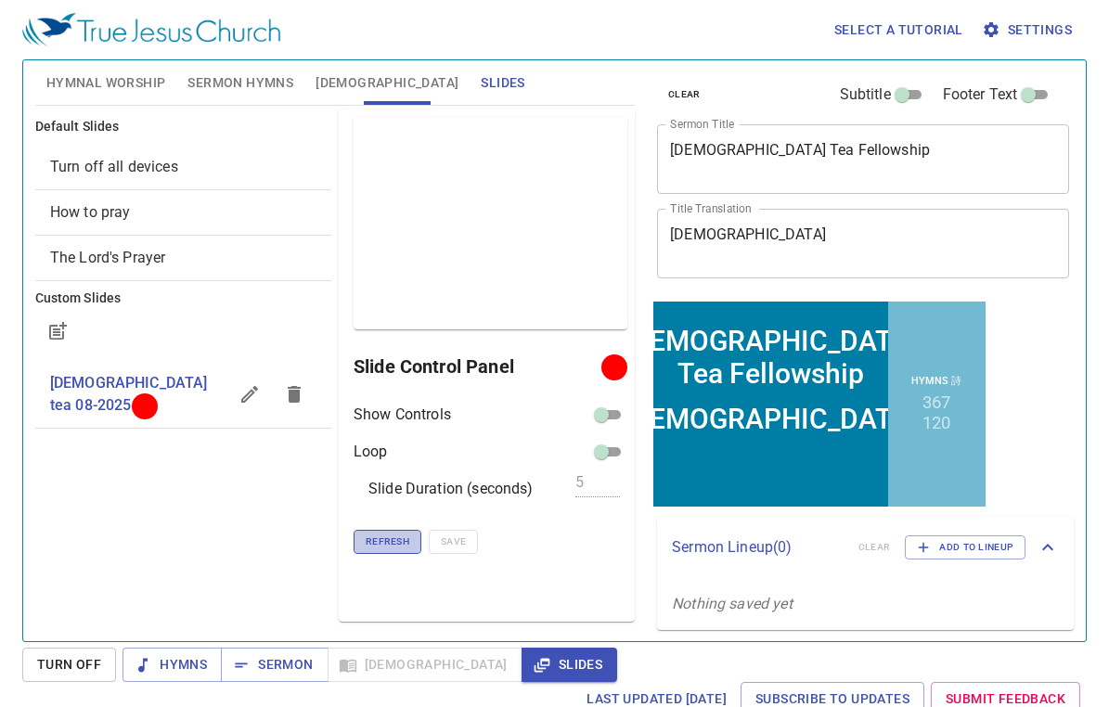
click at [387, 546] on span "Refresh" at bounding box center [388, 542] width 44 height 17
click at [184, 671] on span "Hymns" at bounding box center [172, 664] width 70 height 23
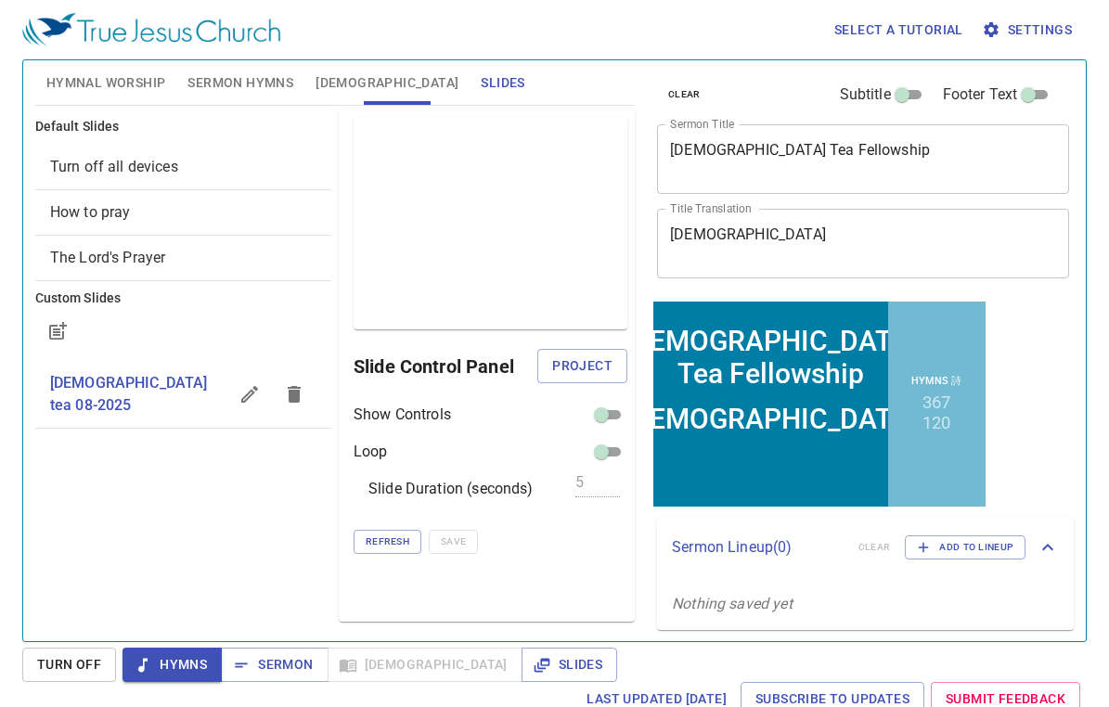
click at [95, 82] on span "Hymnal Worship" at bounding box center [106, 82] width 120 height 23
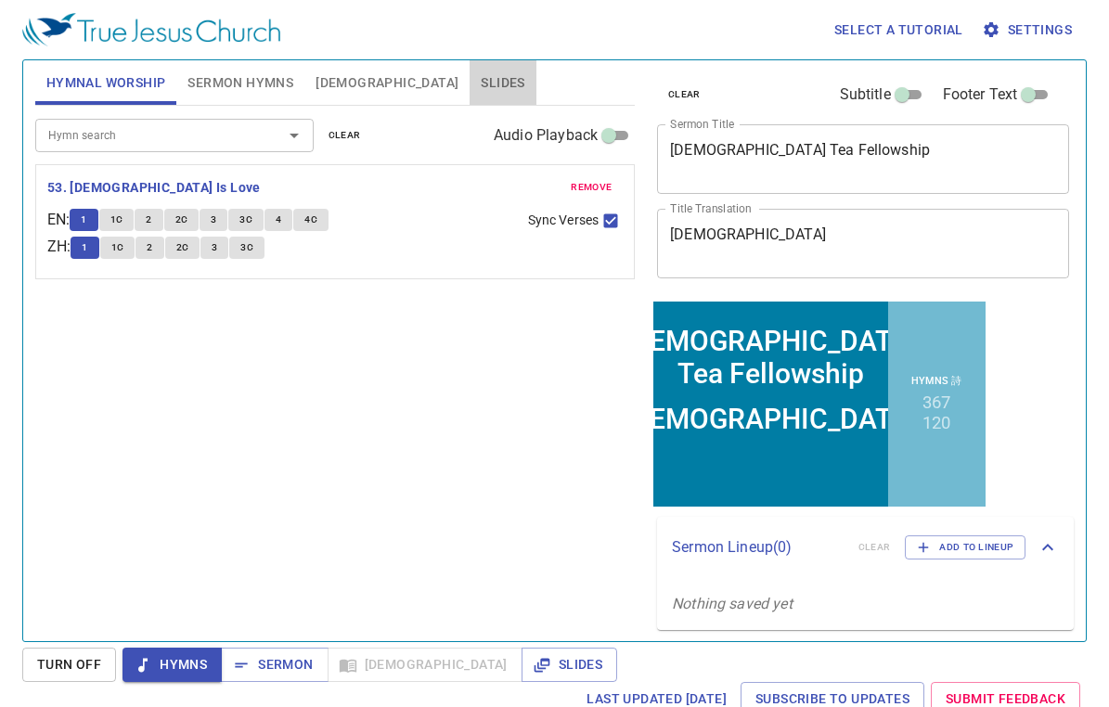
click at [481, 84] on span "Slides" at bounding box center [503, 82] width 44 height 23
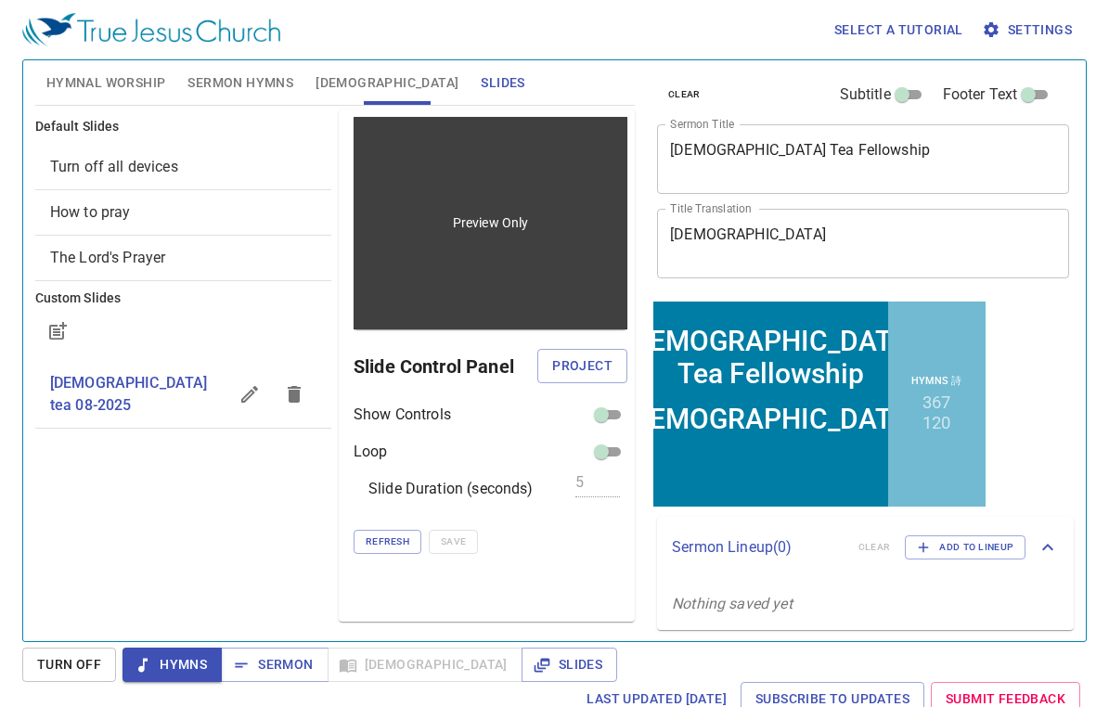
click at [481, 243] on div "Preview Only" at bounding box center [491, 223] width 274 height 213
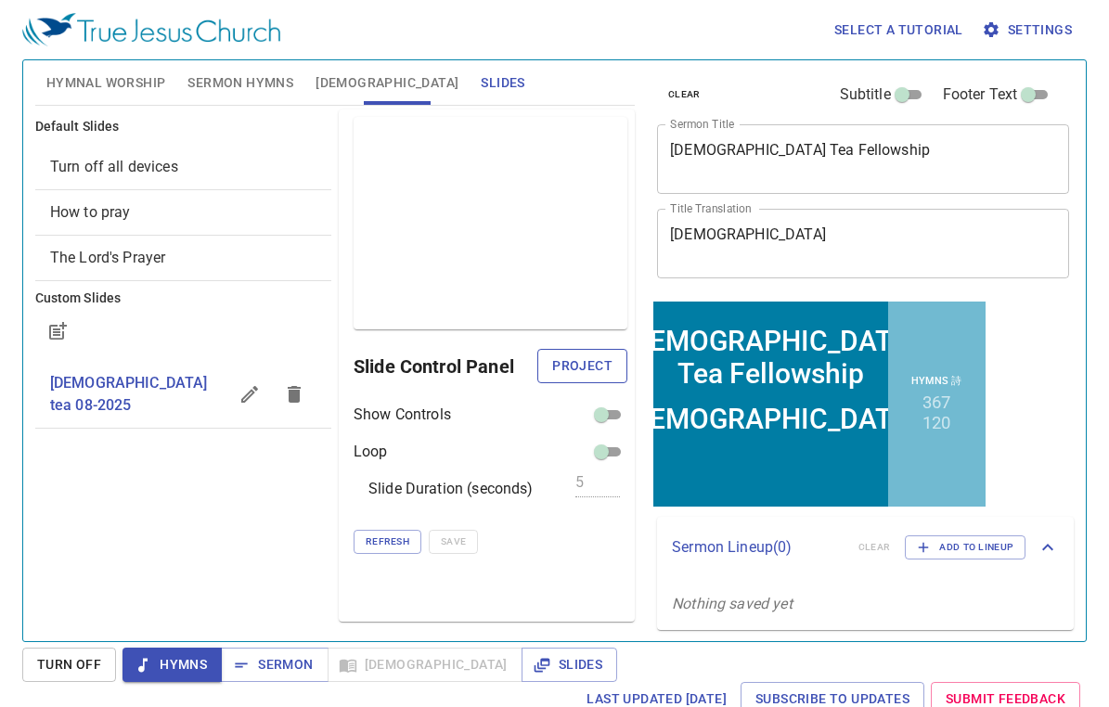
click at [584, 362] on span "Project" at bounding box center [582, 366] width 60 height 23
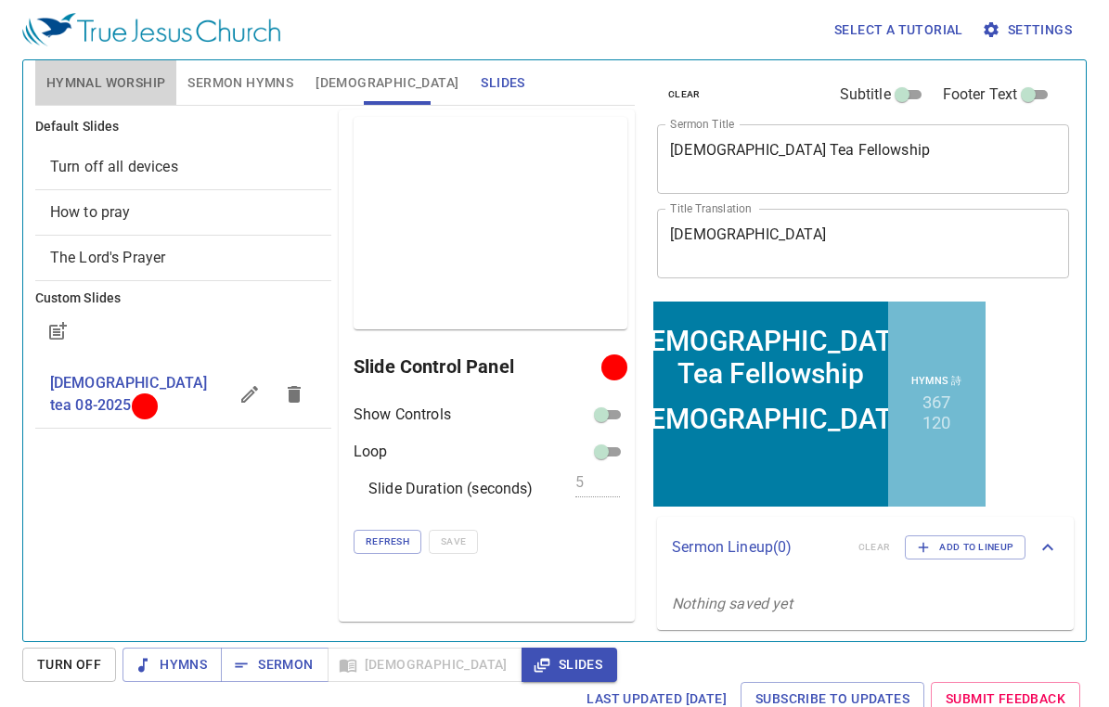
click at [78, 79] on span "Hymnal Worship" at bounding box center [106, 82] width 120 height 23
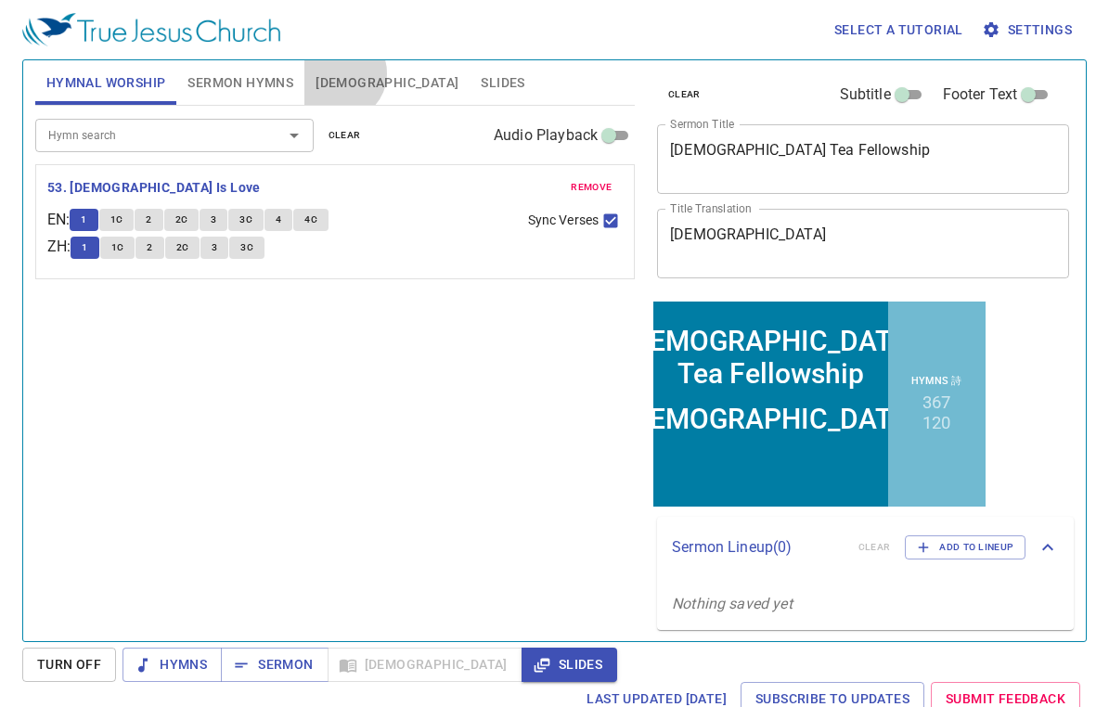
click at [340, 73] on span "Bible" at bounding box center [387, 82] width 143 height 23
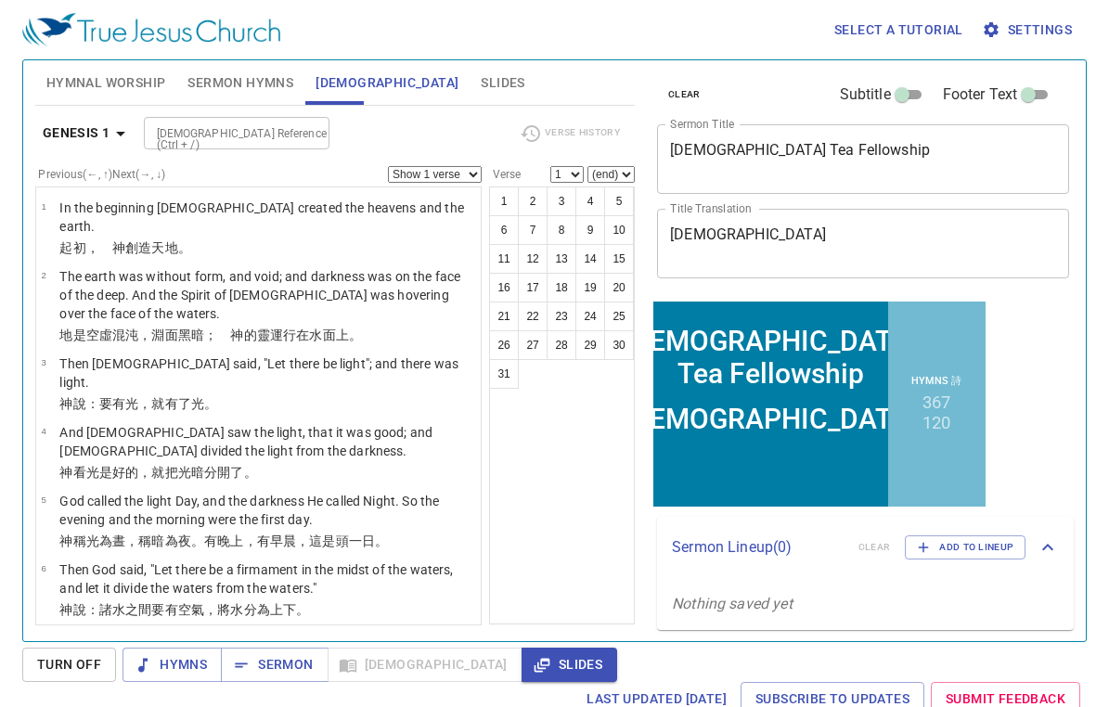
click at [193, 128] on input "Bible Reference (Ctrl + /)" at bounding box center [221, 133] width 144 height 21
click at [126, 137] on icon "button" at bounding box center [121, 134] width 22 height 22
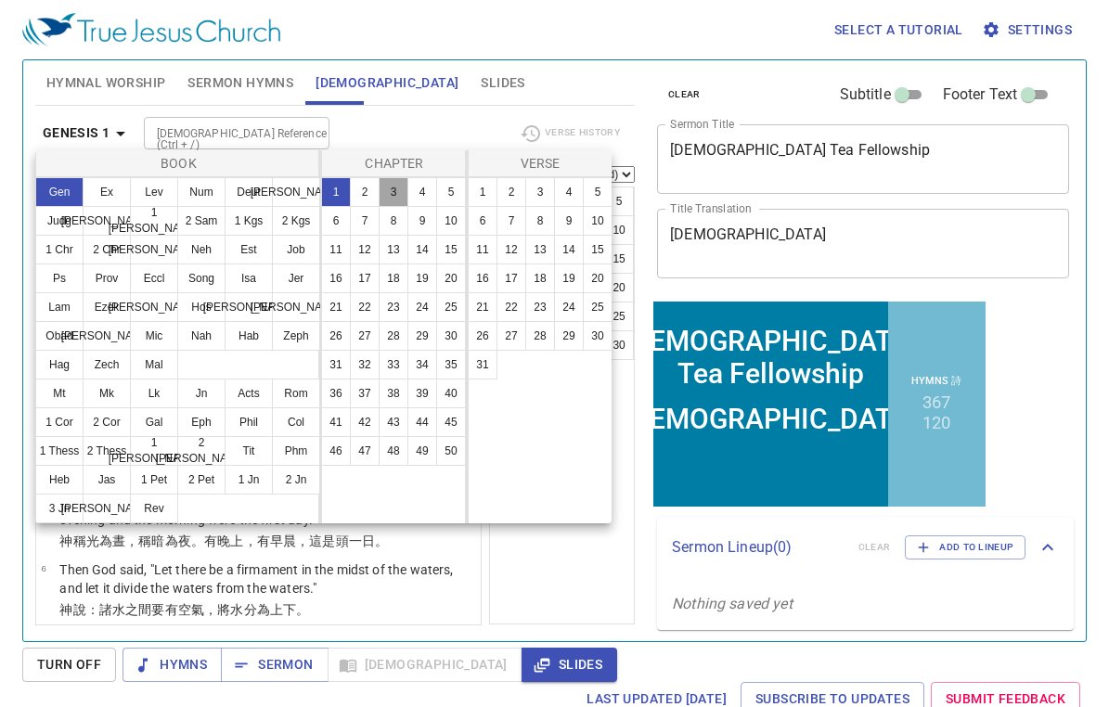
click at [386, 193] on button "3" at bounding box center [394, 192] width 30 height 30
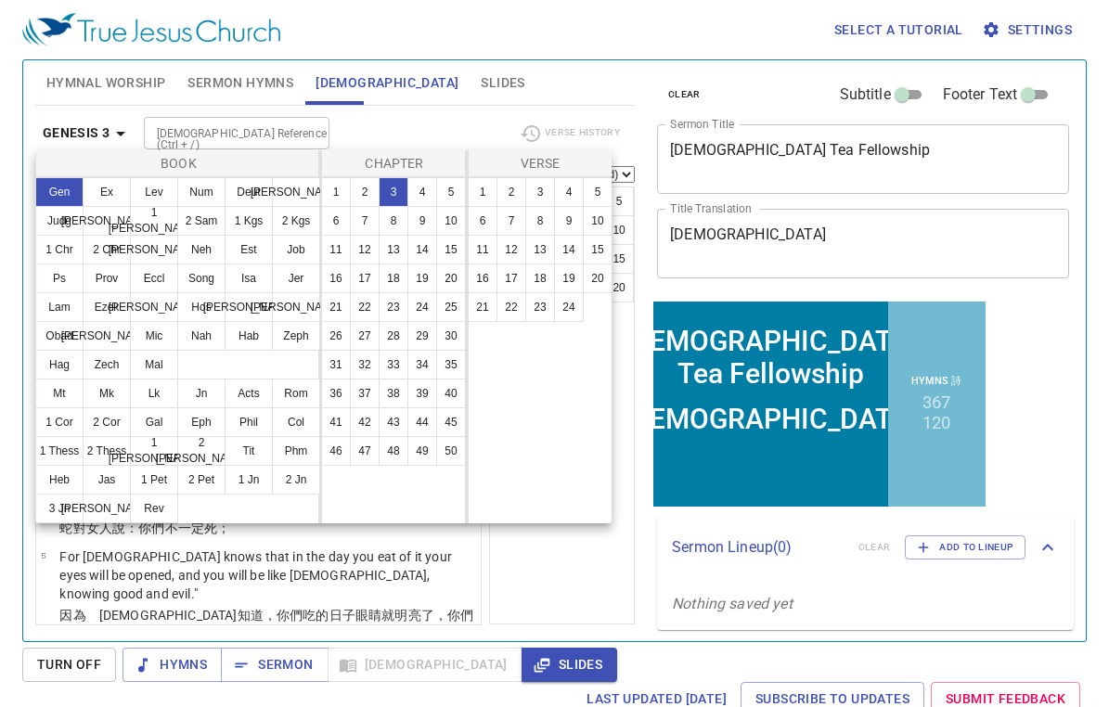
click at [556, 579] on div at bounding box center [554, 353] width 1109 height 707
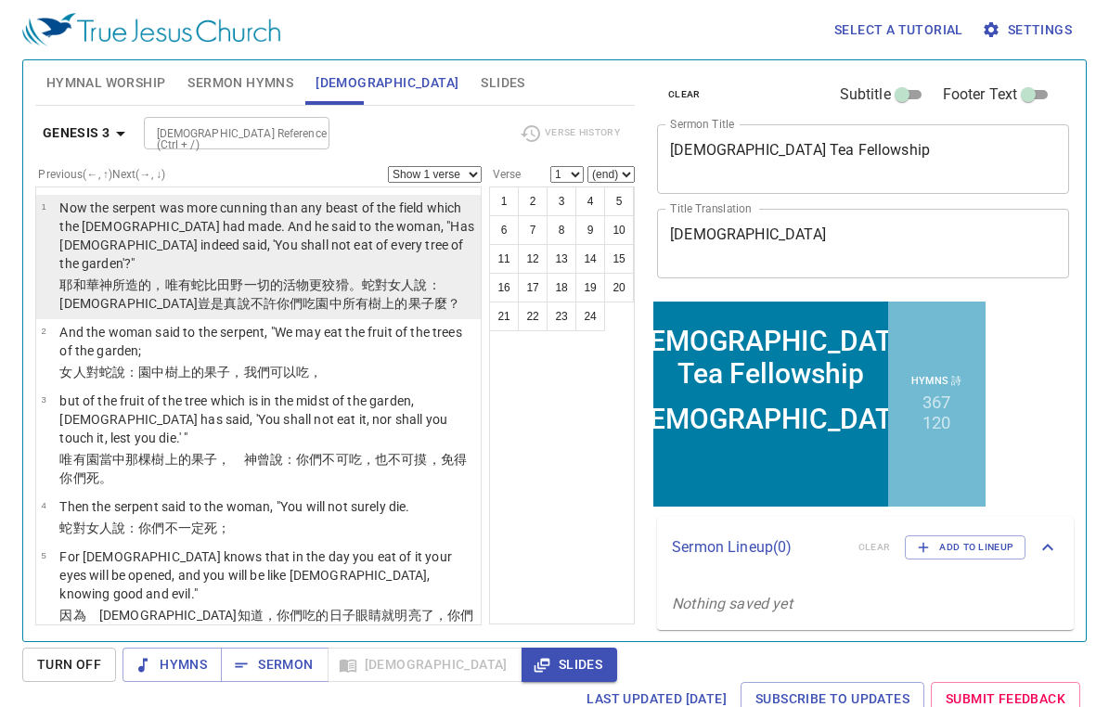
click at [179, 254] on p "Now the serpent was more cunning than any beast of the field which the [DEMOGRA…" at bounding box center [267, 236] width 416 height 74
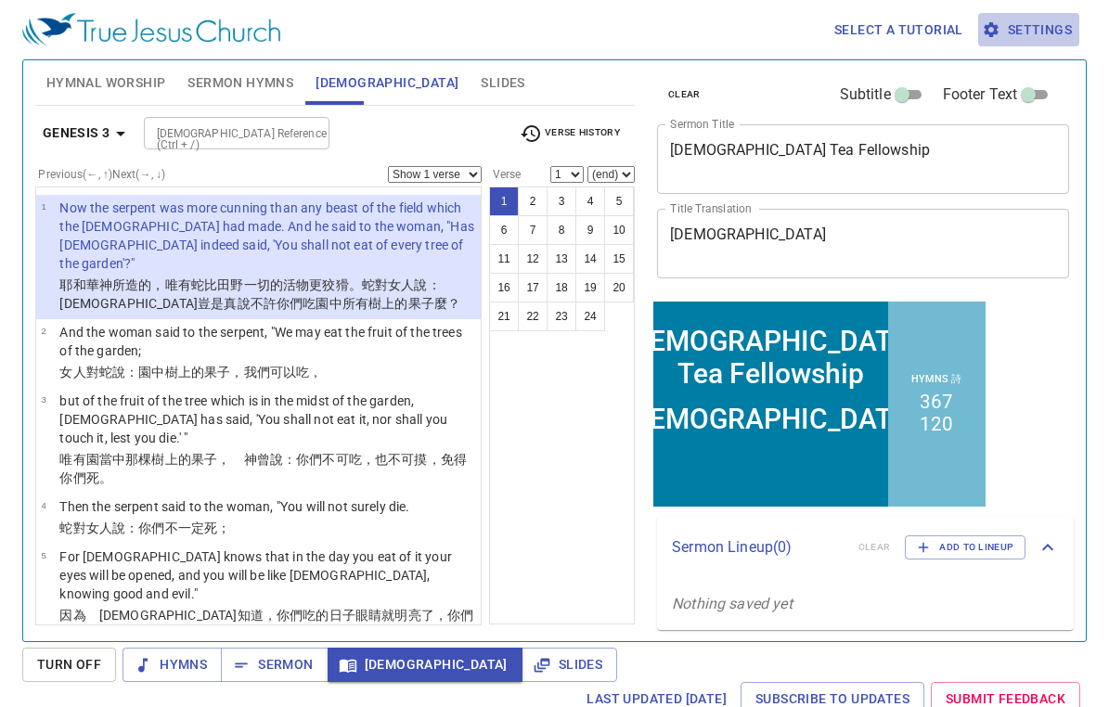
click at [1025, 33] on span "Settings" at bounding box center [1029, 30] width 86 height 23
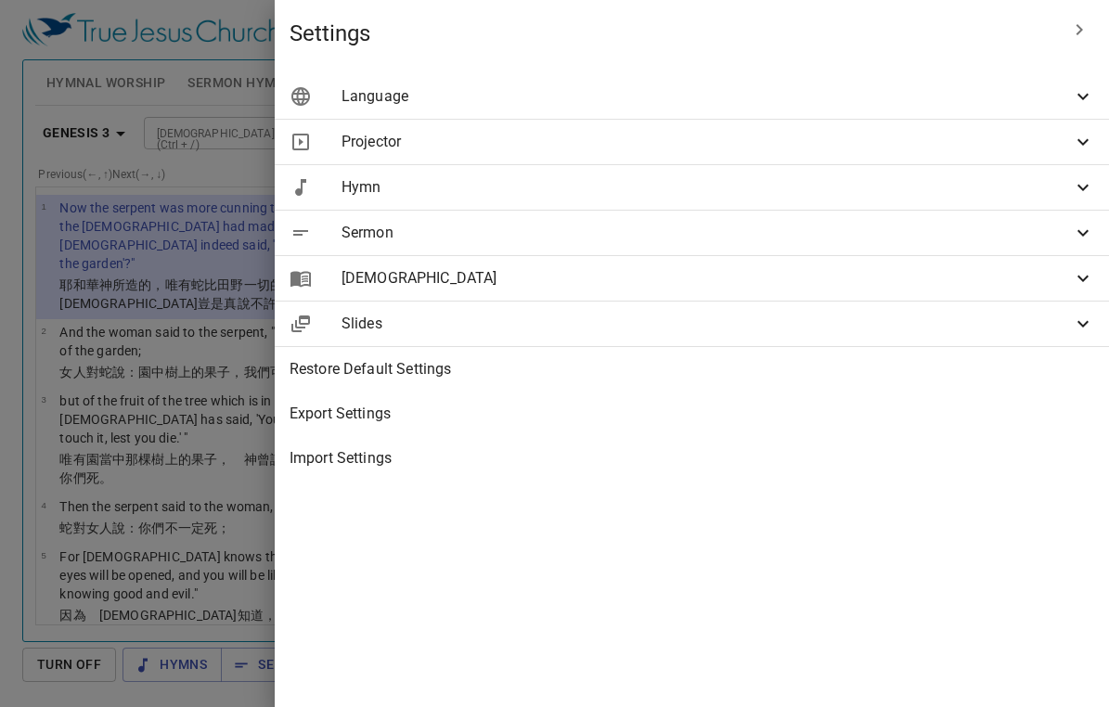
click at [672, 267] on span "Bible" at bounding box center [707, 278] width 730 height 22
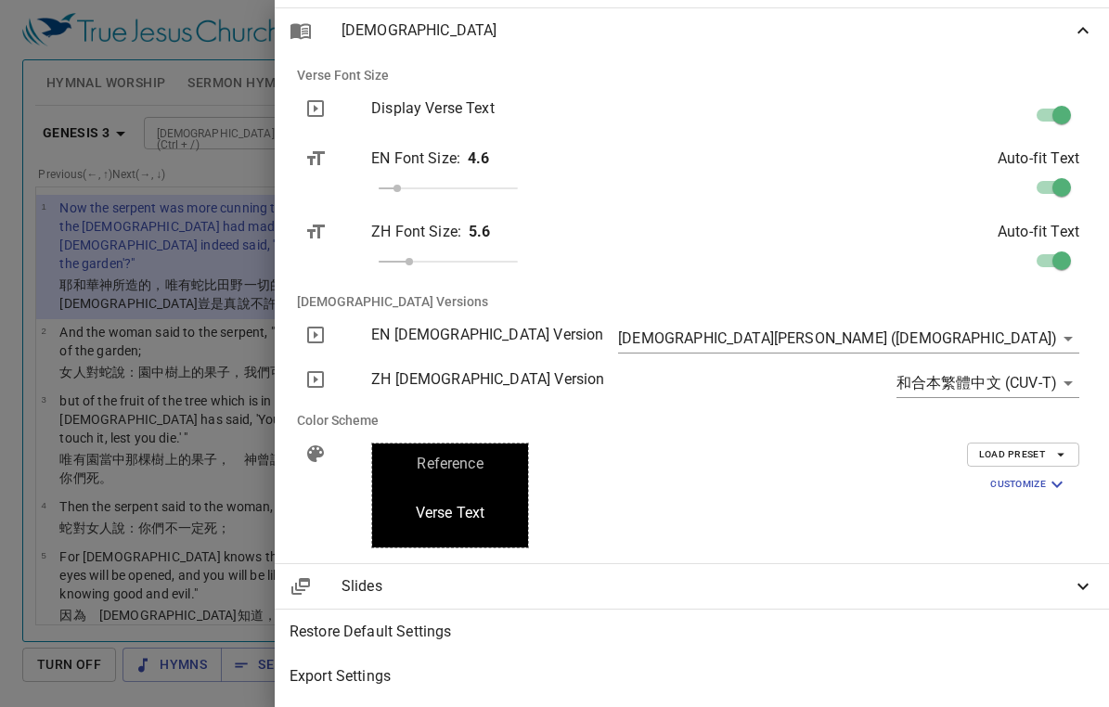
scroll to position [278, 0]
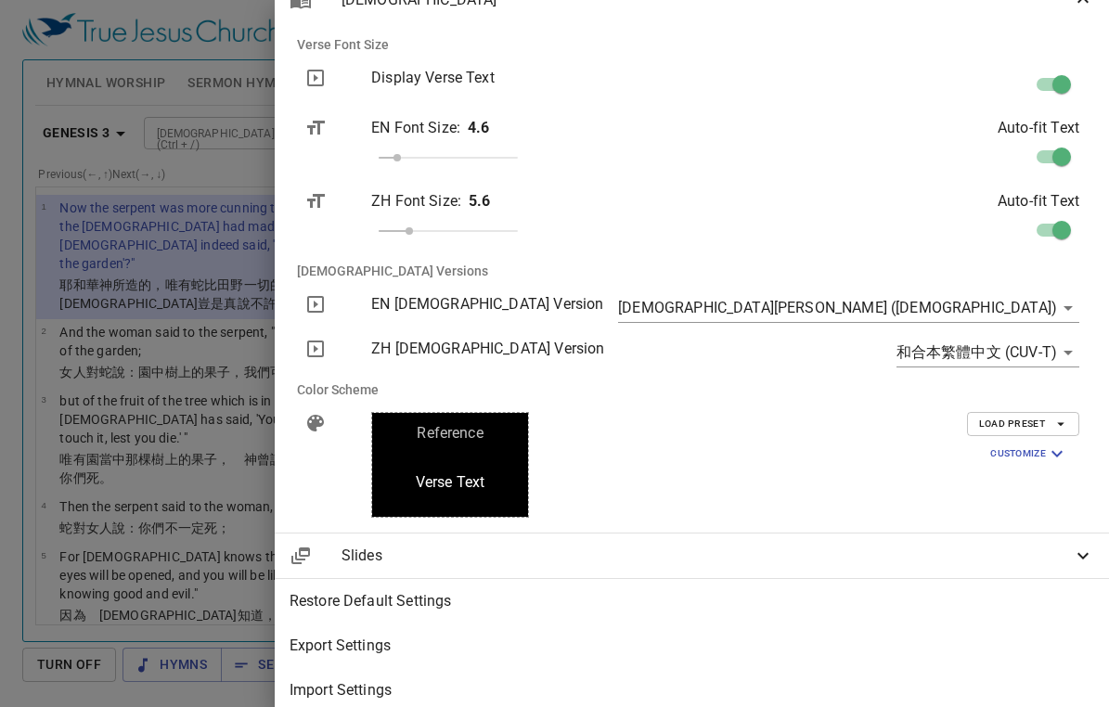
click at [1052, 419] on icon "button" at bounding box center [1060, 424] width 17 height 17
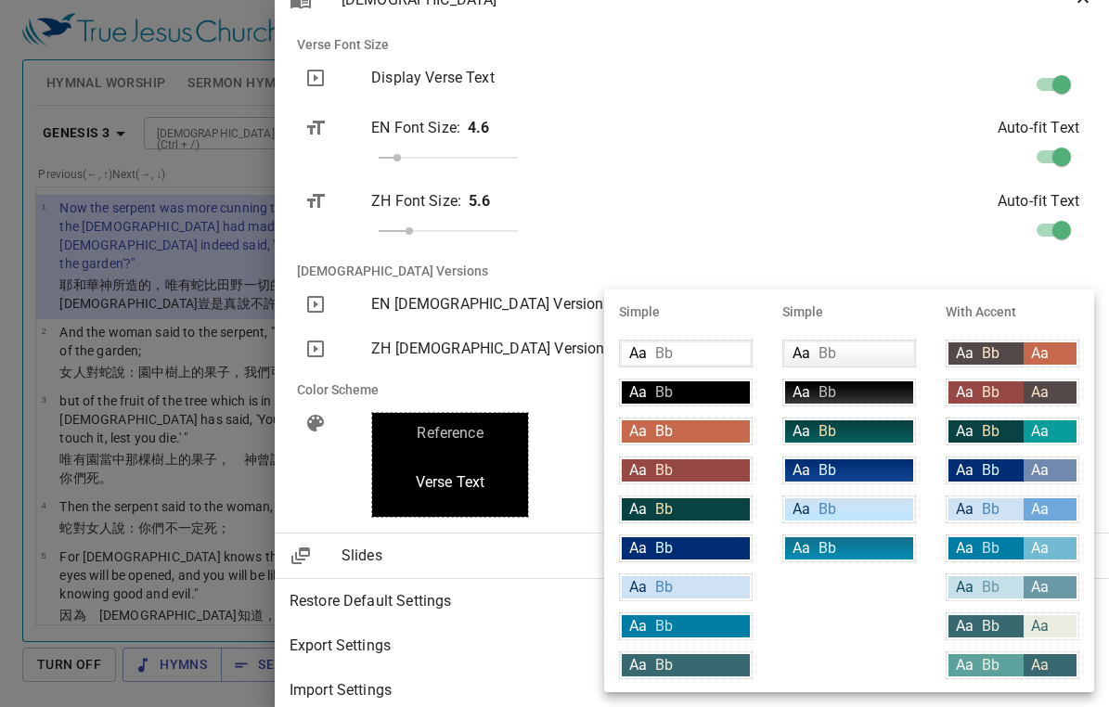
click at [1005, 513] on div "Aa Bb" at bounding box center [985, 509] width 75 height 22
type input "#cfe2f3"
type input "#063056"
type input "#6fa8dc"
type input "#ffffff"
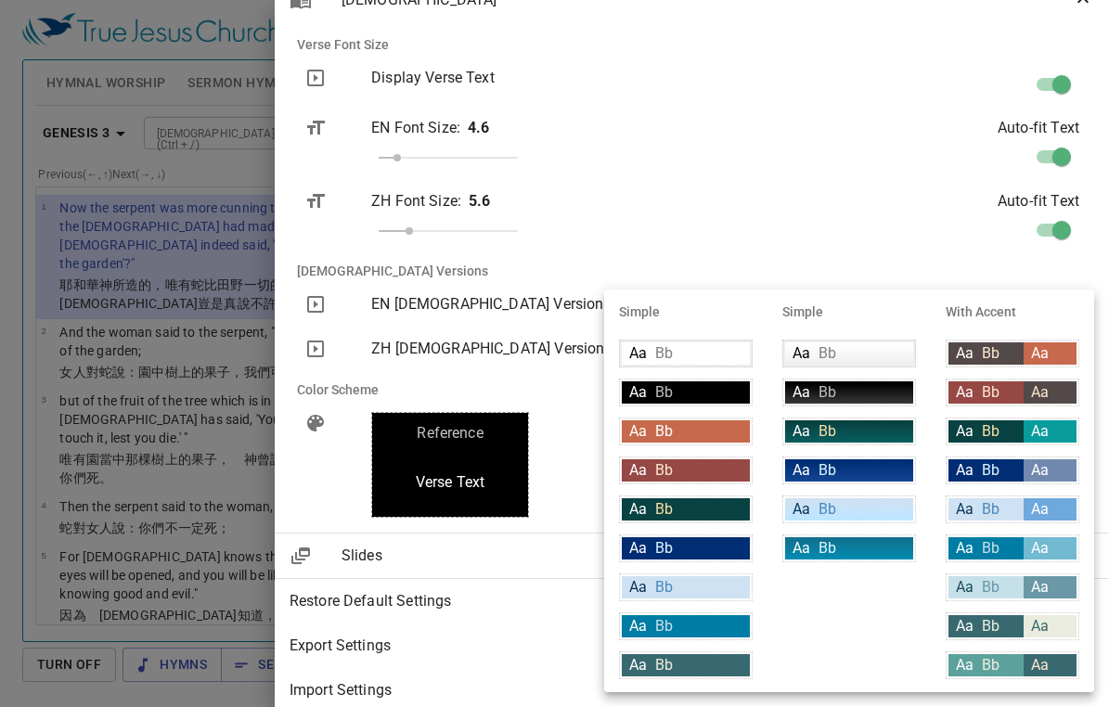
type input "#ffffff"
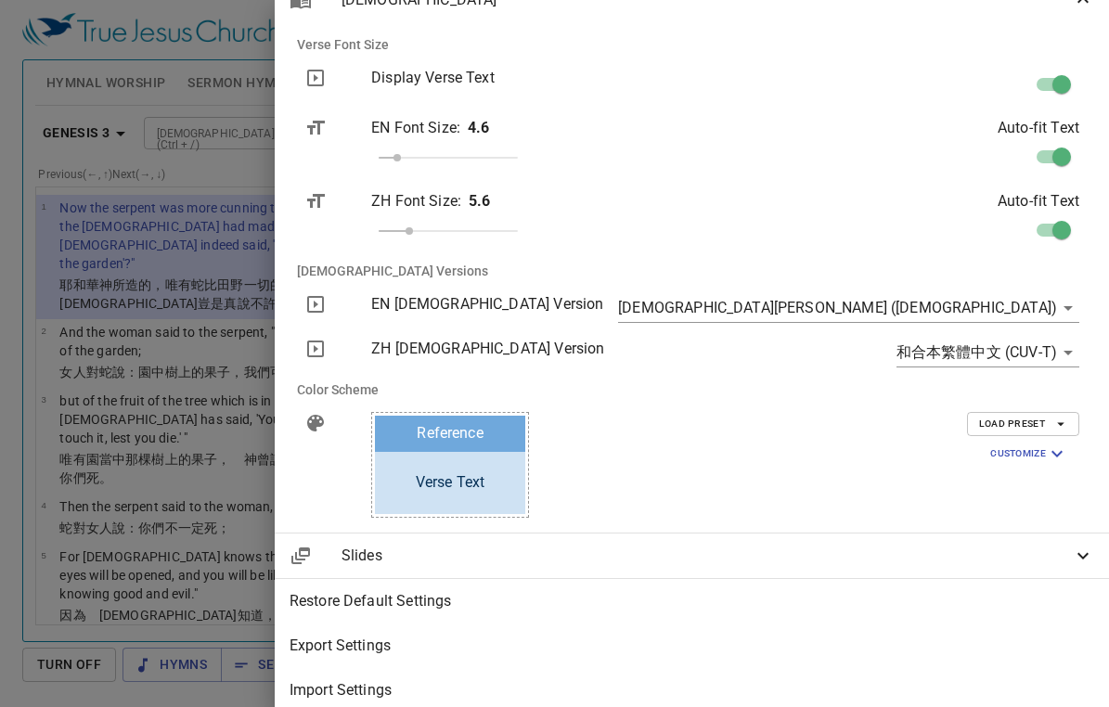
click at [1004, 303] on body "Select a tutorial Settings Hymnal Worship Sermon Hymns Bible Slides Hymn search…" at bounding box center [554, 353] width 1109 height 707
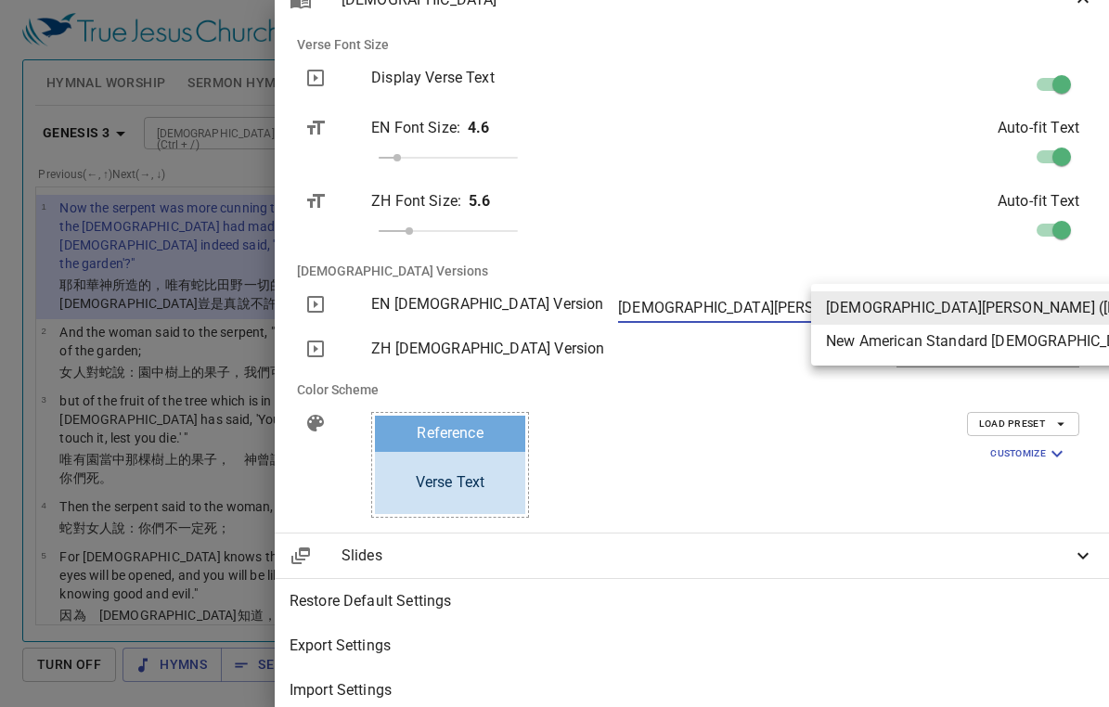
click at [1010, 342] on li "New American Standard Bible (NASB)" at bounding box center [1045, 341] width 469 height 33
type input "nasb"
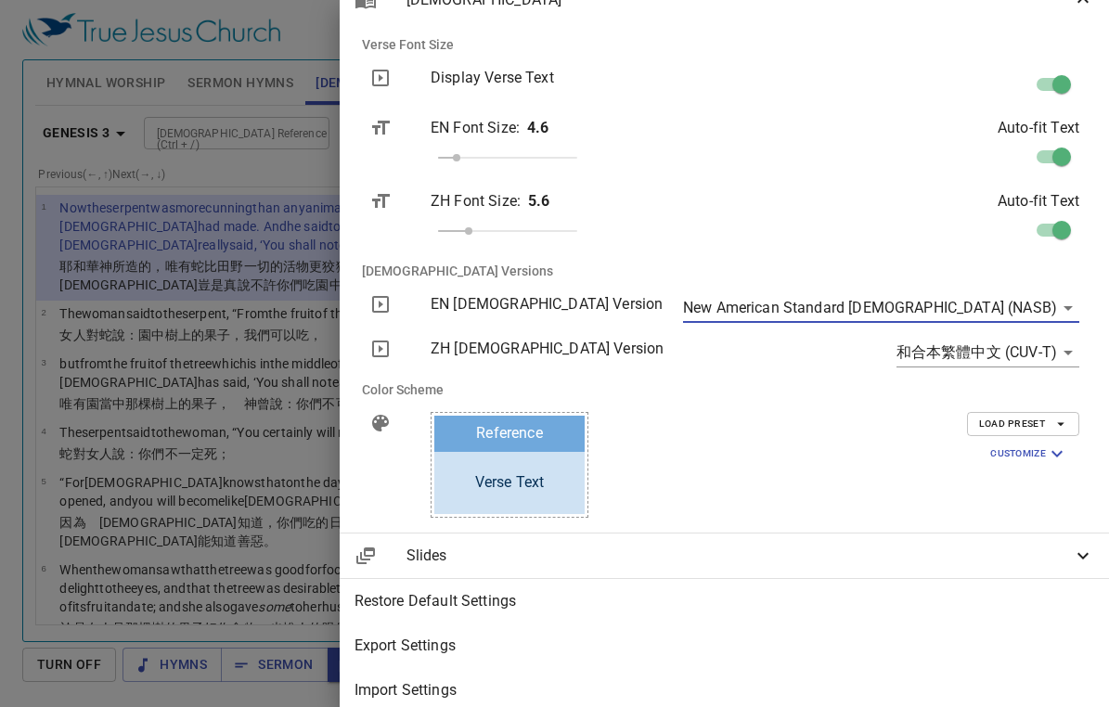
click at [923, 355] on body "Select a tutorial Settings Hymnal Worship Sermon Hymns Bible Slides Hymn search…" at bounding box center [554, 353] width 1109 height 707
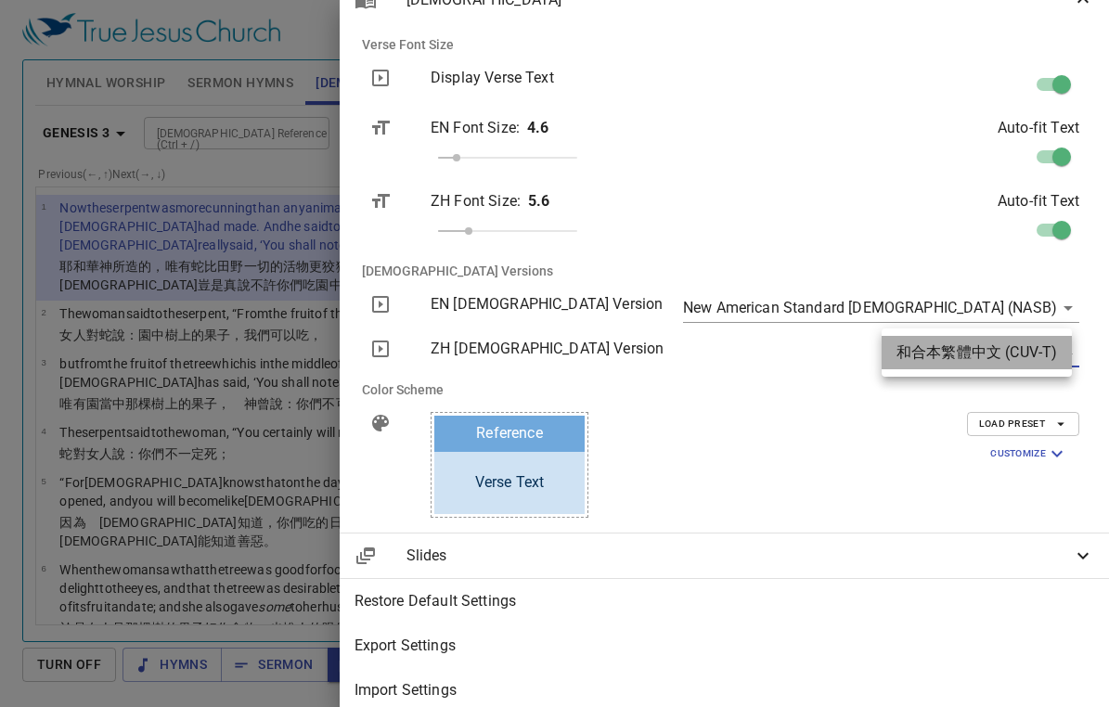
click at [923, 353] on li "和合本繁體中文 (CUV-T)" at bounding box center [977, 352] width 190 height 33
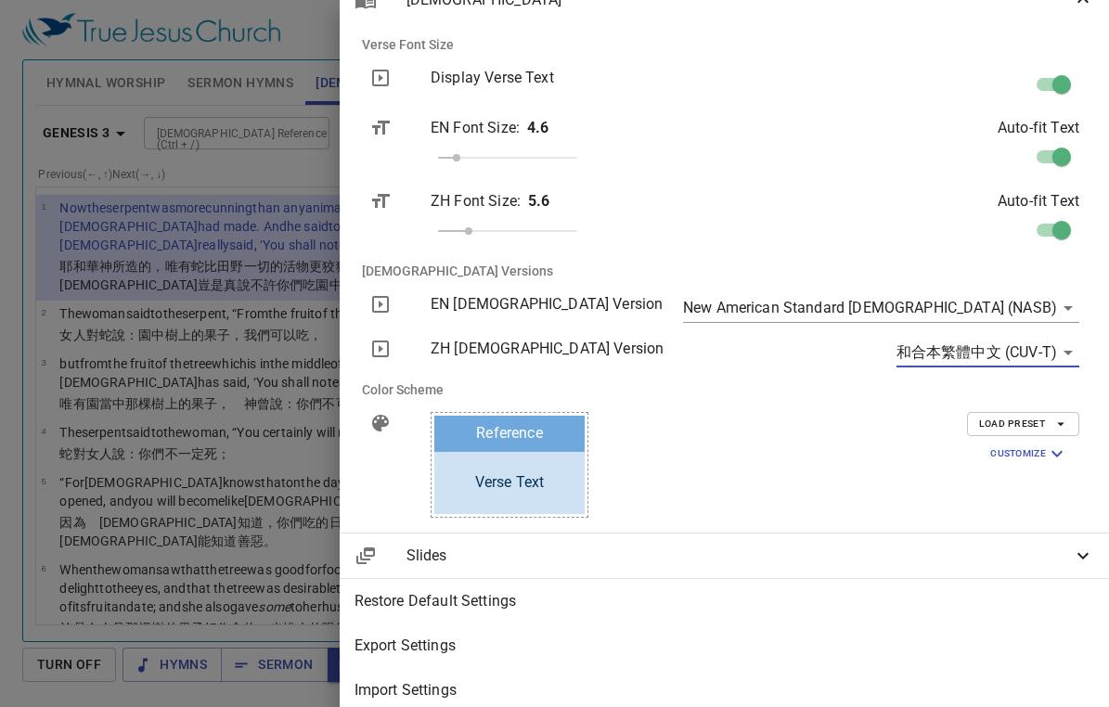
click at [661, 559] on span "Slides" at bounding box center [738, 556] width 665 height 22
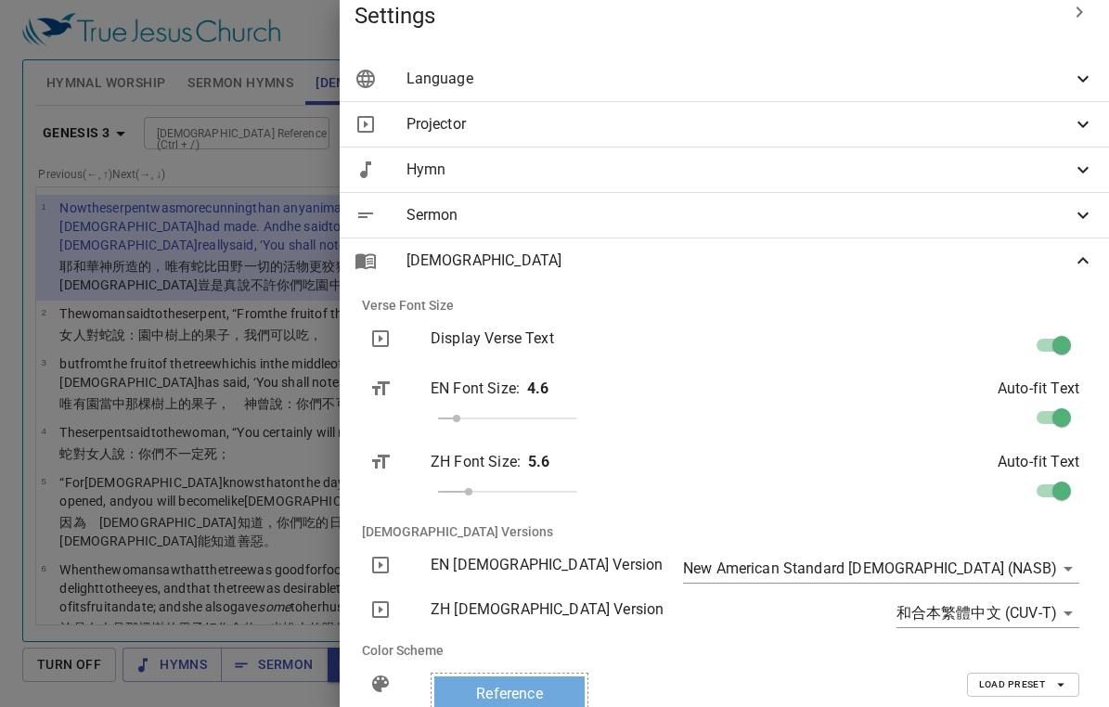
scroll to position [6, 0]
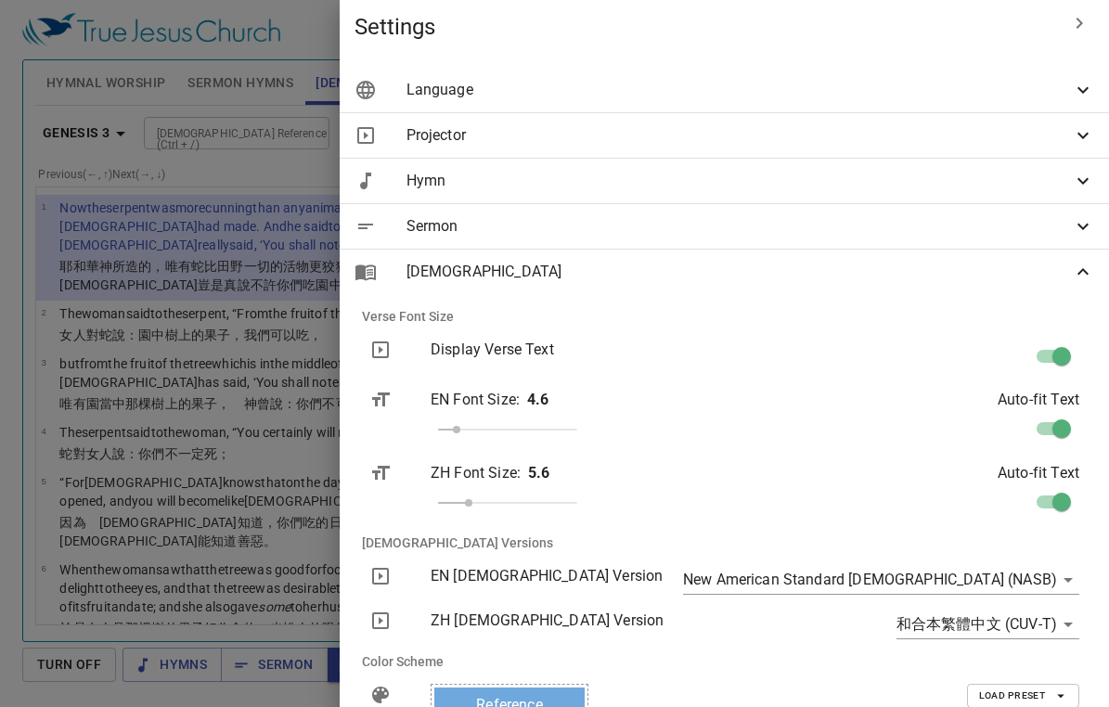
click at [716, 139] on span "Projector" at bounding box center [738, 135] width 665 height 22
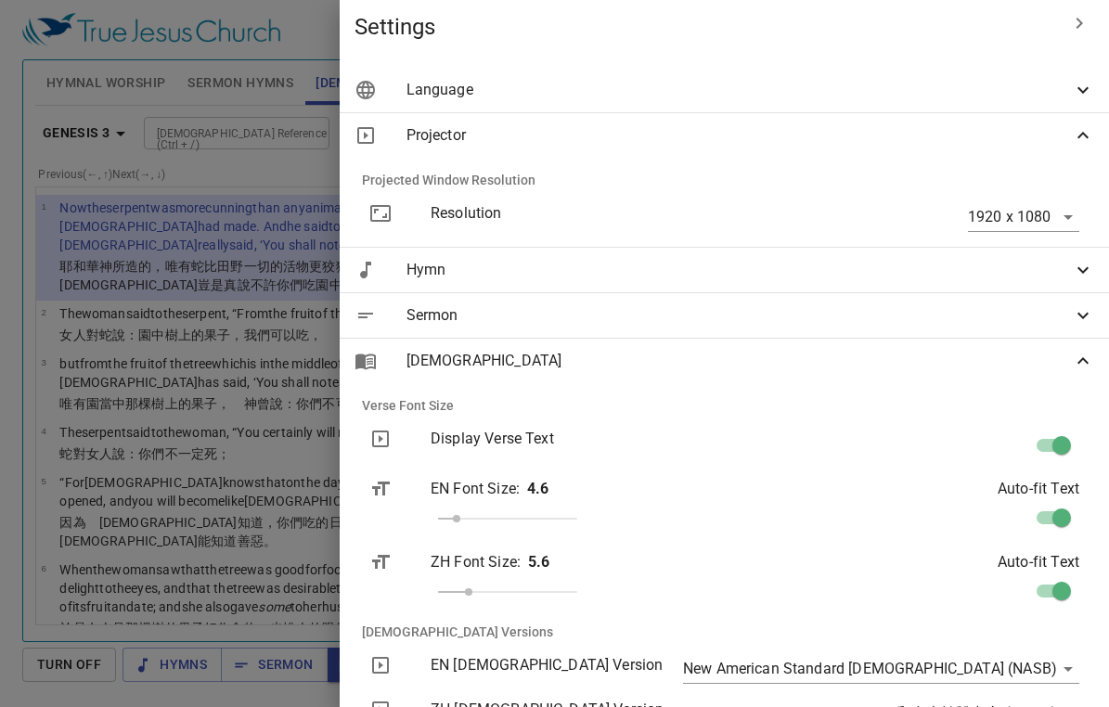
click at [713, 276] on span "Hymn" at bounding box center [738, 270] width 665 height 22
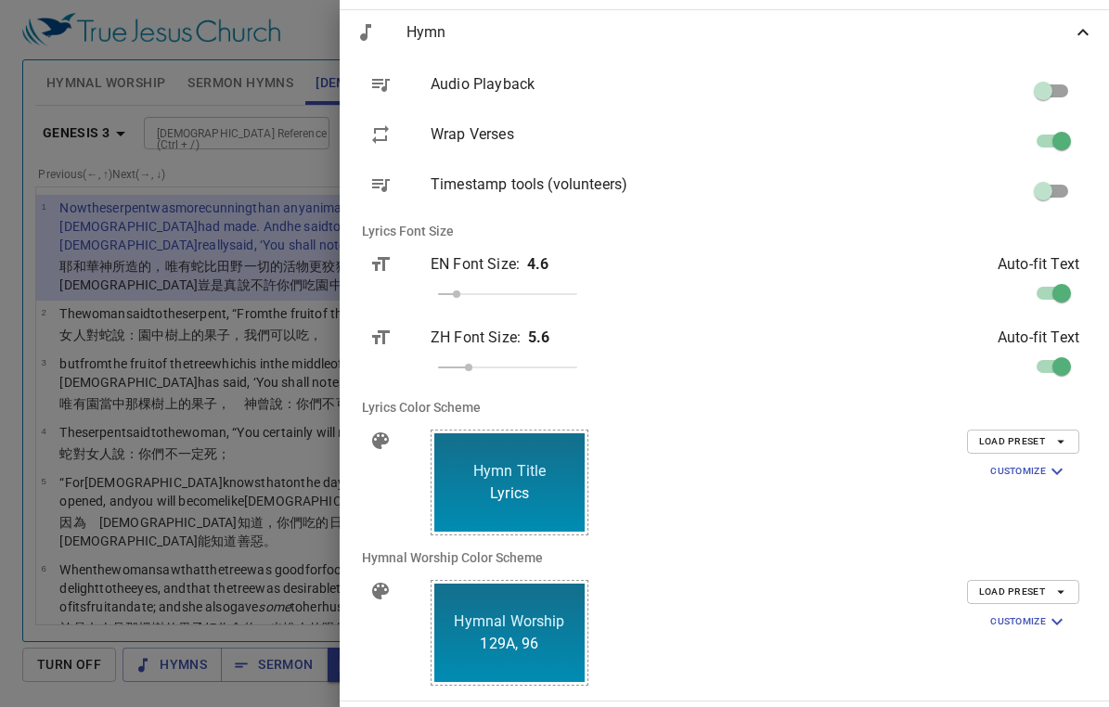
scroll to position [471, 0]
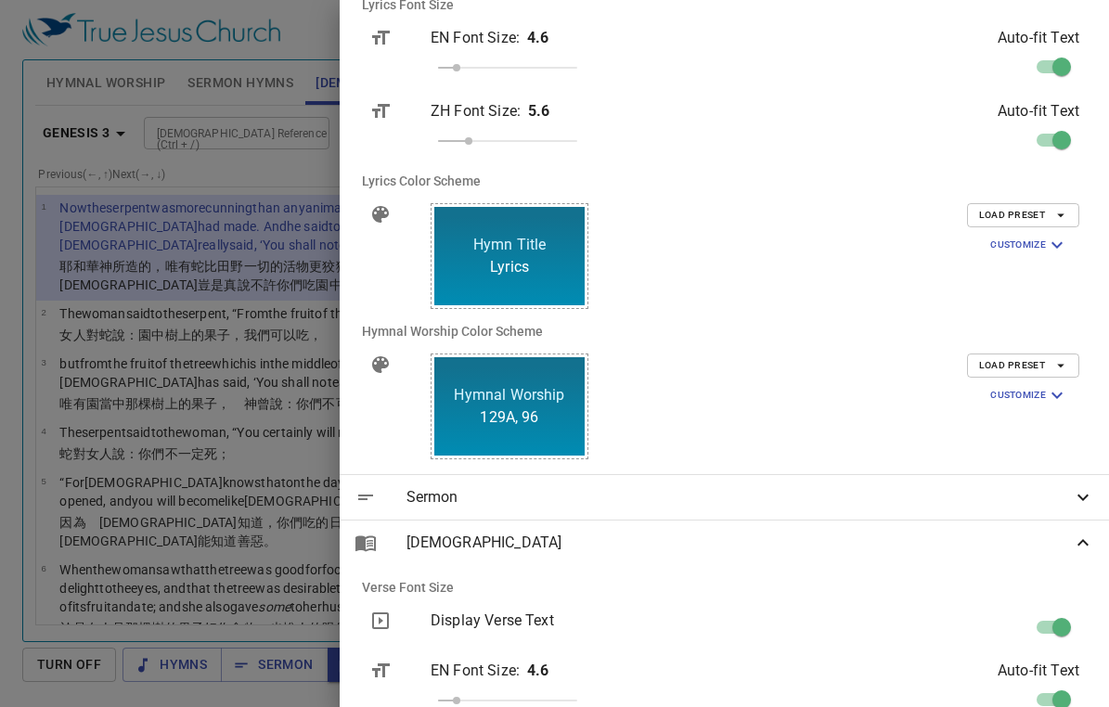
click at [510, 391] on div at bounding box center [554, 353] width 1109 height 707
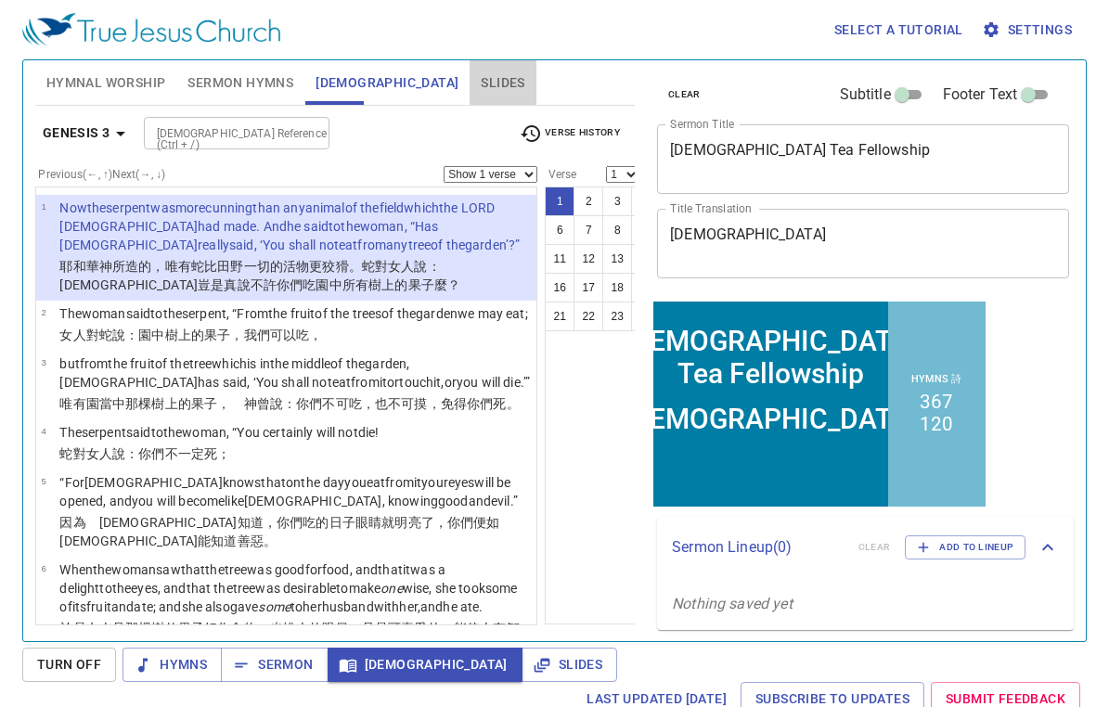
click at [481, 88] on span "Slides" at bounding box center [503, 82] width 44 height 23
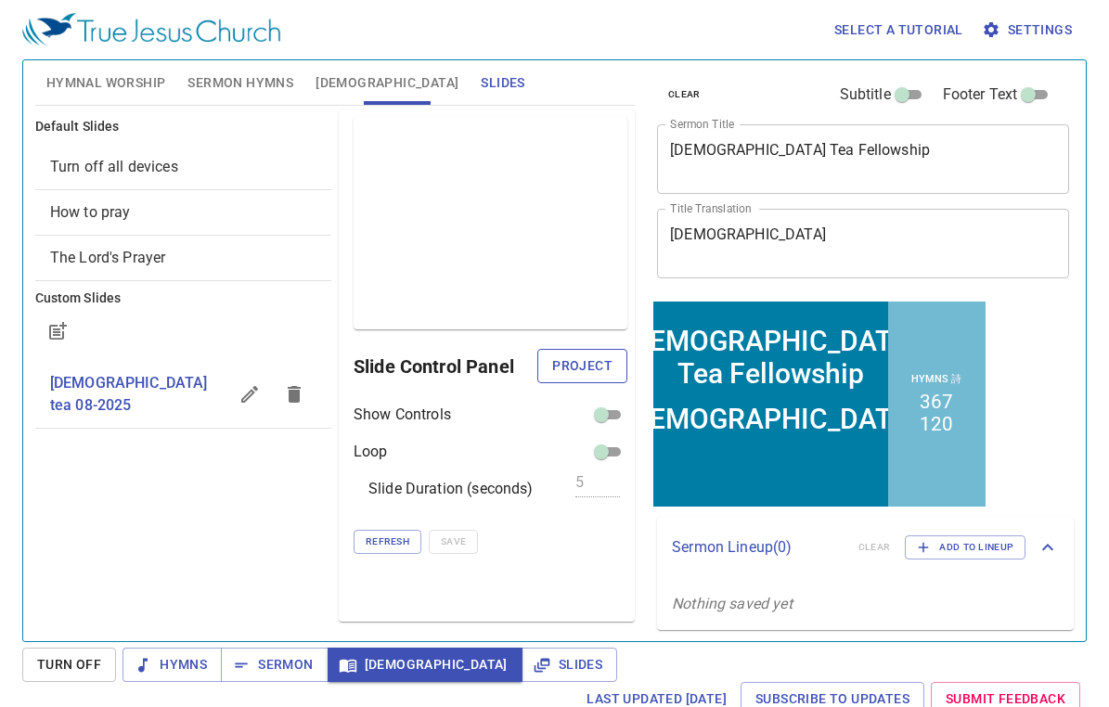
click at [602, 366] on span "Project" at bounding box center [582, 366] width 60 height 23
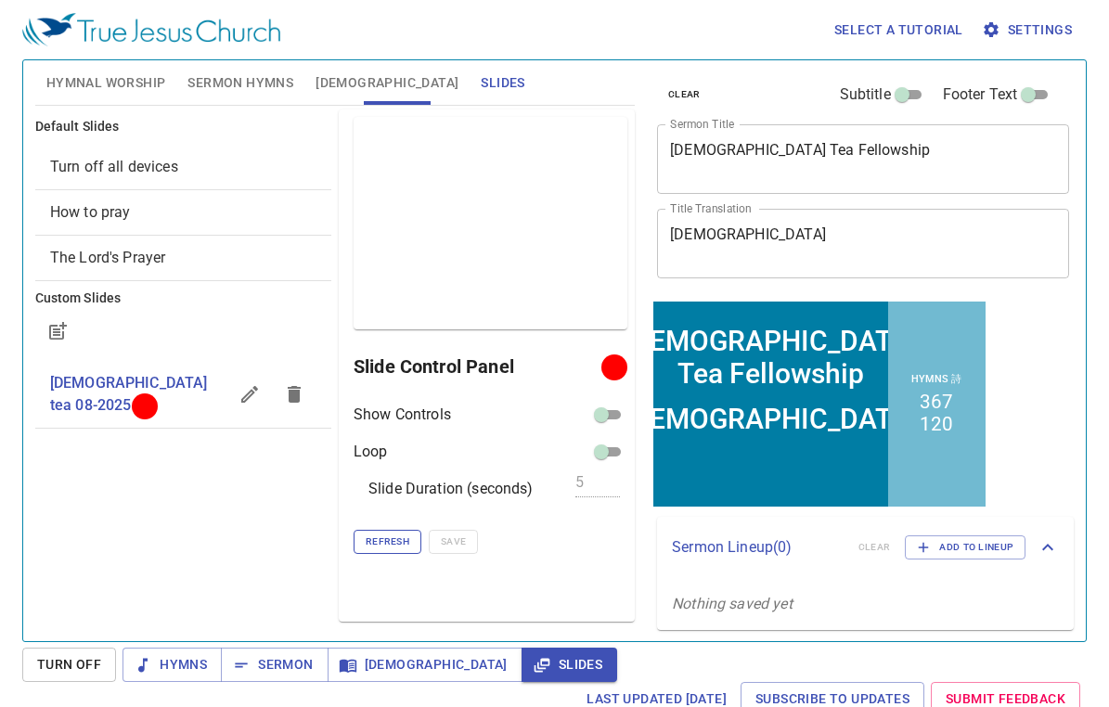
click at [397, 547] on span "Refresh" at bounding box center [388, 542] width 44 height 17
drag, startPoint x: 377, startPoint y: 537, endPoint x: 385, endPoint y: 532, distance: 10.0
click at [377, 536] on span "Refresh" at bounding box center [388, 542] width 44 height 17
click at [332, 77] on span "Bible" at bounding box center [387, 82] width 143 height 23
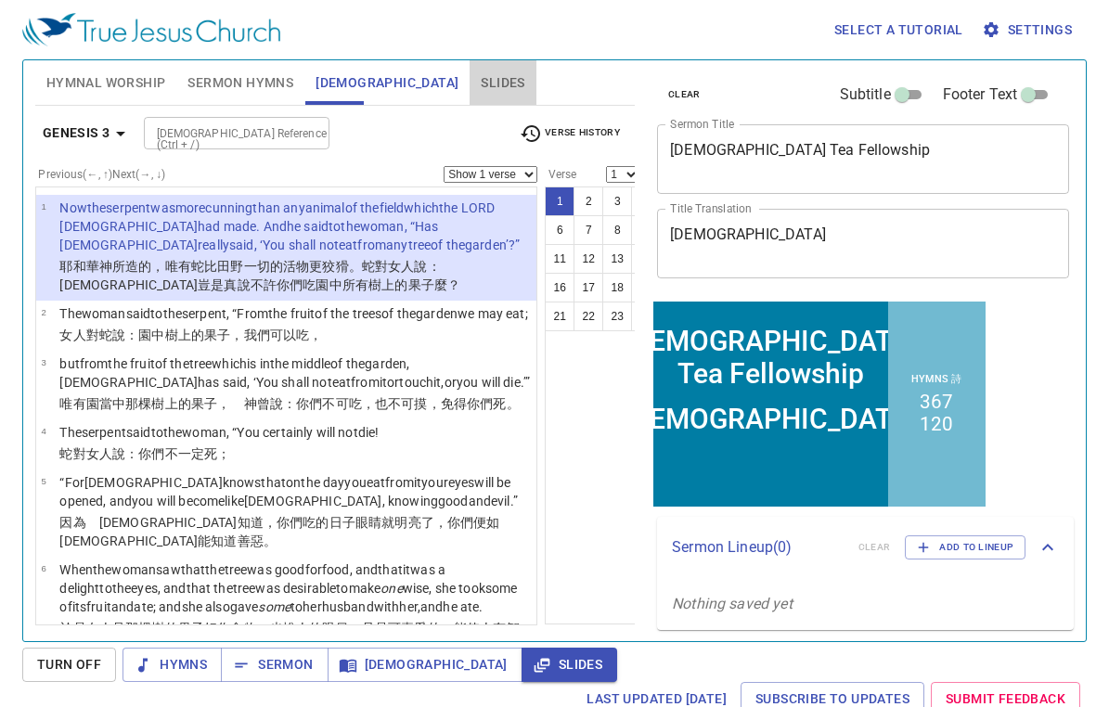
click at [481, 83] on span "Slides" at bounding box center [503, 82] width 44 height 23
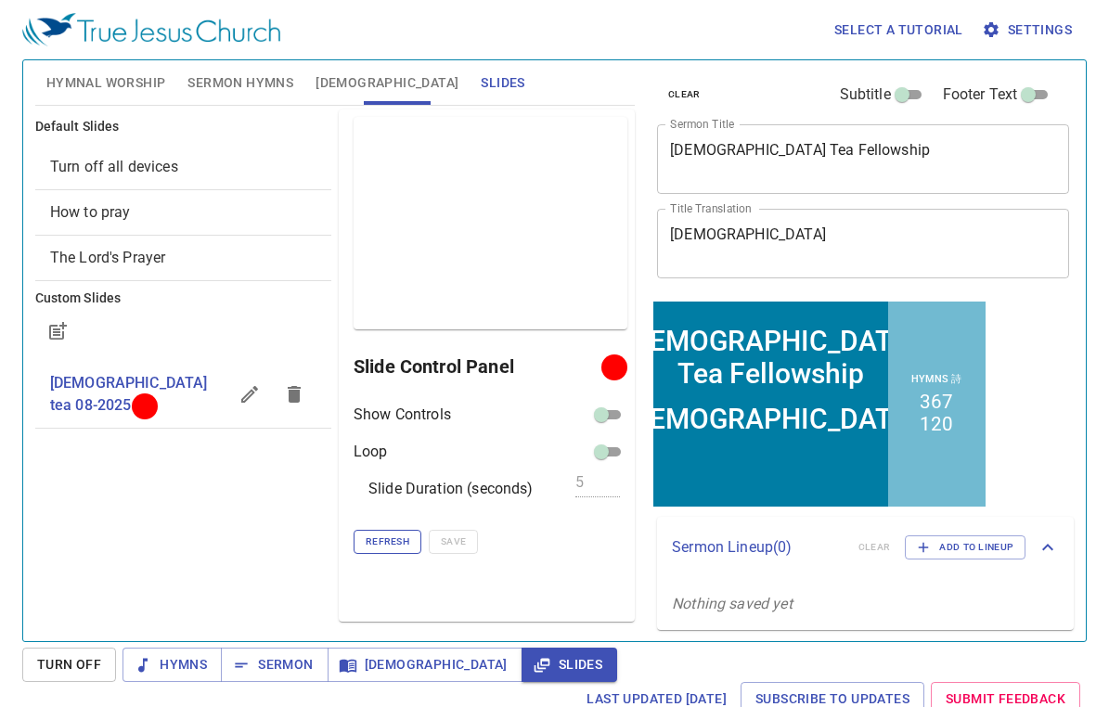
click at [378, 543] on span "Refresh" at bounding box center [388, 542] width 44 height 17
click at [258, 664] on span "Sermon" at bounding box center [274, 664] width 77 height 23
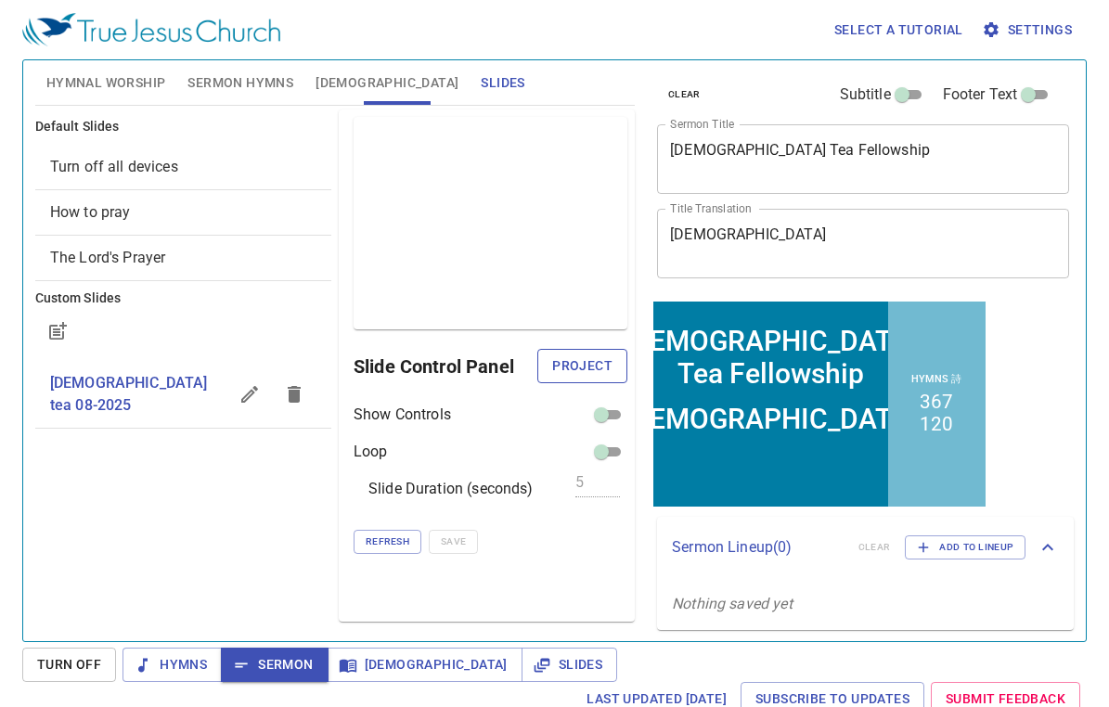
click at [567, 360] on span "Project" at bounding box center [582, 366] width 60 height 23
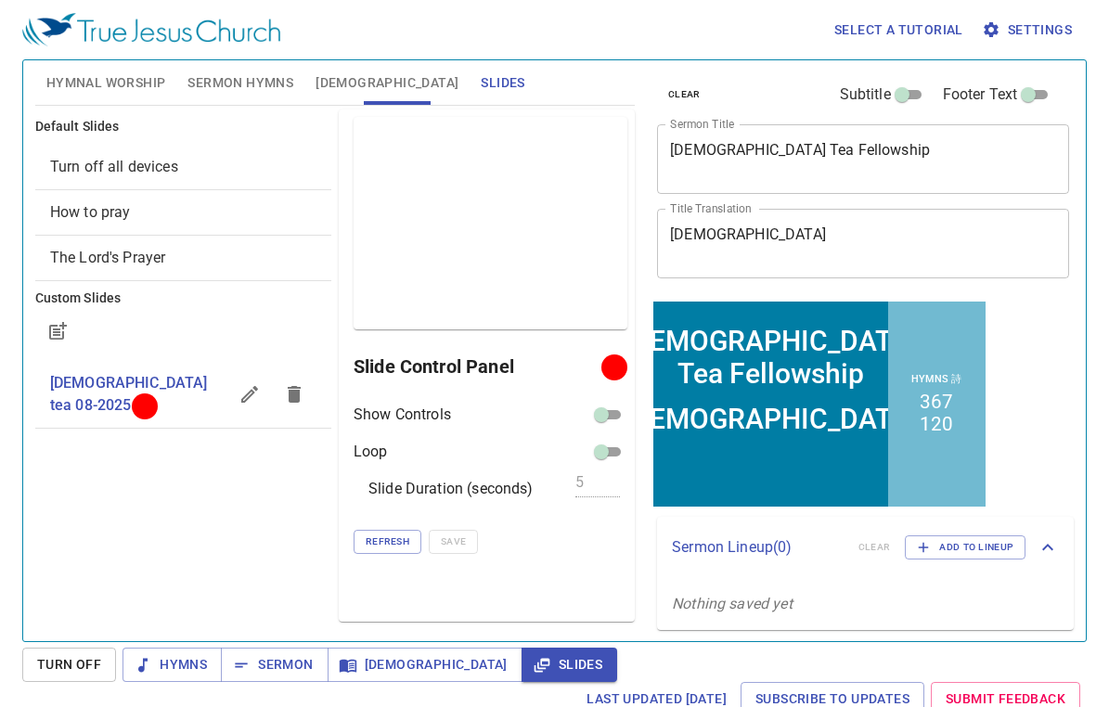
click at [609, 365] on div at bounding box center [614, 367] width 14 height 14
click at [152, 399] on div at bounding box center [145, 406] width 14 height 14
click at [387, 546] on span "Refresh" at bounding box center [388, 542] width 44 height 17
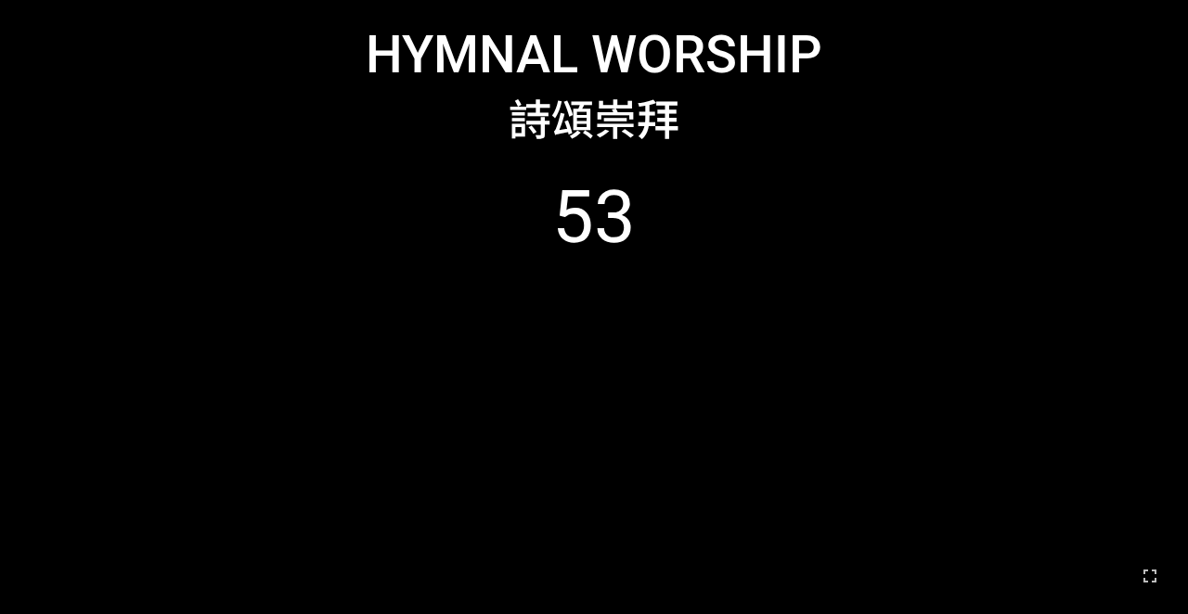
click at [317, 283] on ol "53" at bounding box center [594, 376] width 1140 height 405
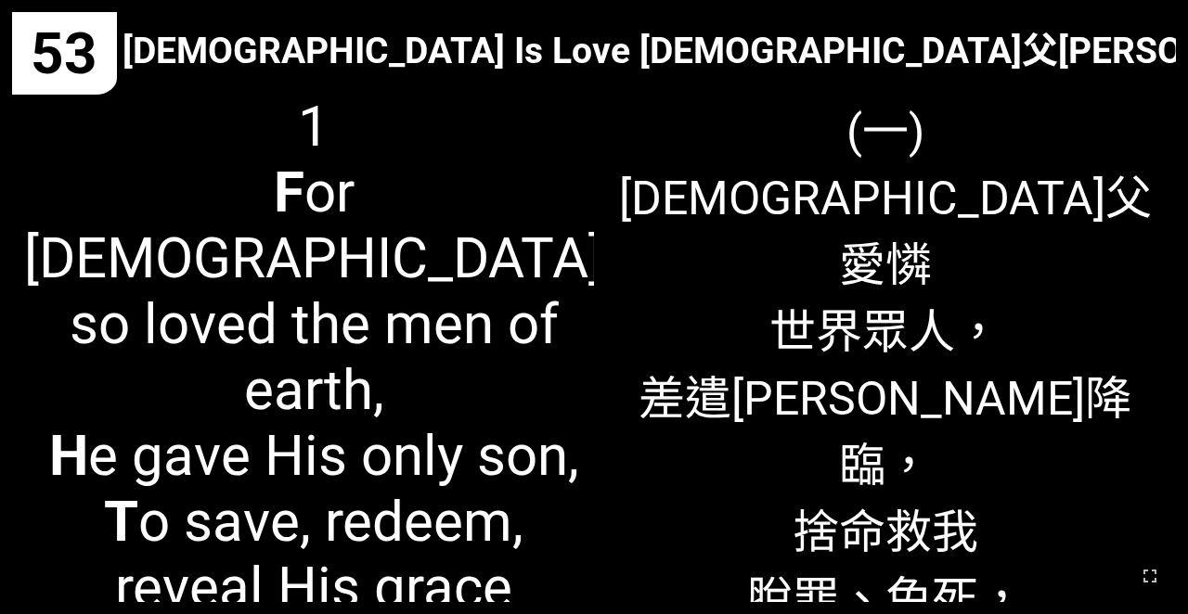
click at [582, 402] on div "1 F or God so loved the men of earth, H e gave His only son, T o save, redeem, …" at bounding box center [303, 342] width 582 height 521
click at [1156, 572] on icon "button" at bounding box center [1149, 576] width 13 height 13
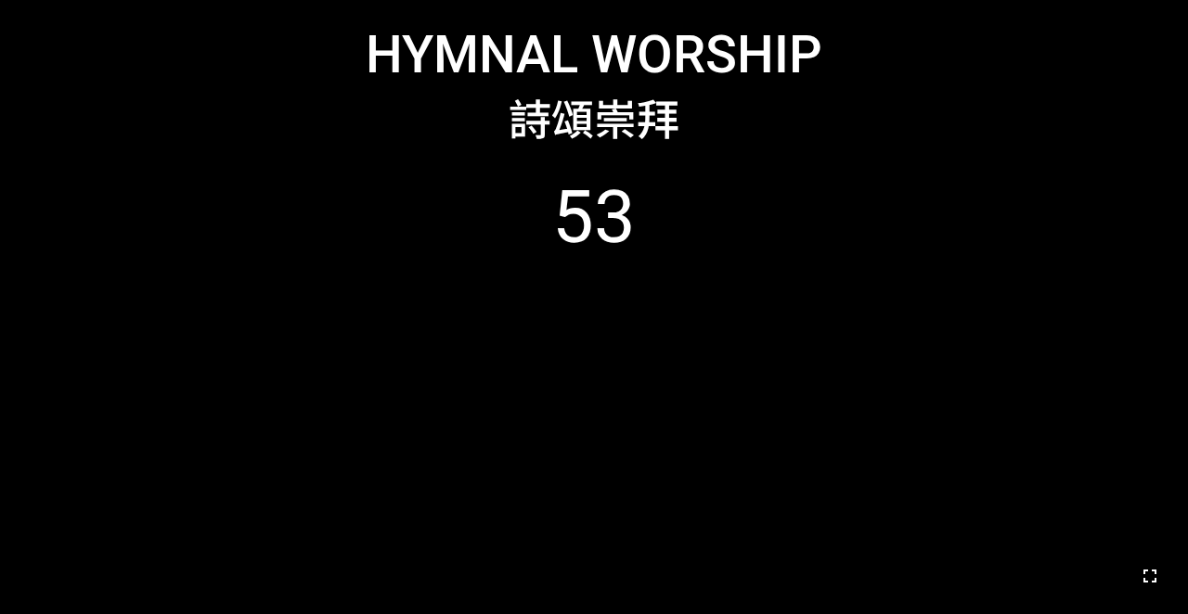
click at [1161, 575] on icon "button" at bounding box center [1150, 576] width 22 height 22
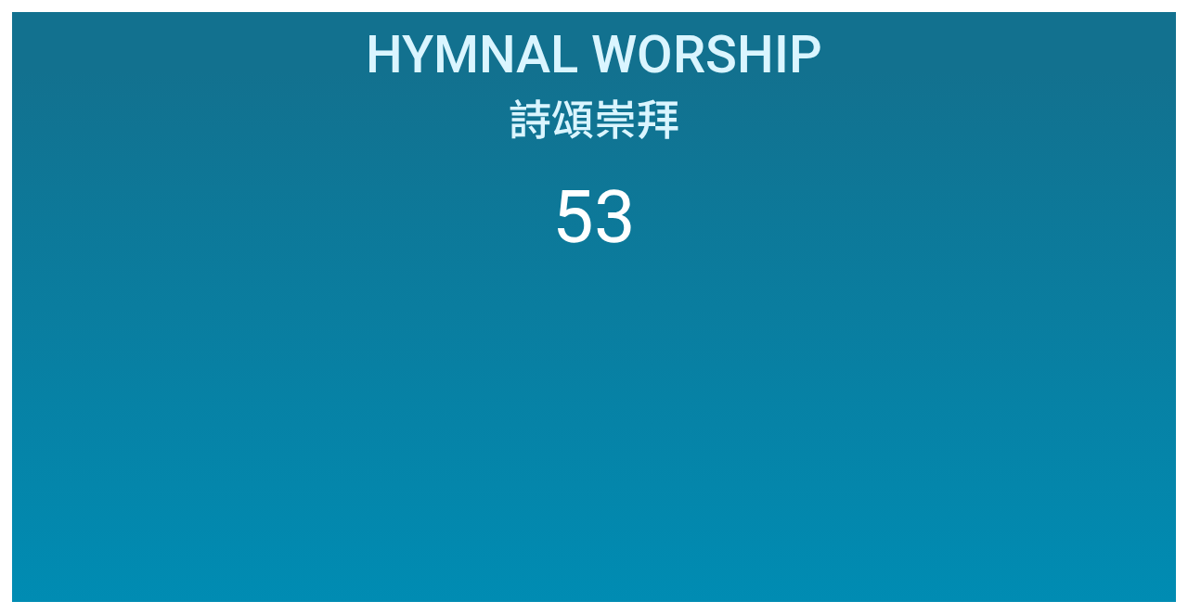
click at [1028, 432] on ol "53" at bounding box center [594, 376] width 1140 height 405
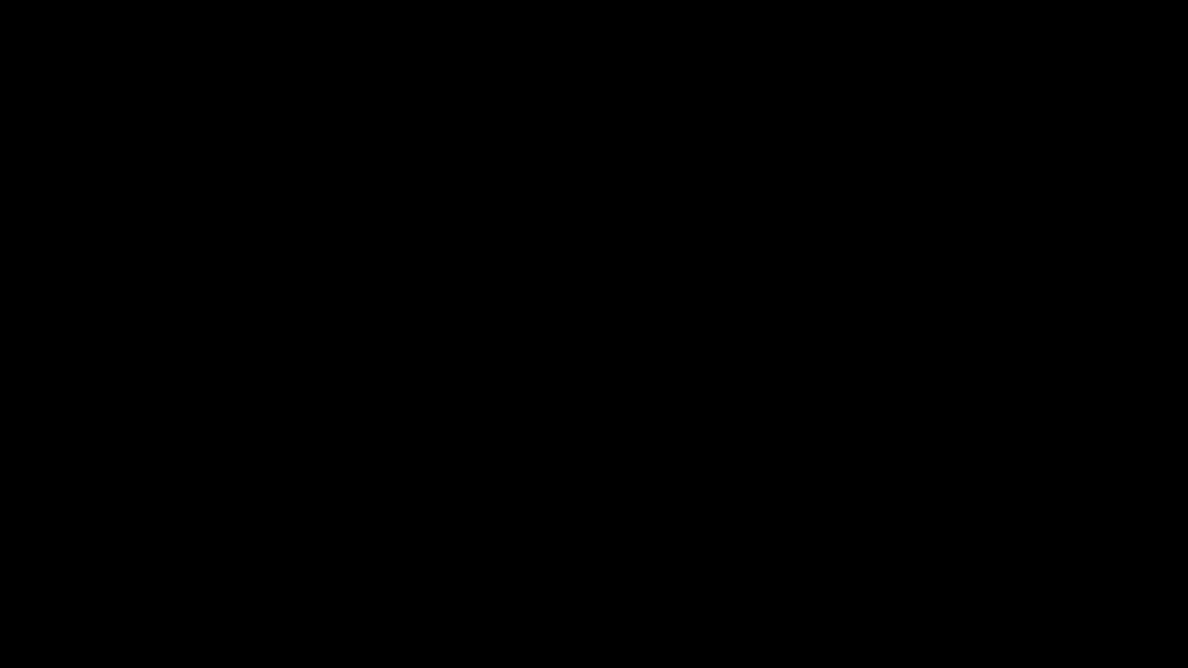
click at [30, 657] on div at bounding box center [594, 334] width 1188 height 668
